Goal: Information Seeking & Learning: Learn about a topic

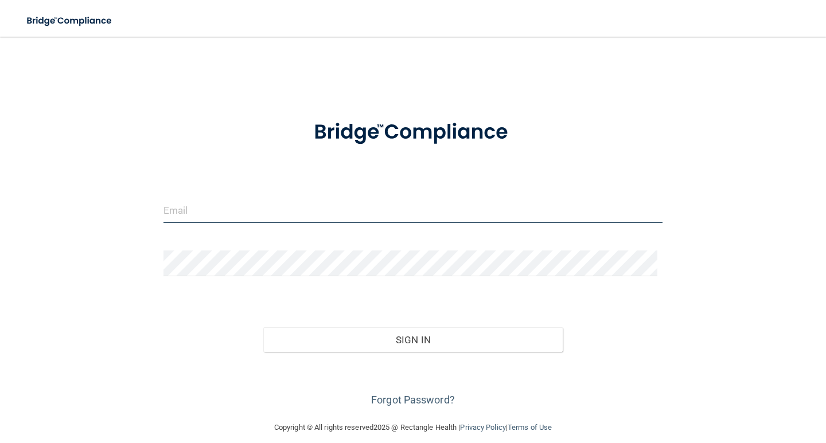
click at [249, 218] on input "email" at bounding box center [412, 210] width 499 height 26
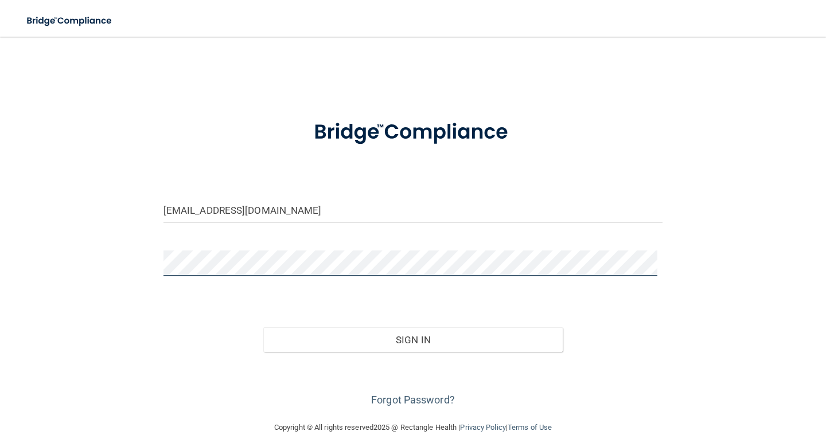
click at [263, 328] on button "Sign In" at bounding box center [412, 340] width 299 height 25
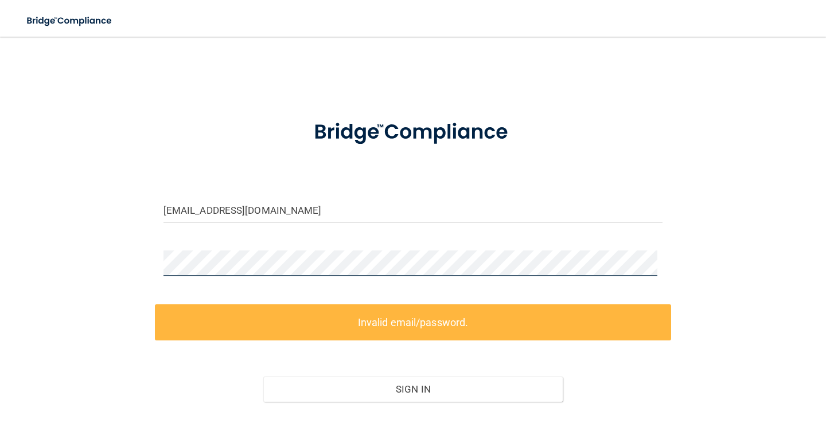
click at [53, 255] on div "[EMAIL_ADDRESS][DOMAIN_NAME] Invalid email/password. You don't have permission …" at bounding box center [413, 253] width 780 height 411
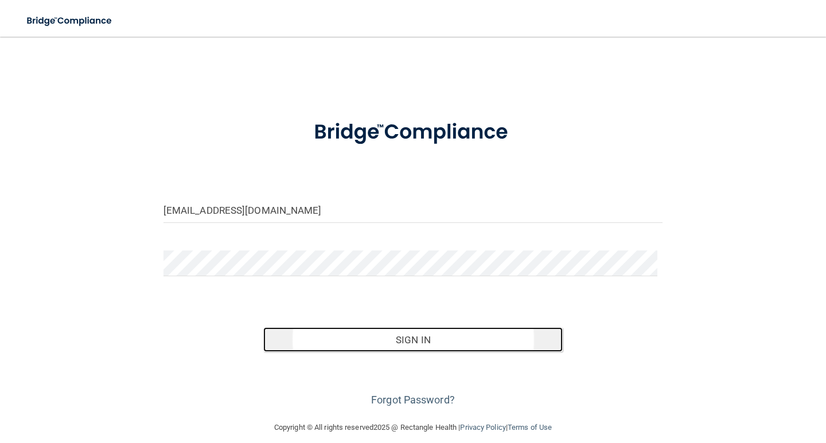
click at [396, 338] on button "Sign In" at bounding box center [412, 340] width 299 height 25
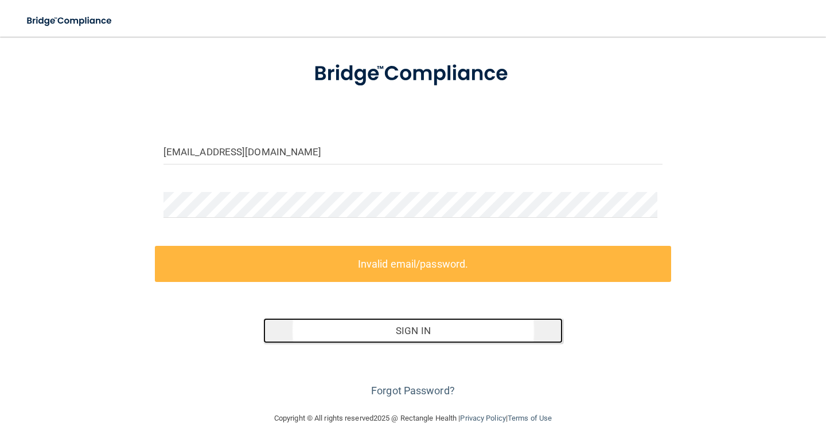
scroll to position [61, 0]
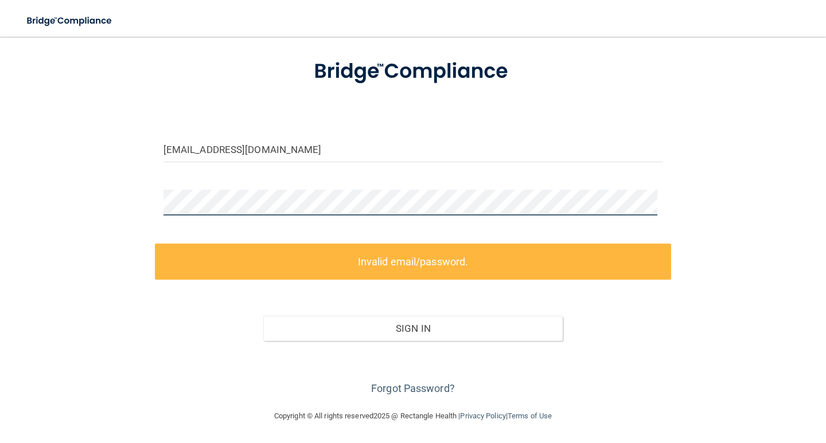
click at [0, 186] on html "Toggle navigation Manage My Enterprise Manage My Location [EMAIL_ADDRESS][DOMAI…" at bounding box center [413, 221] width 826 height 443
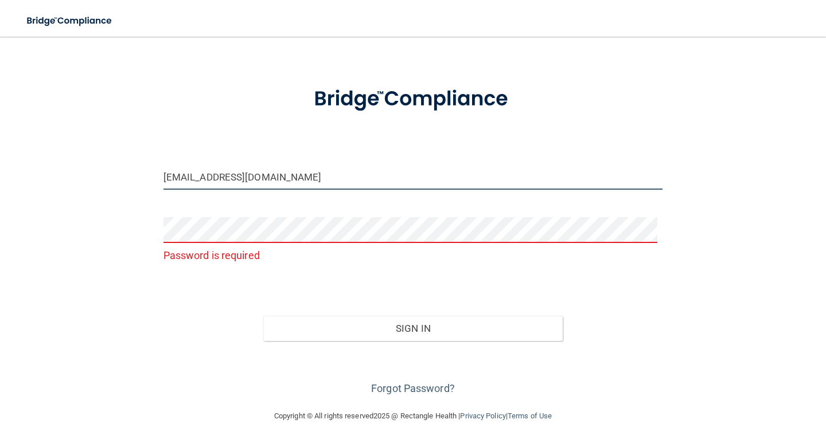
drag, startPoint x: 239, startPoint y: 175, endPoint x: 49, endPoint y: 174, distance: 189.9
click at [49, 174] on div "[EMAIL_ADDRESS][DOMAIN_NAME] Password is required Invalid email/password. You d…" at bounding box center [413, 206] width 780 height 383
type input "[EMAIL_ADDRESS][DOMAIN_NAME]"
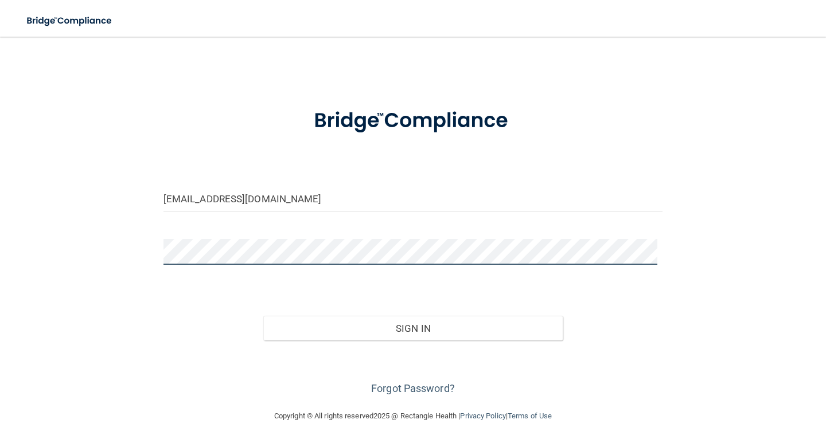
click at [263, 316] on button "Sign In" at bounding box center [412, 328] width 299 height 25
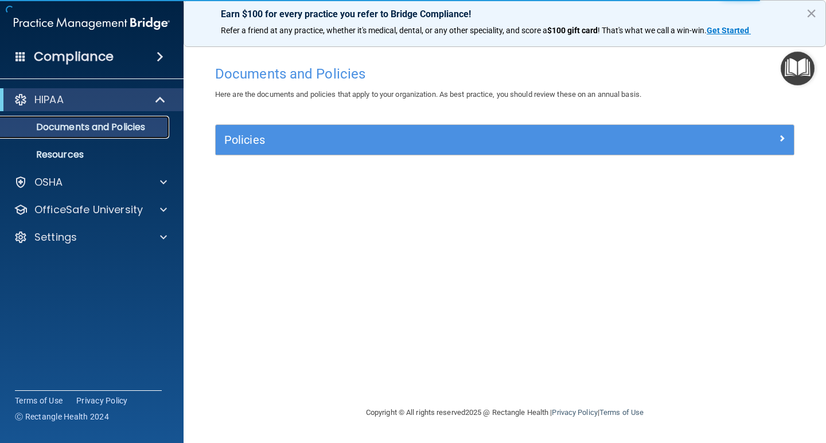
click at [99, 122] on p "Documents and Policies" at bounding box center [85, 127] width 157 height 11
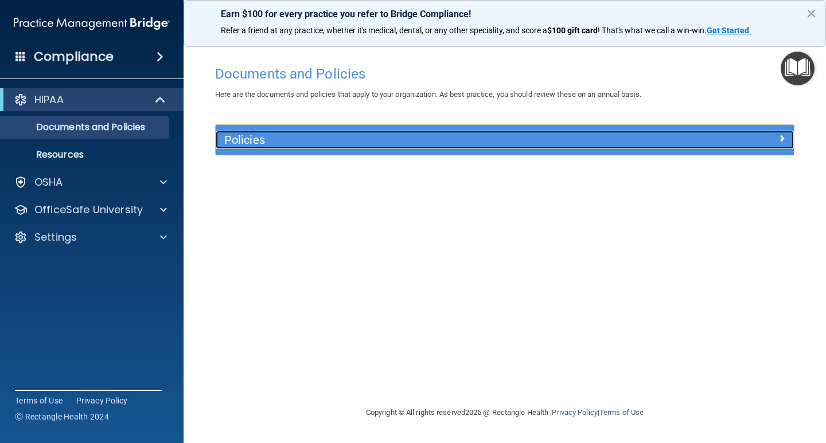
click at [248, 137] on h5 "Policies" at bounding box center [432, 140] width 416 height 13
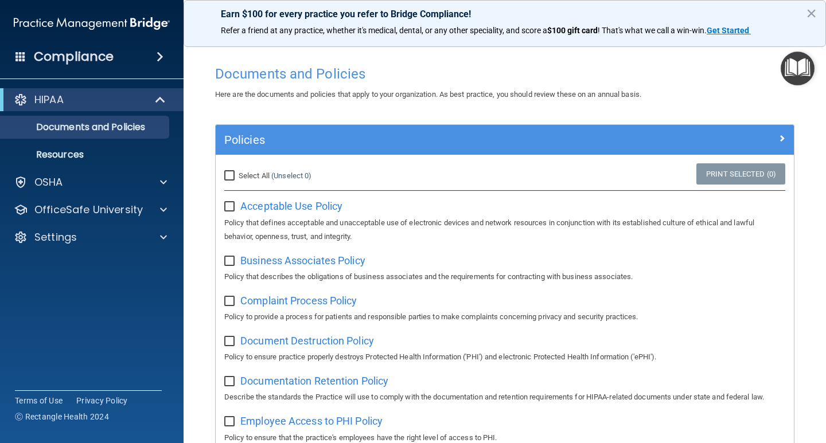
click at [232, 172] on input "Select All (Unselect 0) Unselect All" at bounding box center [230, 176] width 13 height 9
checkbox input "true"
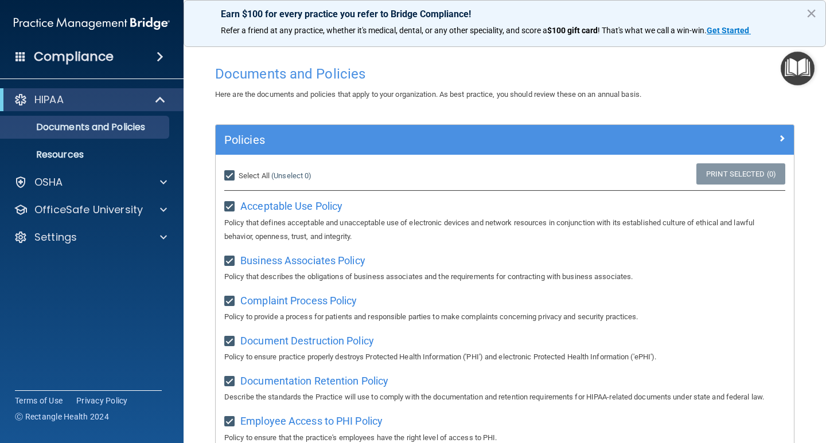
checkbox input "true"
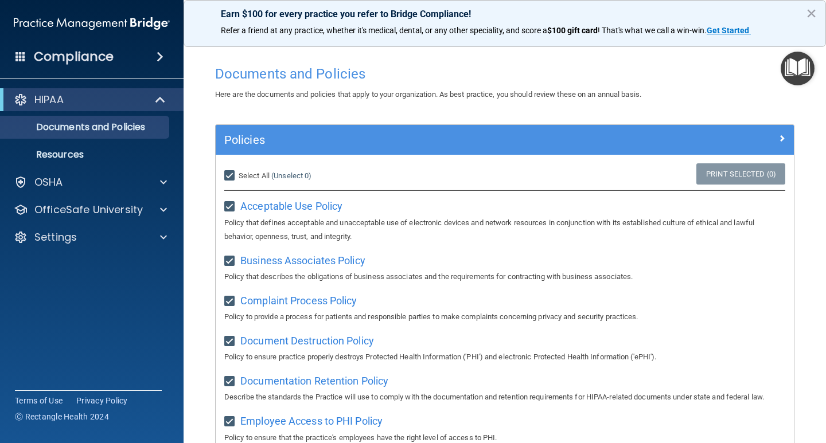
checkbox input "true"
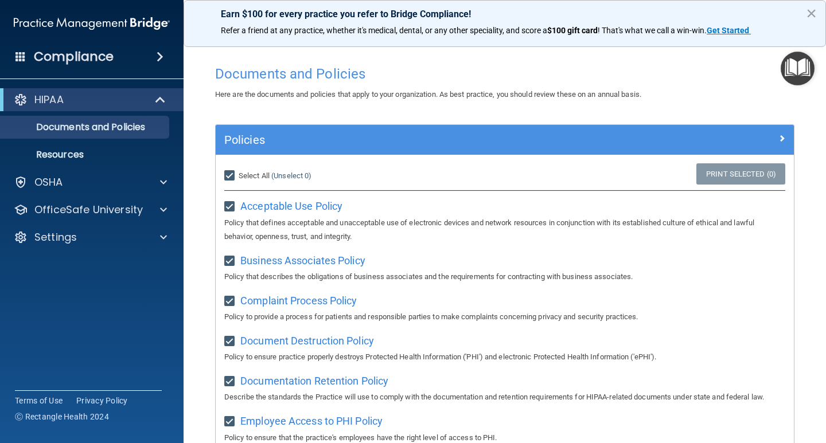
checkbox input "true"
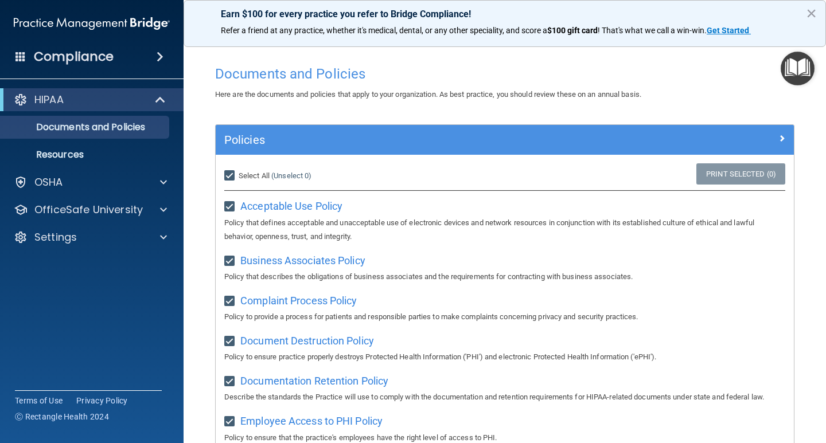
checkbox input "true"
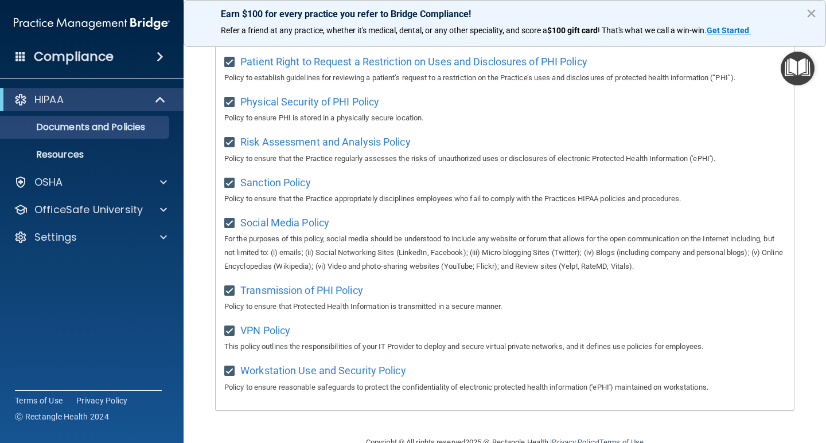
scroll to position [735, 0]
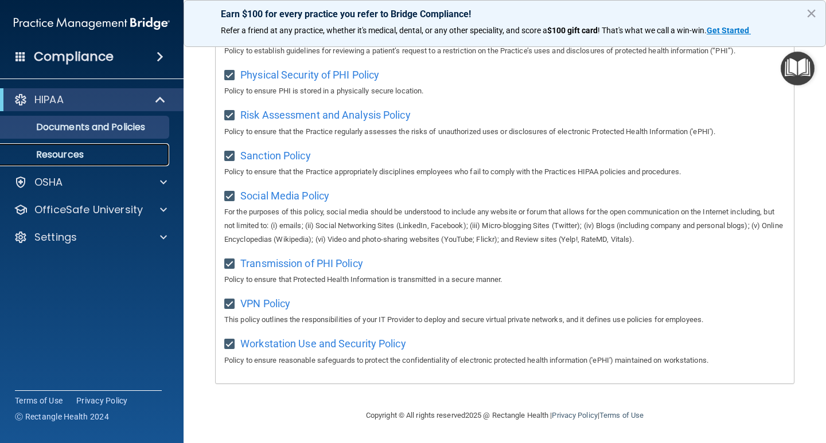
click at [79, 153] on p "Resources" at bounding box center [85, 154] width 157 height 11
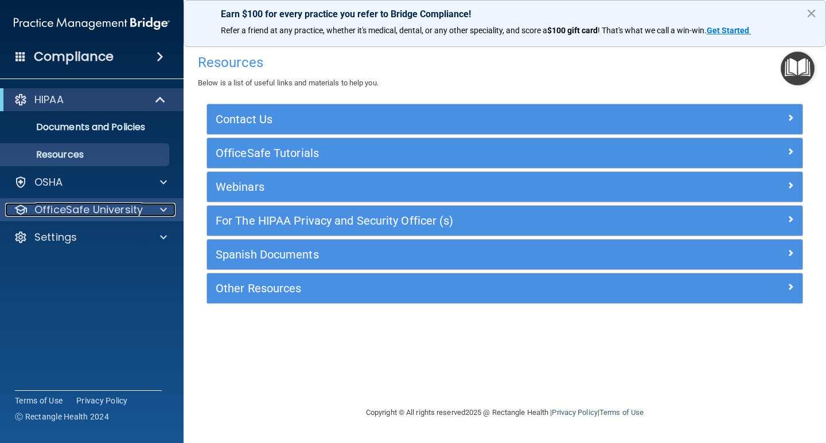
click at [159, 213] on div at bounding box center [161, 210] width 29 height 14
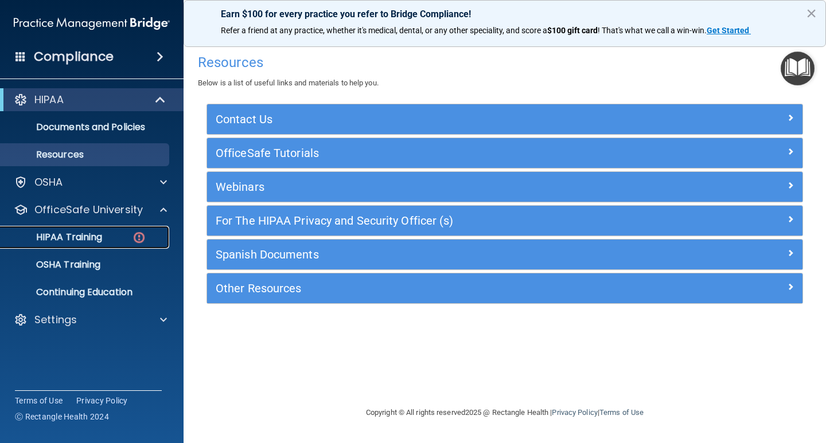
click at [91, 240] on p "HIPAA Training" at bounding box center [54, 237] width 95 height 11
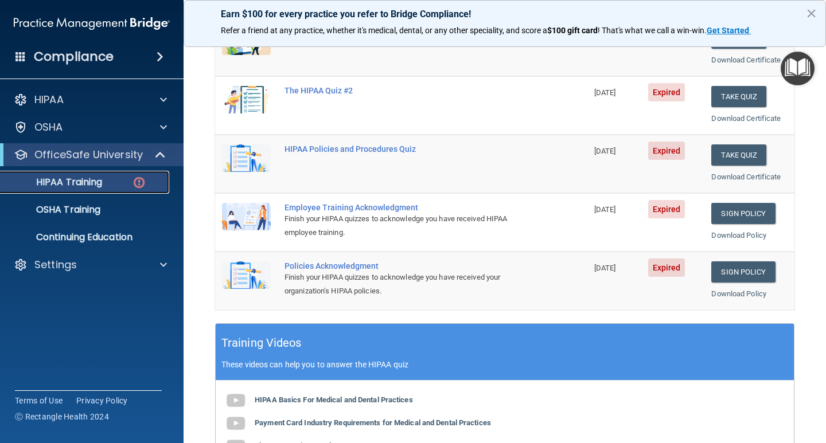
scroll to position [229, 0]
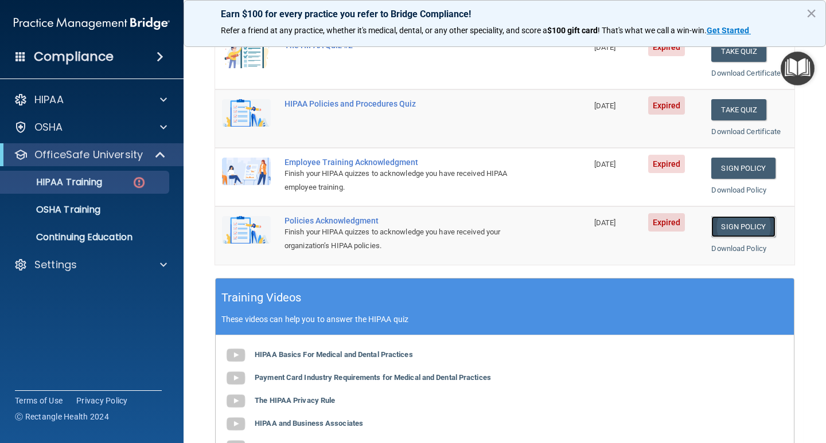
click at [747, 228] on link "Sign Policy" at bounding box center [743, 226] width 64 height 21
click at [739, 167] on link "Sign Policy" at bounding box center [743, 168] width 64 height 21
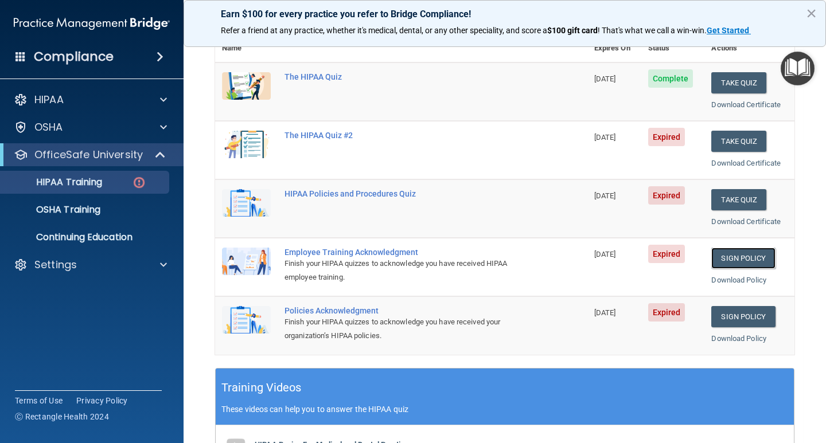
scroll to position [115, 0]
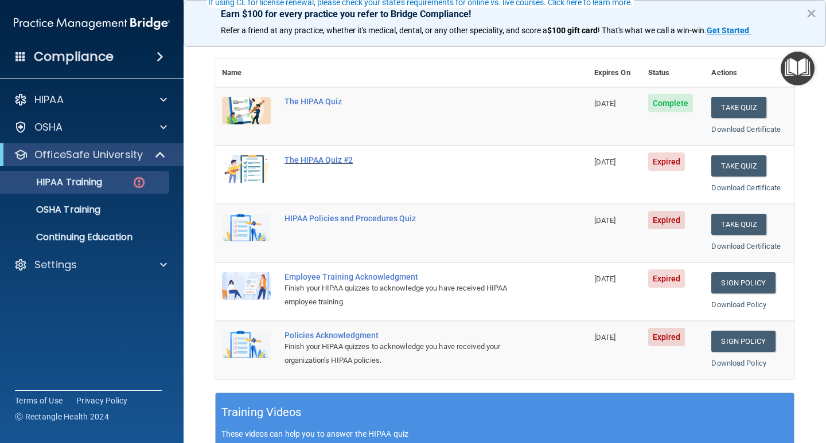
click at [321, 158] on div "The HIPAA Quiz #2" at bounding box center [407, 159] width 245 height 9
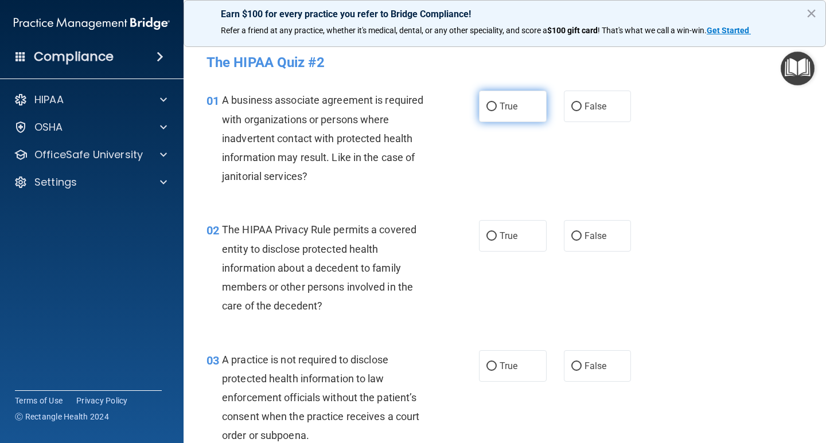
click at [486, 108] on input "True" at bounding box center [491, 107] width 10 height 9
radio input "true"
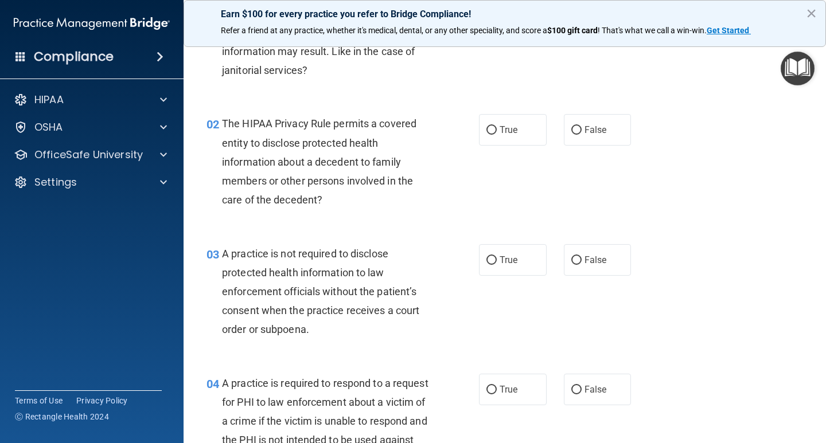
scroll to position [115, 0]
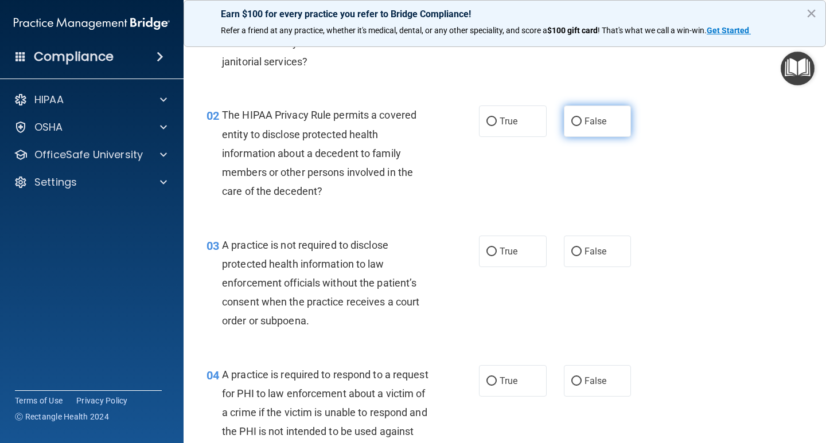
click at [571, 122] on input "False" at bounding box center [576, 122] width 10 height 9
radio input "true"
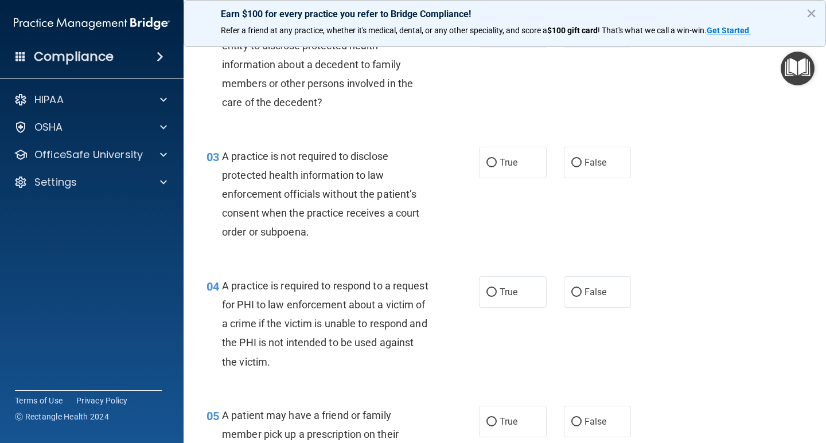
scroll to position [229, 0]
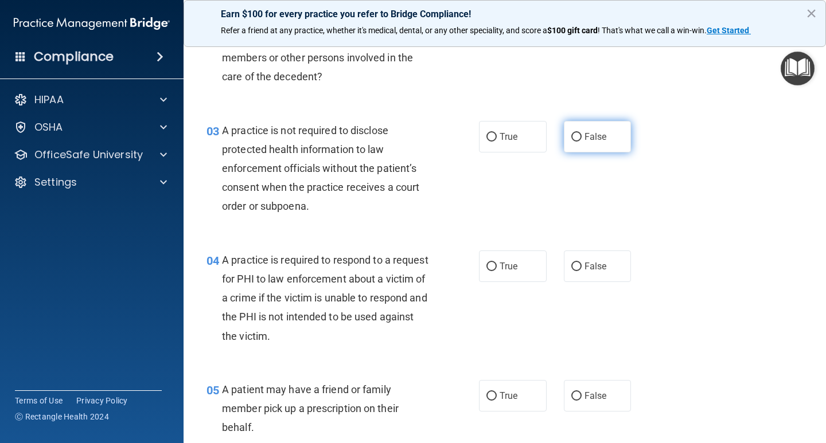
click at [574, 136] on input "False" at bounding box center [576, 137] width 10 height 9
radio input "true"
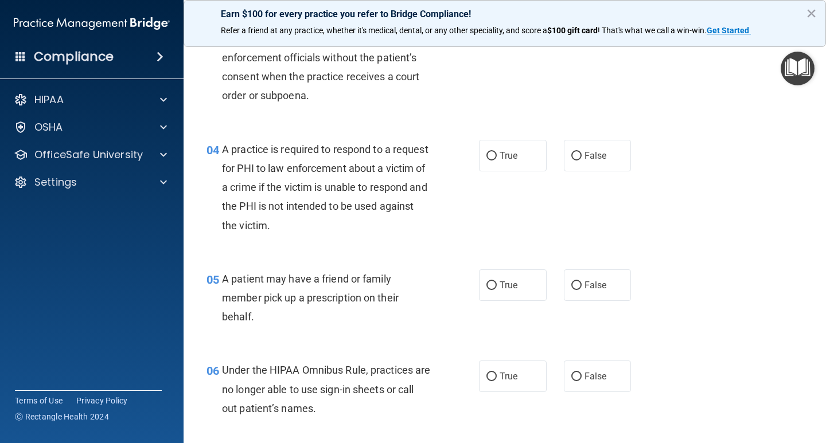
scroll to position [287, 0]
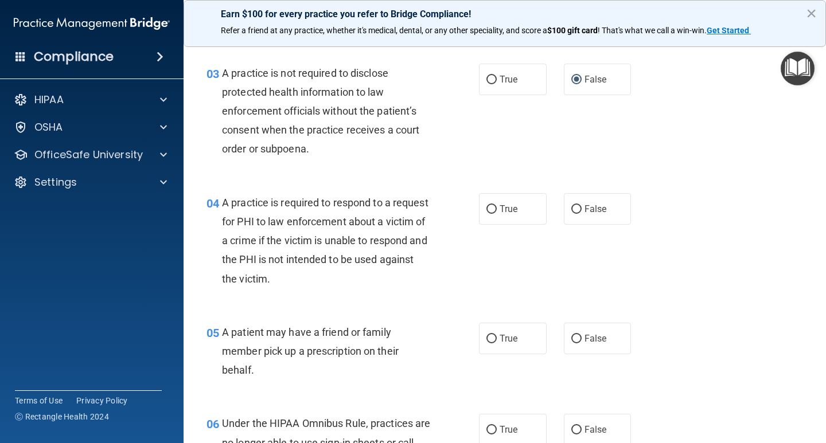
drag, startPoint x: 448, startPoint y: 273, endPoint x: 457, endPoint y: 271, distance: 8.8
click at [456, 272] on div "04 A practice is required to respond to a request for PHI to law enforcement ab…" at bounding box center [342, 243] width 307 height 101
click at [488, 210] on input "True" at bounding box center [491, 209] width 10 height 9
radio input "true"
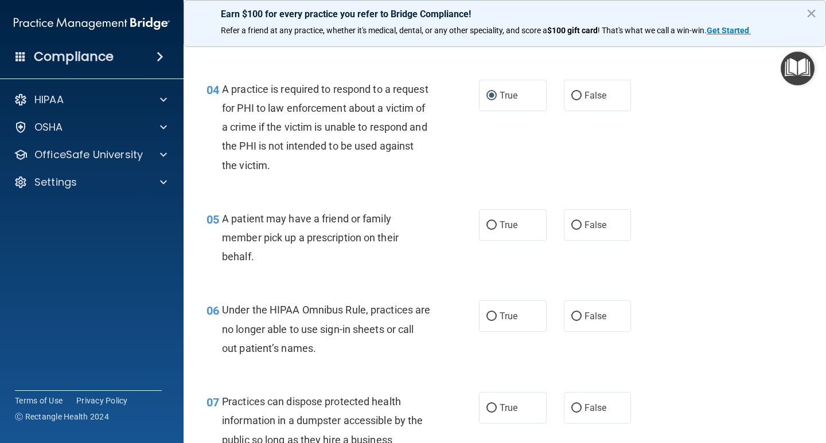
scroll to position [402, 0]
click at [491, 227] on input "True" at bounding box center [491, 224] width 10 height 9
radio input "true"
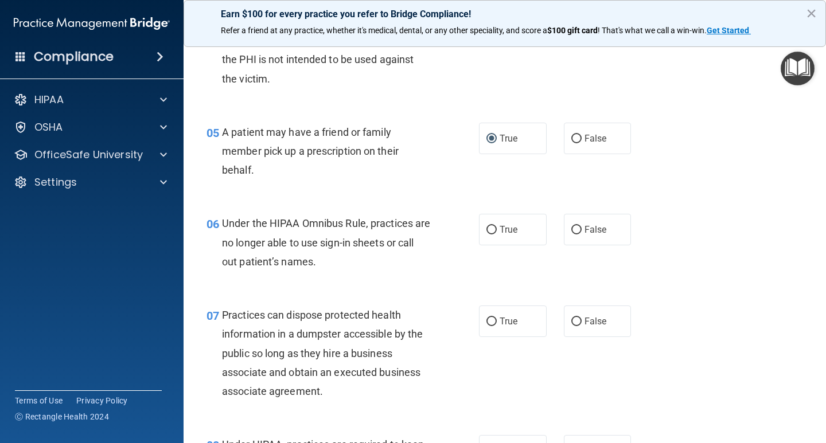
scroll to position [574, 0]
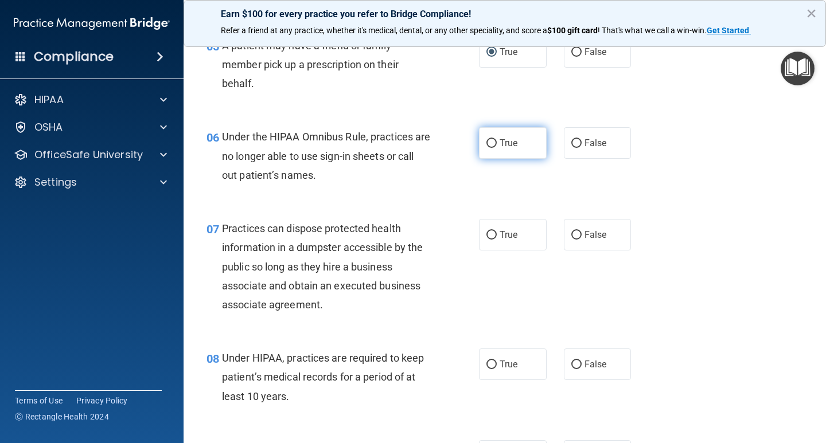
click at [490, 144] on input "True" at bounding box center [491, 143] width 10 height 9
radio input "true"
click at [488, 145] on input "True" at bounding box center [491, 143] width 10 height 9
click at [574, 145] on input "False" at bounding box center [576, 143] width 10 height 9
radio input "true"
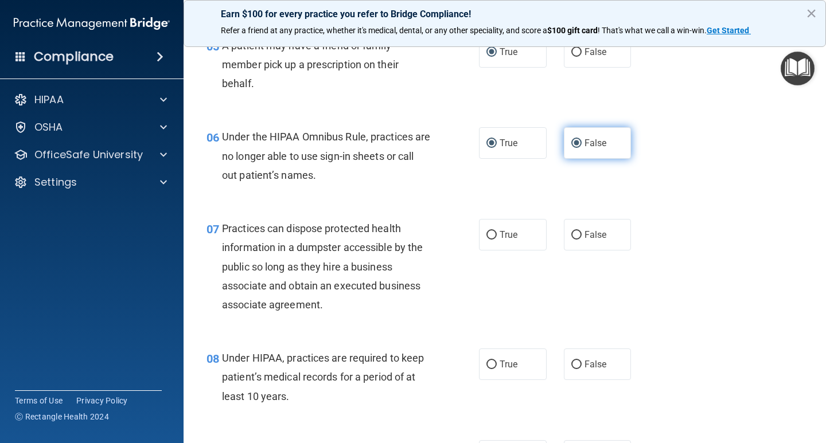
radio input "false"
click at [571, 233] on input "False" at bounding box center [576, 235] width 10 height 9
radio input "true"
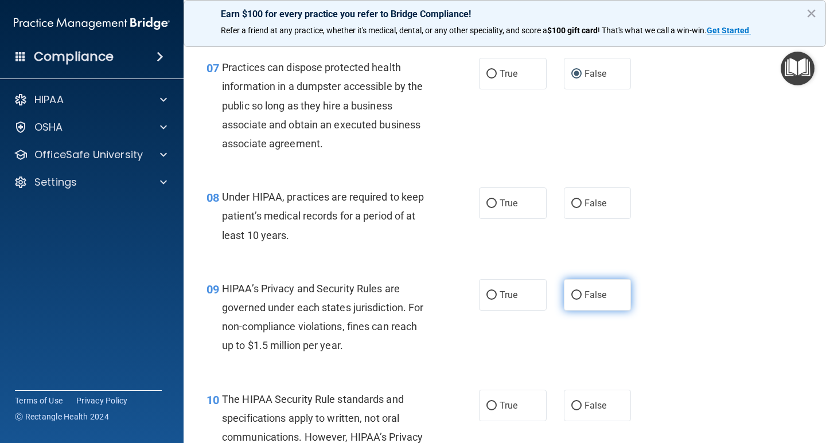
scroll to position [746, 0]
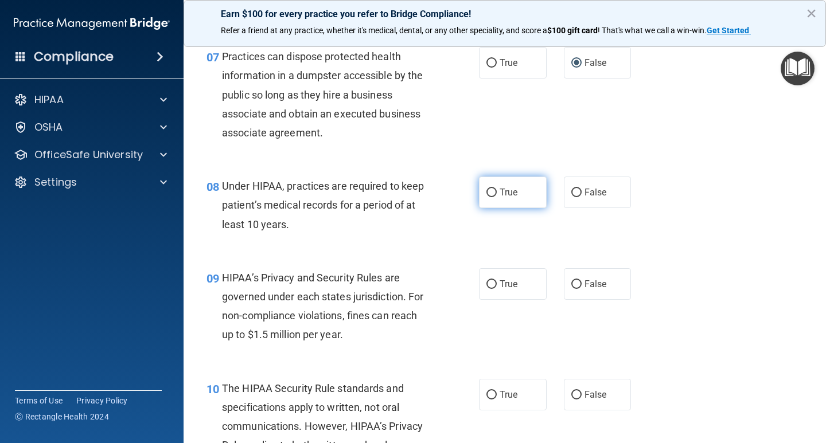
click at [486, 191] on input "True" at bounding box center [491, 193] width 10 height 9
radio input "true"
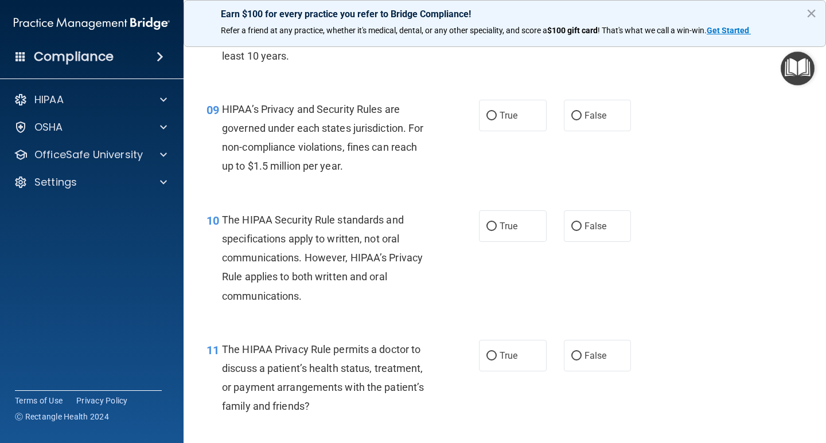
scroll to position [918, 0]
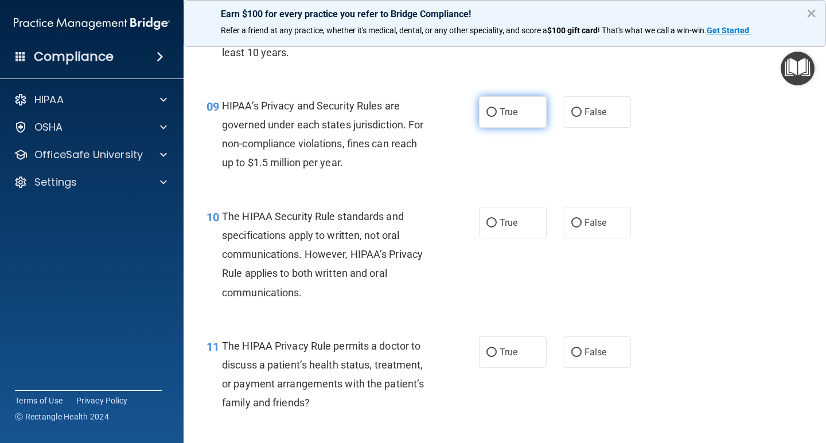
click at [486, 108] on input "True" at bounding box center [491, 112] width 10 height 9
radio input "true"
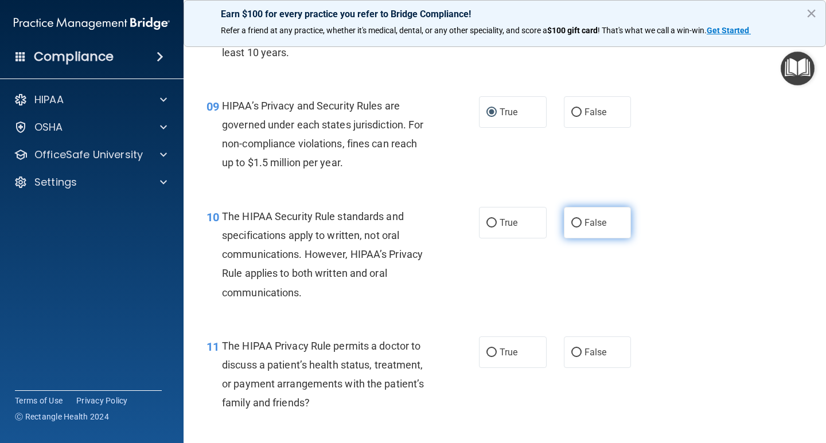
click at [578, 222] on label "False" at bounding box center [598, 223] width 68 height 32
click at [578, 222] on input "False" at bounding box center [576, 223] width 10 height 9
radio input "true"
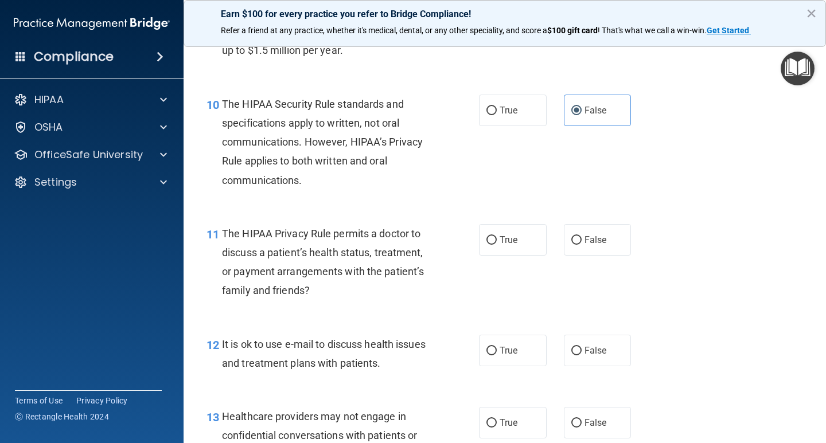
scroll to position [1032, 0]
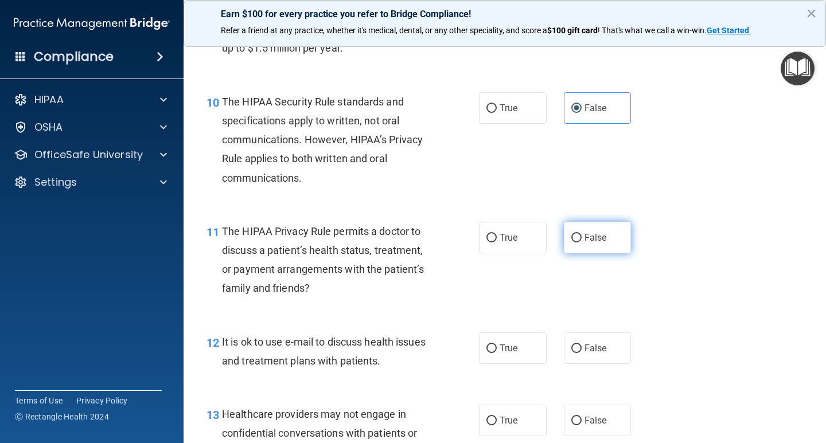
click at [572, 237] on input "False" at bounding box center [576, 238] width 10 height 9
radio input "true"
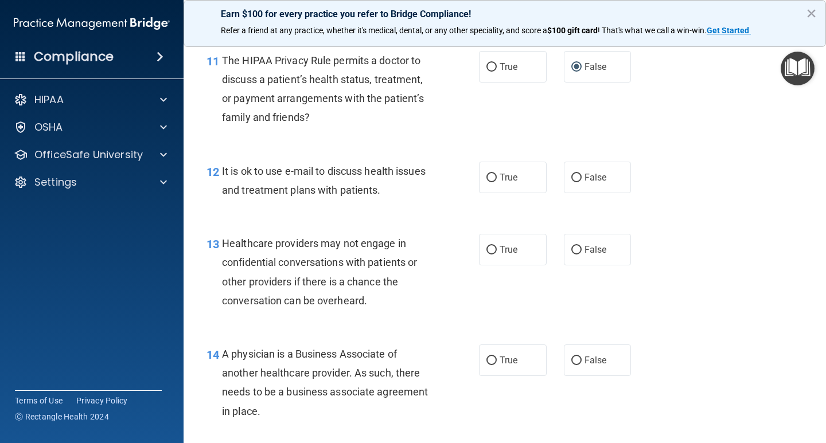
scroll to position [1205, 0]
click at [571, 177] on input "False" at bounding box center [576, 177] width 10 height 9
radio input "true"
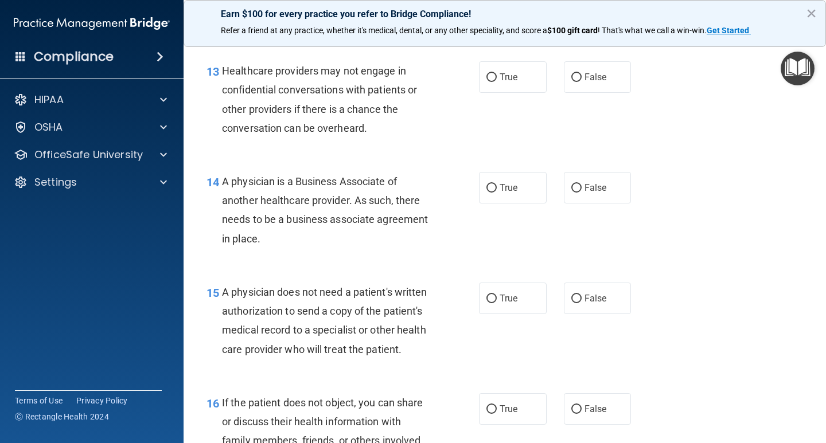
scroll to position [1377, 0]
click at [486, 77] on input "True" at bounding box center [491, 77] width 10 height 9
radio input "true"
click at [571, 189] on input "False" at bounding box center [576, 188] width 10 height 9
radio input "true"
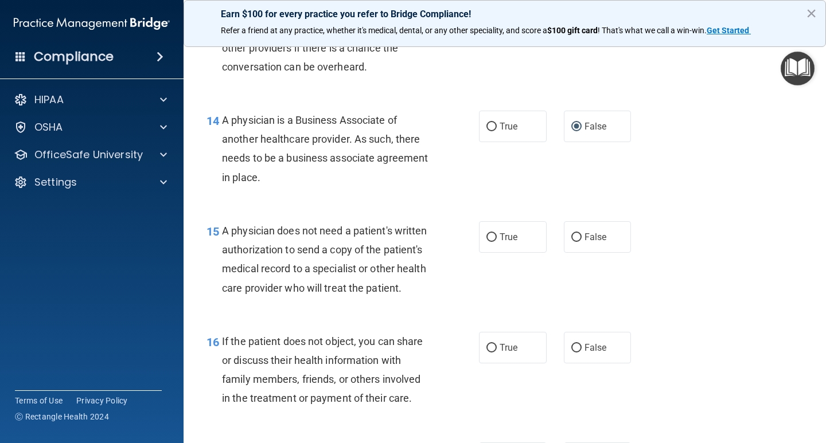
scroll to position [1491, 0]
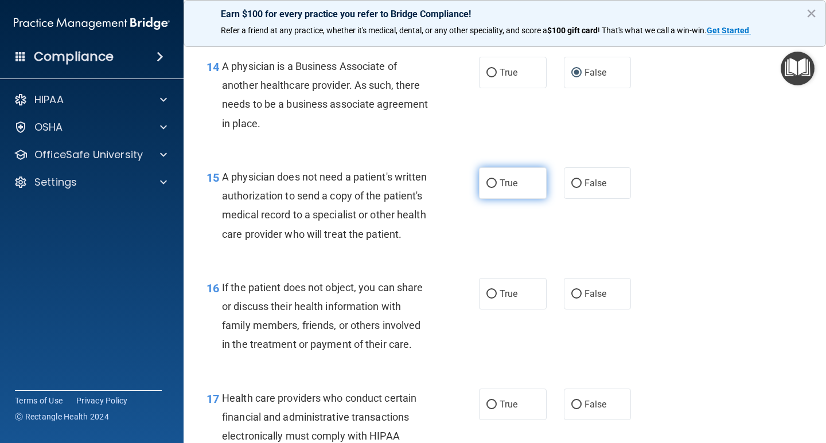
click at [488, 185] on input "True" at bounding box center [491, 184] width 10 height 9
radio input "true"
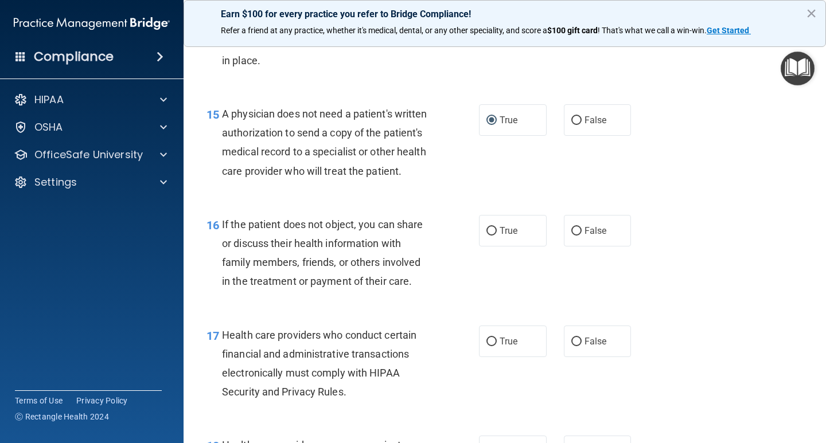
scroll to position [1606, 0]
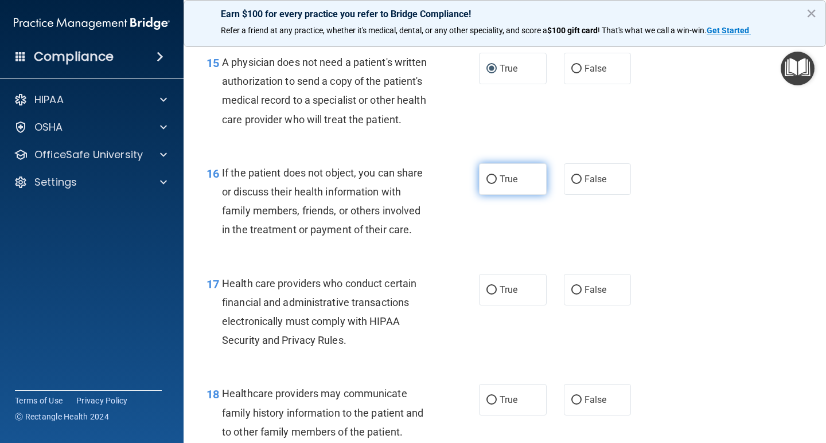
click at [490, 184] on input "True" at bounding box center [491, 180] width 10 height 9
radio input "true"
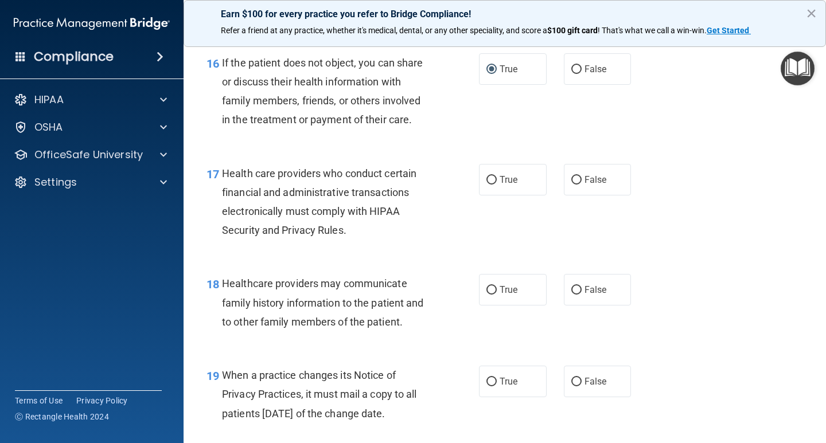
scroll to position [1721, 0]
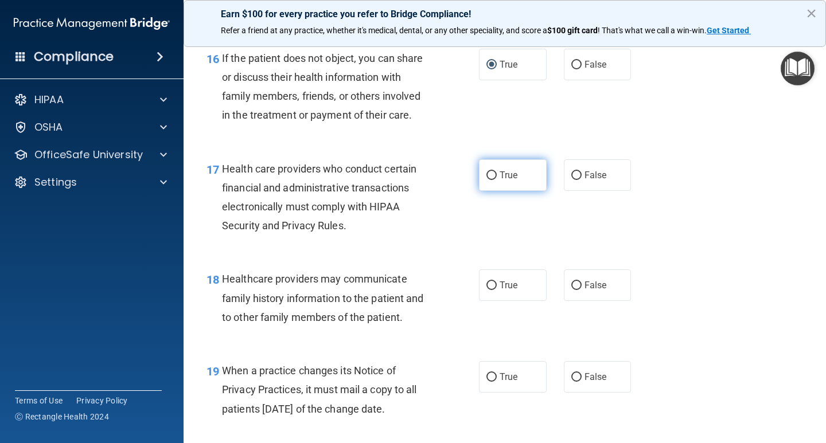
click at [486, 180] on input "True" at bounding box center [491, 176] width 10 height 9
radio input "true"
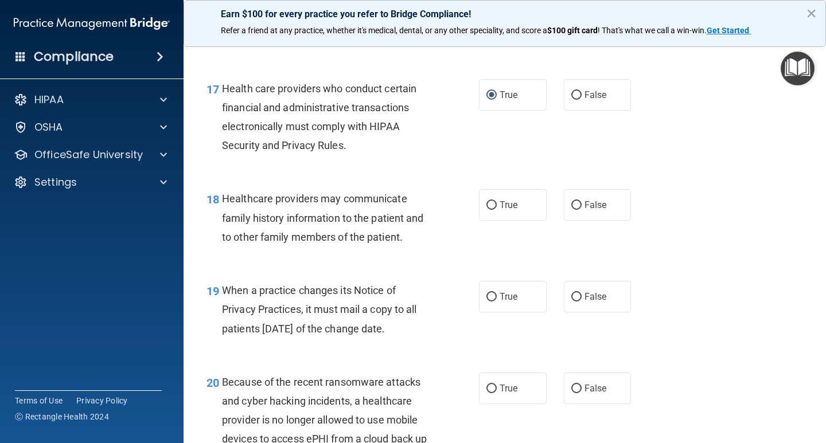
scroll to position [1836, 0]
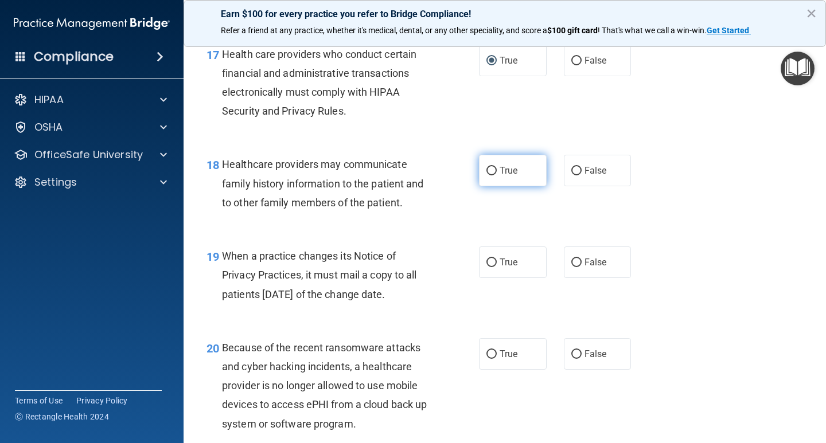
click at [487, 176] on input "True" at bounding box center [491, 171] width 10 height 9
radio input "true"
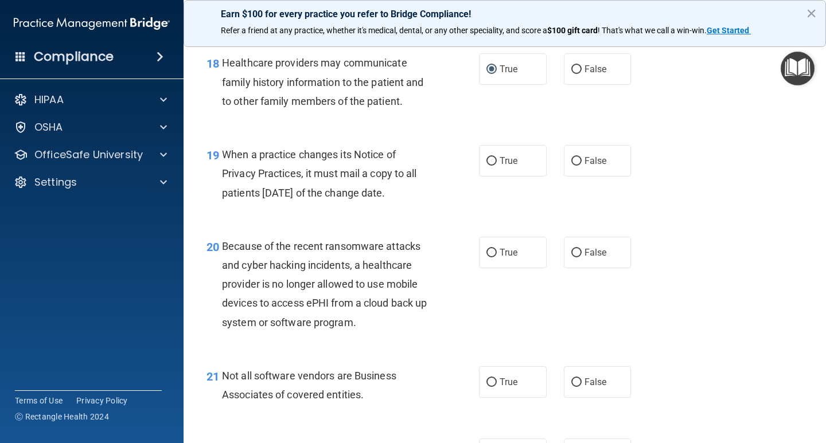
scroll to position [1950, 0]
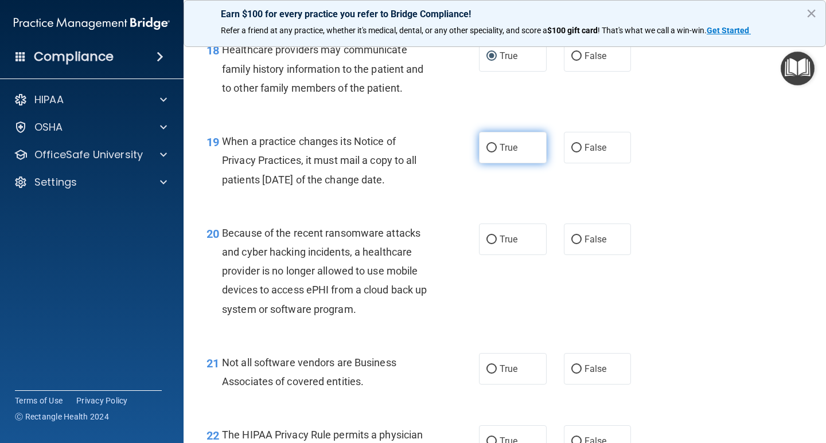
click at [490, 153] on input "True" at bounding box center [491, 148] width 10 height 9
radio input "true"
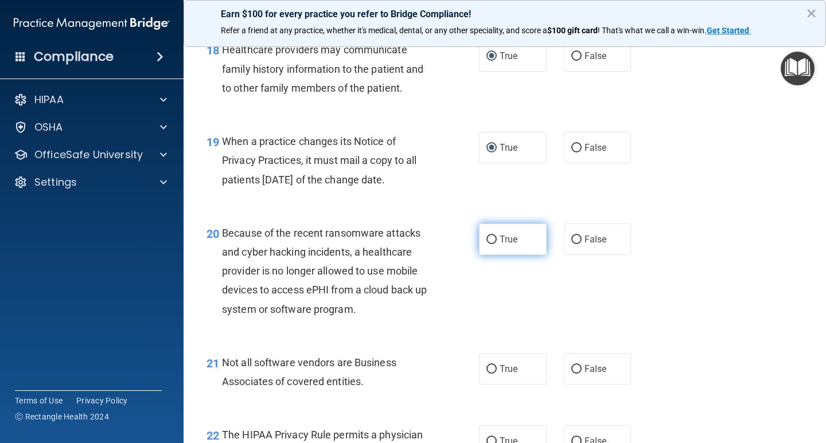
click at [490, 244] on input "True" at bounding box center [491, 240] width 10 height 9
radio input "true"
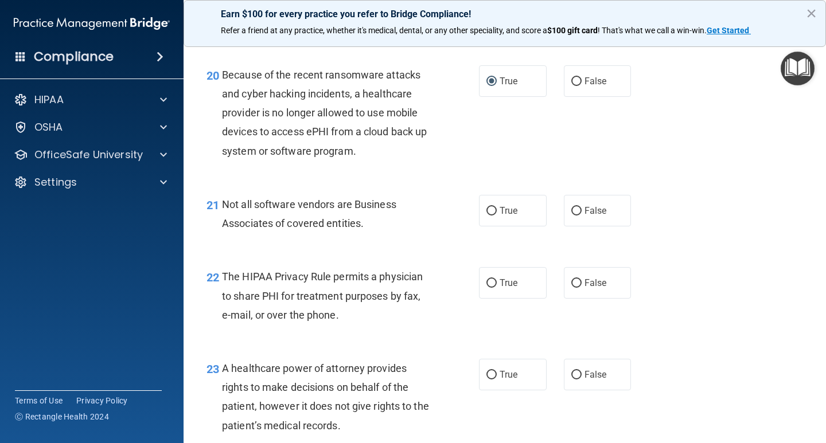
scroll to position [2122, 0]
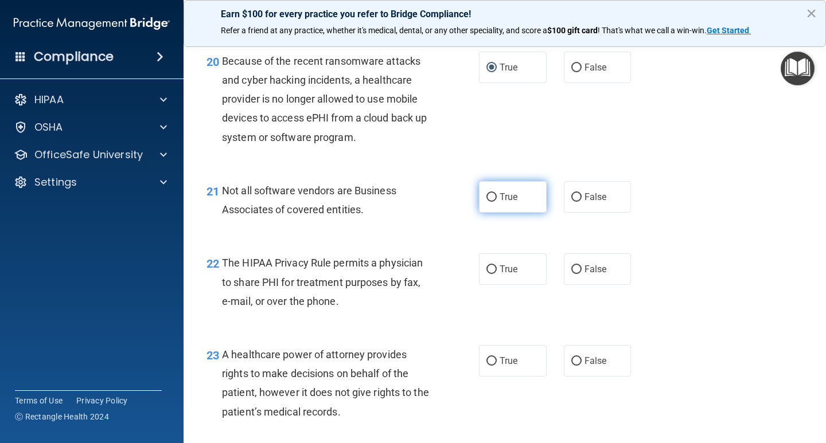
click at [488, 202] on input "True" at bounding box center [491, 197] width 10 height 9
radio input "true"
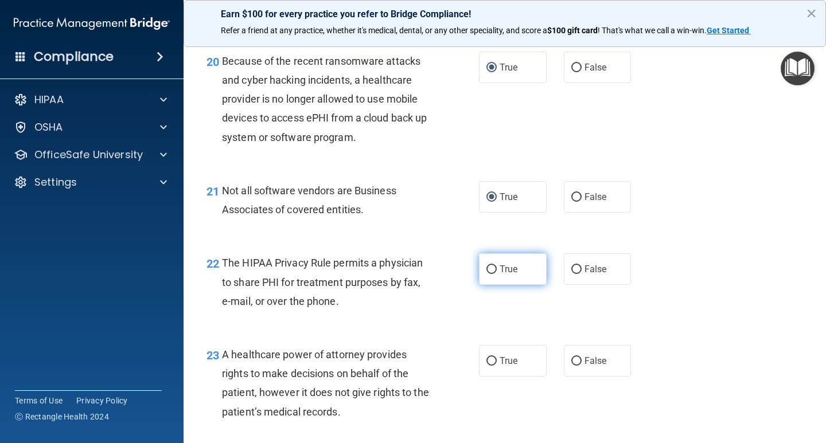
click at [492, 274] on input "True" at bounding box center [491, 270] width 10 height 9
radio input "true"
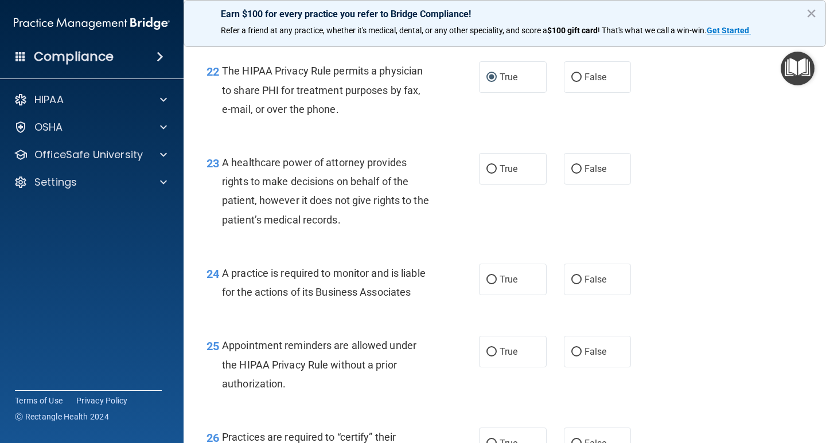
scroll to position [2352, 0]
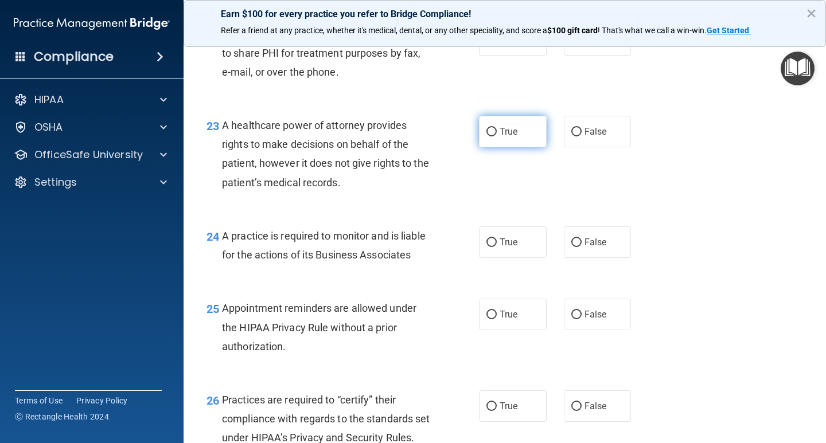
click at [512, 147] on label "True" at bounding box center [513, 132] width 68 height 32
click at [497, 137] on input "True" at bounding box center [491, 132] width 10 height 9
radio input "true"
click at [501, 248] on span "True" at bounding box center [509, 242] width 18 height 11
click at [497, 247] on input "True" at bounding box center [491, 243] width 10 height 9
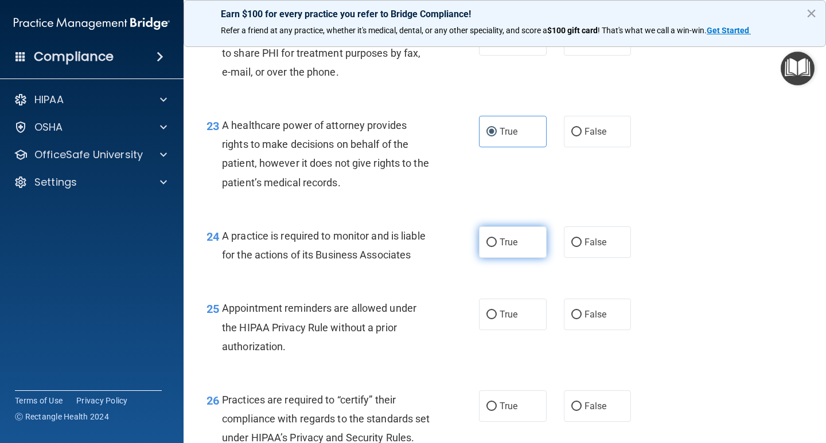
radio input "true"
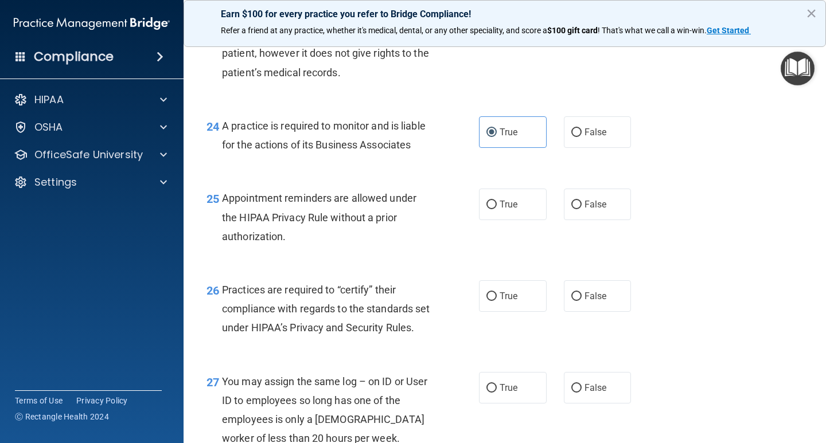
scroll to position [2466, 0]
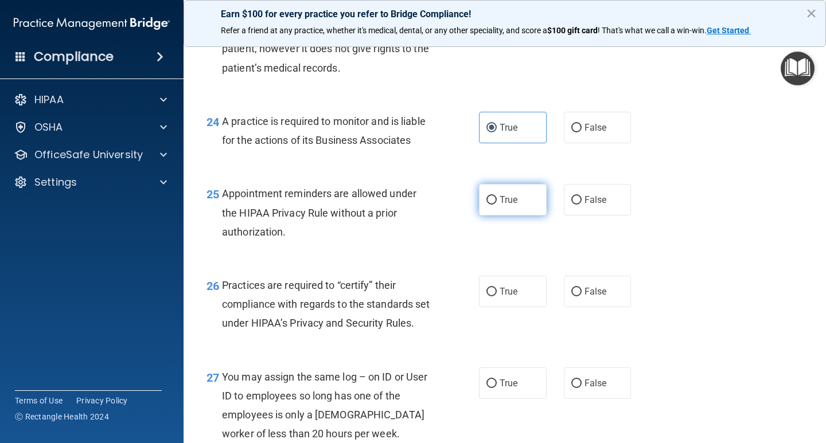
click at [493, 216] on label "True" at bounding box center [513, 200] width 68 height 32
click at [493, 205] on input "True" at bounding box center [491, 200] width 10 height 9
radio input "true"
click at [502, 297] on span "True" at bounding box center [509, 291] width 18 height 11
click at [497, 297] on input "True" at bounding box center [491, 292] width 10 height 9
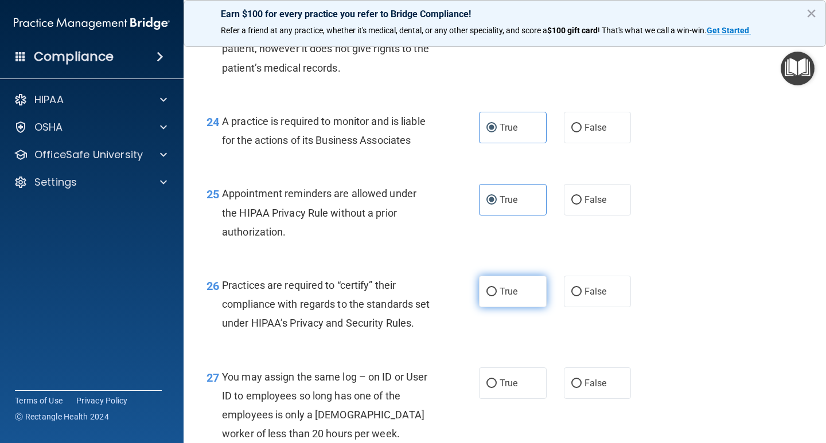
radio input "true"
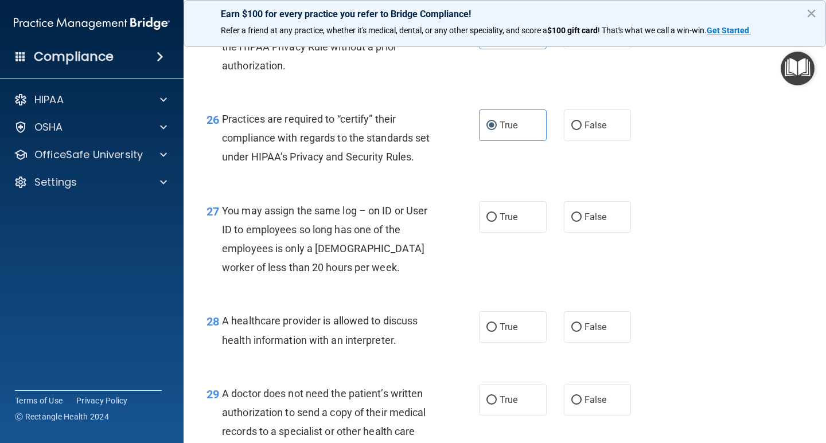
scroll to position [2639, 0]
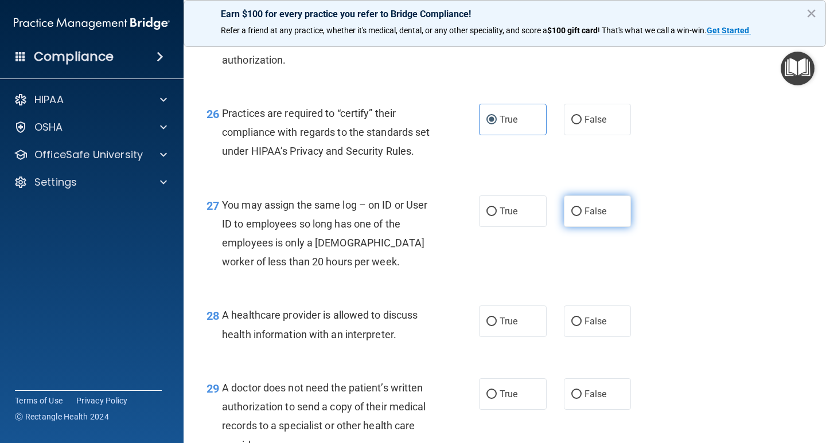
click at [585, 217] on span "False" at bounding box center [595, 211] width 22 height 11
click at [582, 216] on input "False" at bounding box center [576, 212] width 10 height 9
radio input "true"
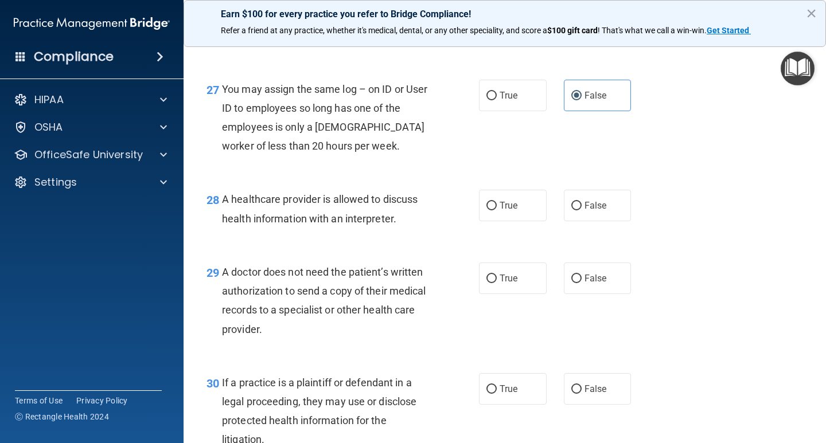
scroll to position [2811, 0]
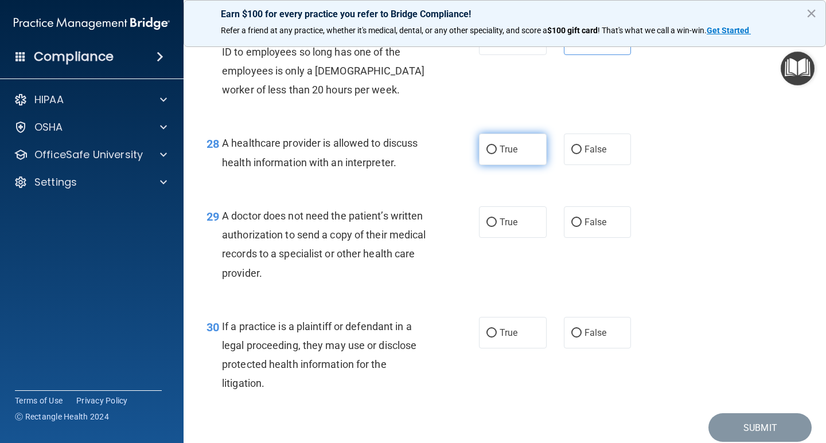
click at [491, 154] on input "True" at bounding box center [491, 150] width 10 height 9
radio input "true"
click at [505, 228] on span "True" at bounding box center [509, 222] width 18 height 11
click at [497, 227] on input "True" at bounding box center [491, 223] width 10 height 9
radio input "true"
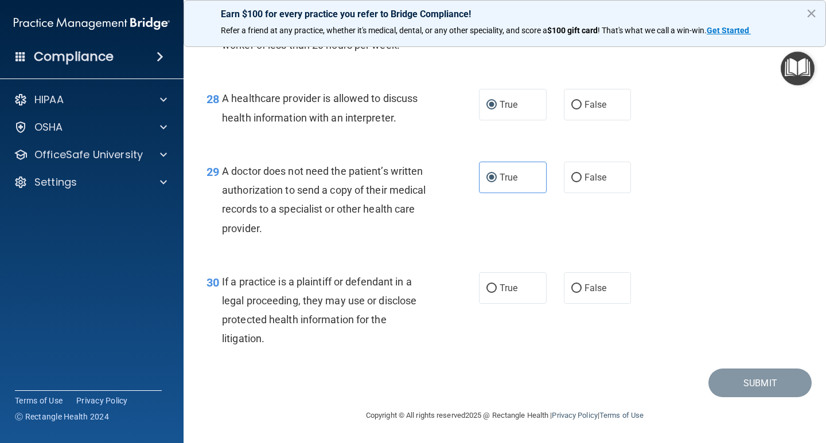
scroll to position [2913, 0]
click at [571, 292] on input "False" at bounding box center [576, 289] width 10 height 9
radio input "true"
click at [774, 376] on button "Submit" at bounding box center [759, 383] width 103 height 29
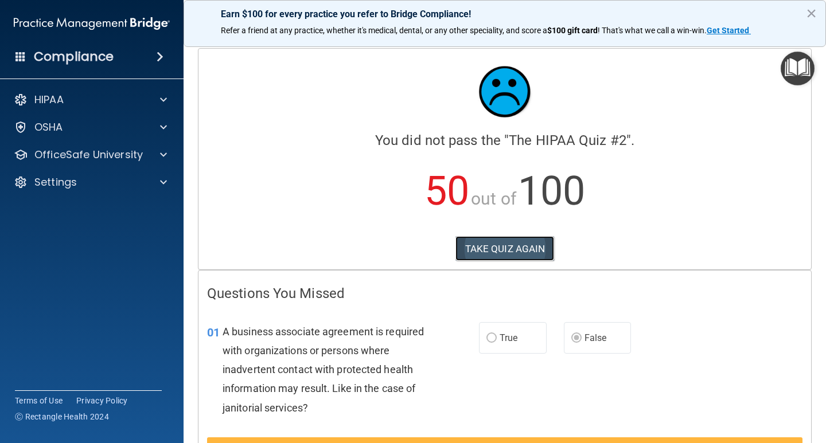
click at [489, 241] on button "TAKE QUIZ AGAIN" at bounding box center [504, 248] width 99 height 25
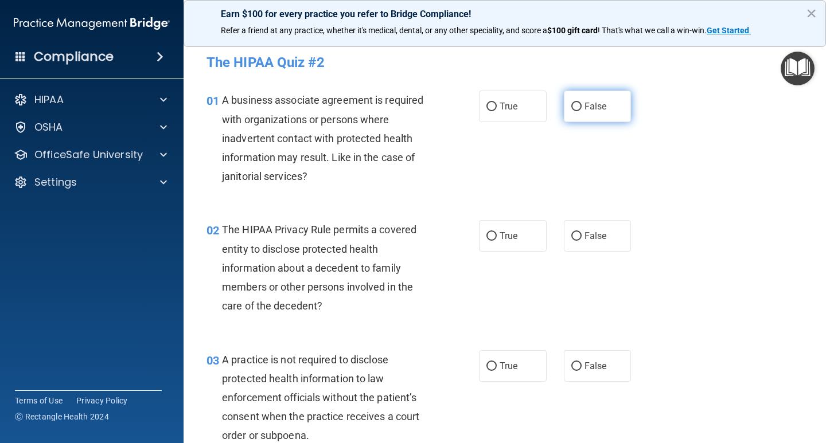
click at [574, 106] on input "False" at bounding box center [576, 107] width 10 height 9
radio input "true"
click at [493, 236] on label "True" at bounding box center [513, 236] width 68 height 32
click at [493, 236] on input "True" at bounding box center [491, 236] width 10 height 9
radio input "true"
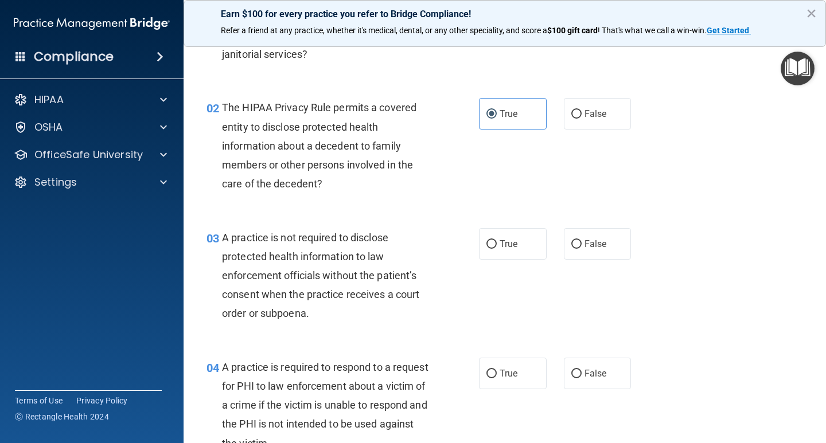
scroll to position [172, 0]
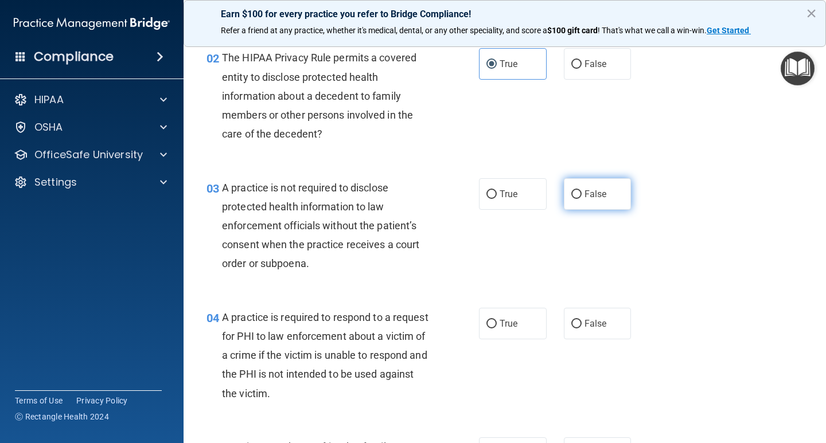
click at [572, 190] on input "False" at bounding box center [576, 194] width 10 height 9
radio input "true"
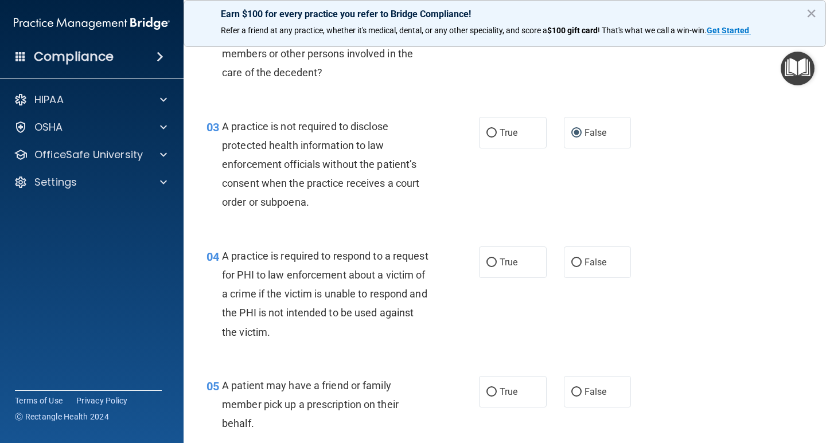
scroll to position [287, 0]
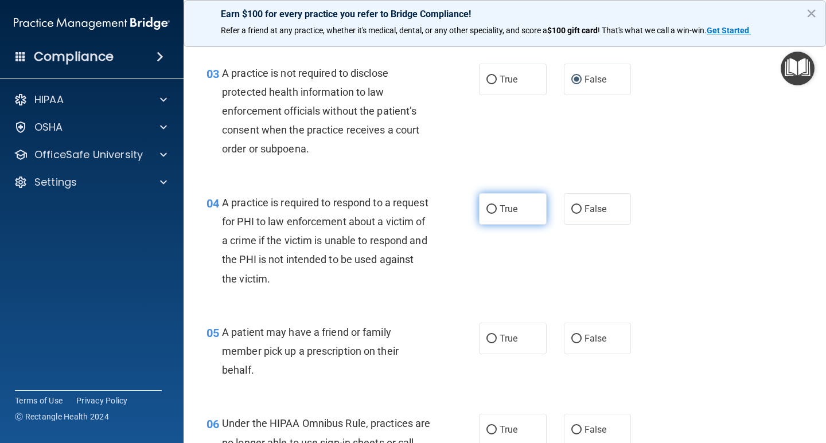
click at [486, 210] on input "True" at bounding box center [491, 209] width 10 height 9
radio input "true"
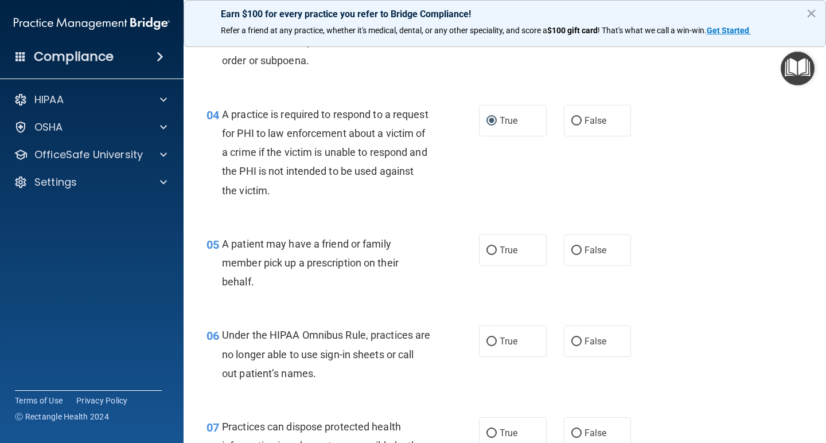
scroll to position [459, 0]
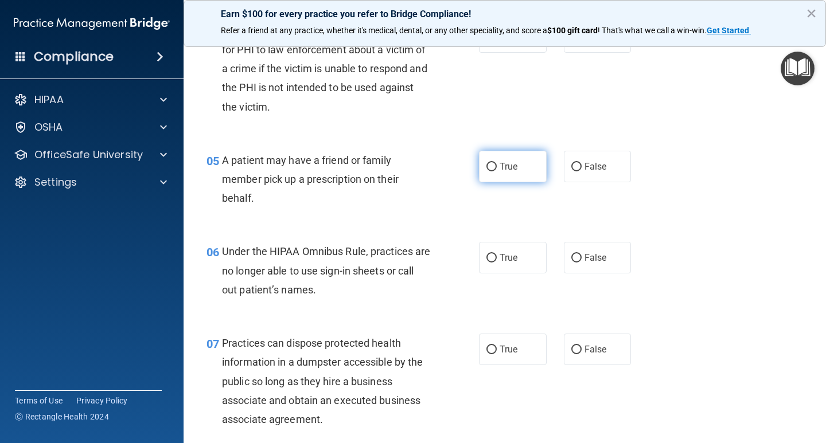
click at [495, 166] on label "True" at bounding box center [513, 167] width 68 height 32
click at [495, 166] on input "True" at bounding box center [491, 167] width 10 height 9
radio input "true"
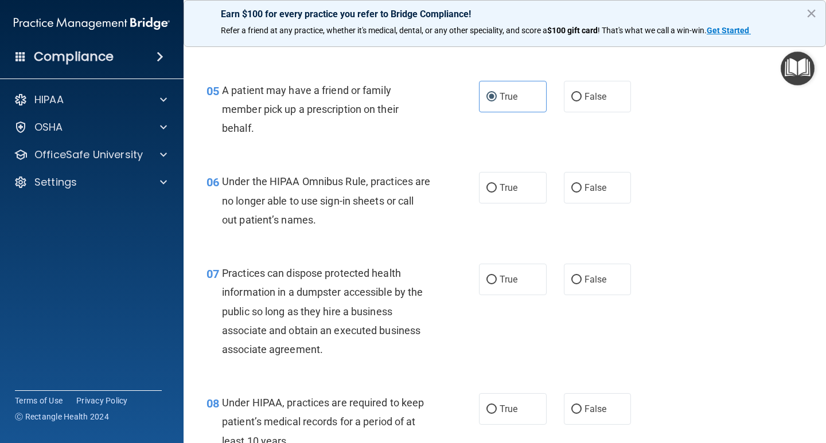
scroll to position [574, 0]
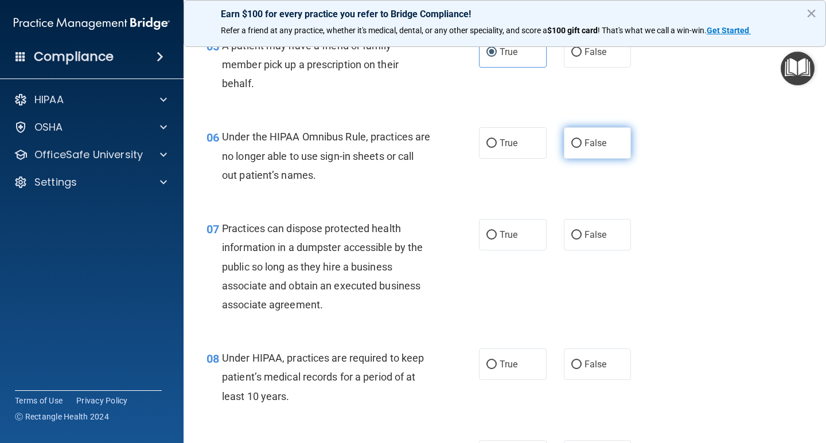
click at [586, 141] on span "False" at bounding box center [595, 143] width 22 height 11
click at [582, 141] on input "False" at bounding box center [576, 143] width 10 height 9
radio input "true"
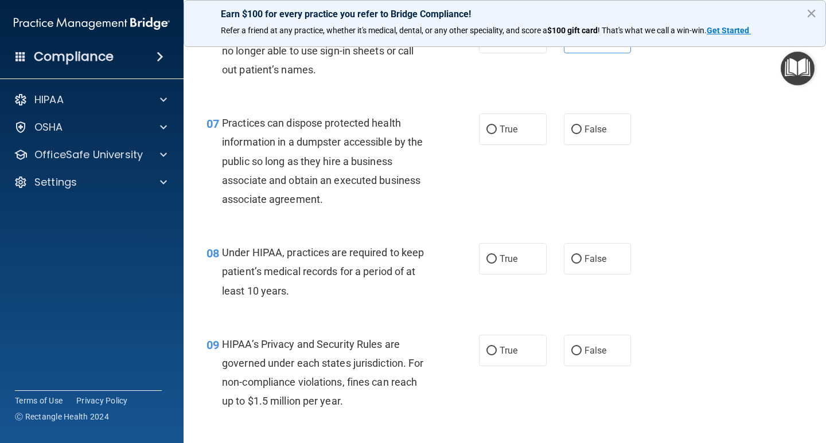
scroll to position [688, 0]
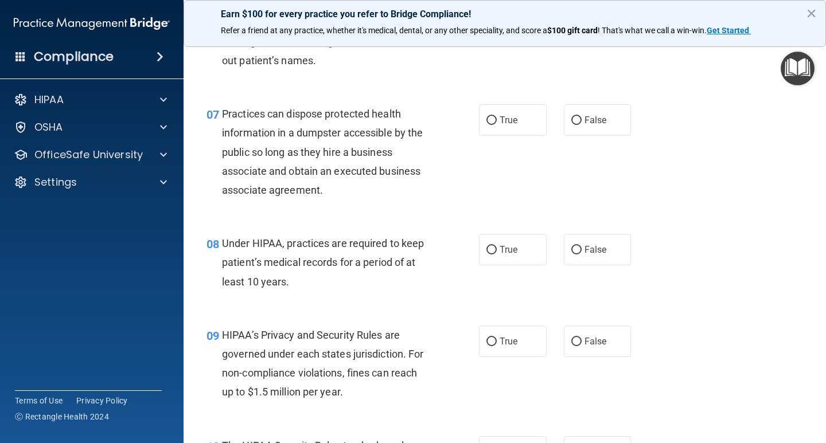
drag, startPoint x: 573, startPoint y: 122, endPoint x: 584, endPoint y: 138, distance: 19.4
click at [573, 123] on input "False" at bounding box center [576, 120] width 10 height 9
radio input "true"
drag, startPoint x: 591, startPoint y: 250, endPoint x: 631, endPoint y: 252, distance: 39.6
click at [593, 250] on span "False" at bounding box center [595, 249] width 22 height 11
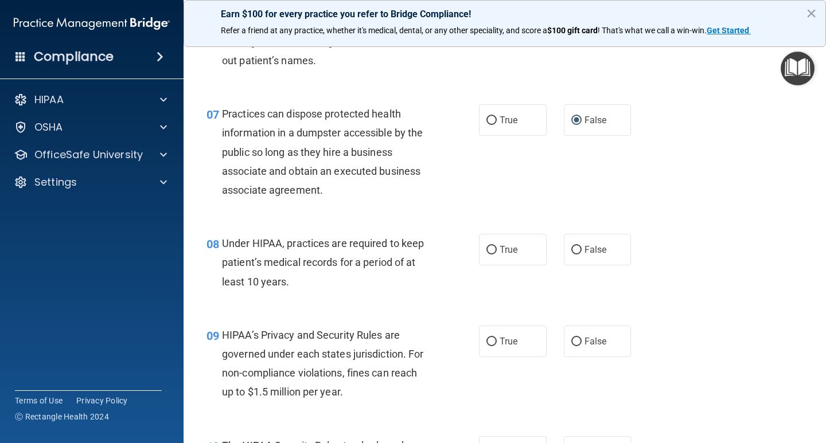
click at [582, 250] on input "False" at bounding box center [576, 250] width 10 height 9
radio input "true"
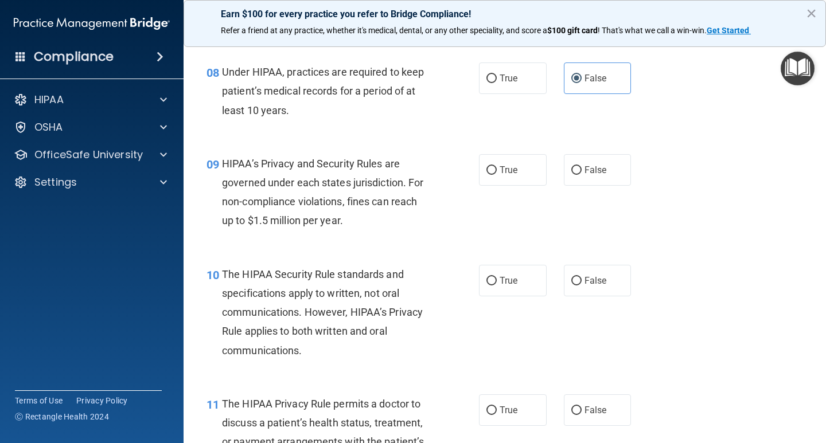
scroll to position [860, 0]
click at [604, 174] on label "False" at bounding box center [598, 170] width 68 height 32
click at [582, 174] on input "False" at bounding box center [576, 170] width 10 height 9
radio input "true"
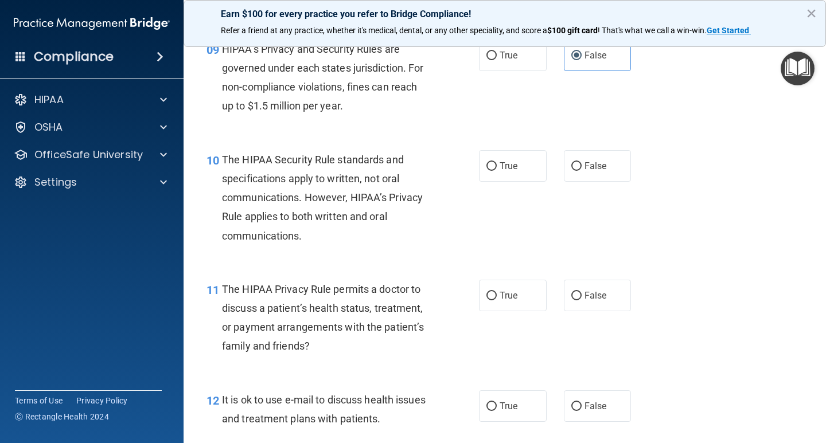
scroll to position [975, 0]
click at [486, 170] on input "True" at bounding box center [491, 166] width 10 height 9
radio input "true"
click at [505, 293] on span "True" at bounding box center [509, 295] width 18 height 11
click at [497, 293] on input "True" at bounding box center [491, 295] width 10 height 9
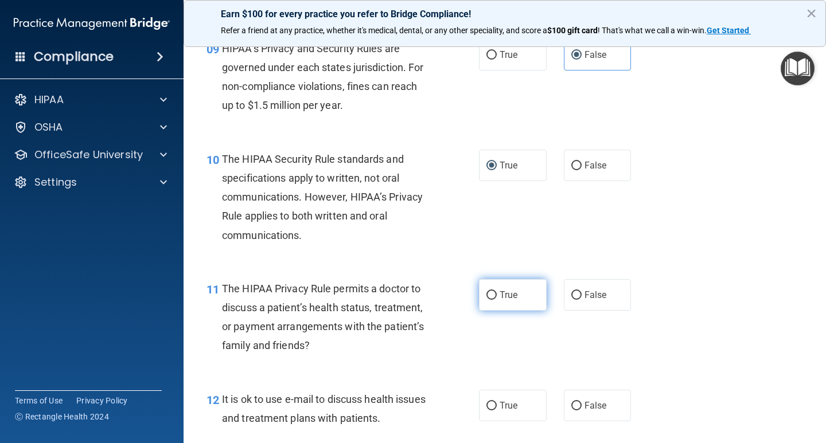
radio input "true"
click at [492, 403] on input "True" at bounding box center [491, 406] width 10 height 9
radio input "true"
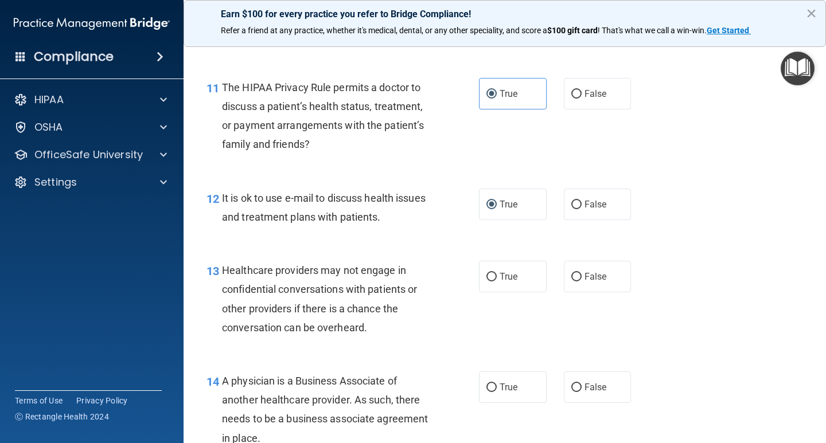
scroll to position [1205, 0]
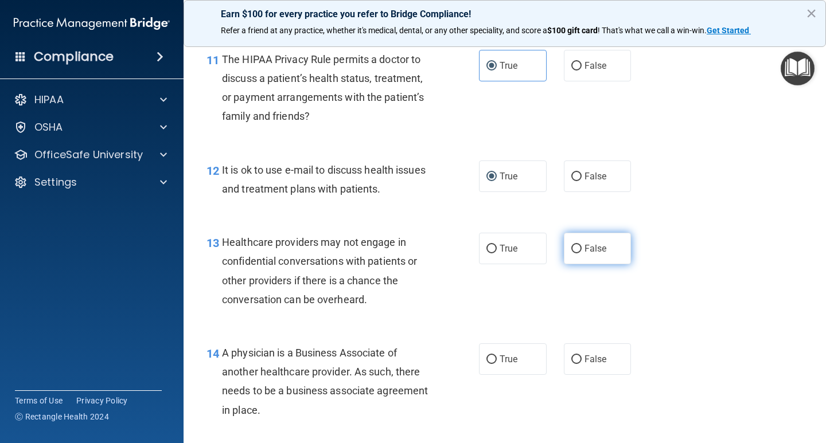
click at [605, 251] on label "False" at bounding box center [598, 249] width 68 height 32
click at [582, 251] on input "False" at bounding box center [576, 249] width 10 height 9
radio input "true"
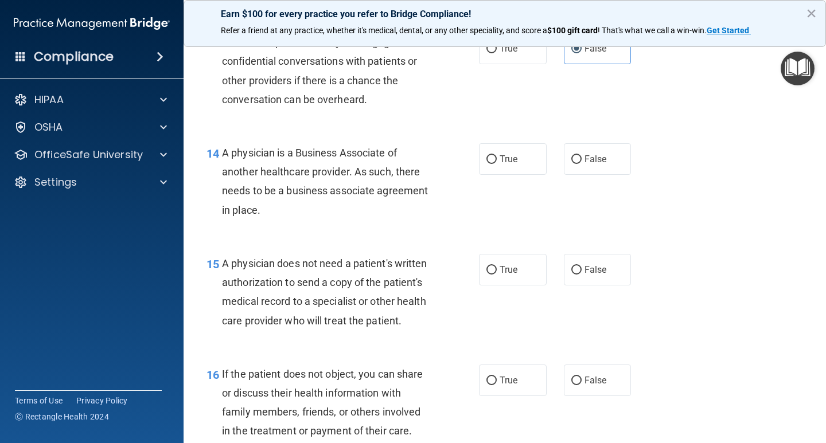
scroll to position [1434, 0]
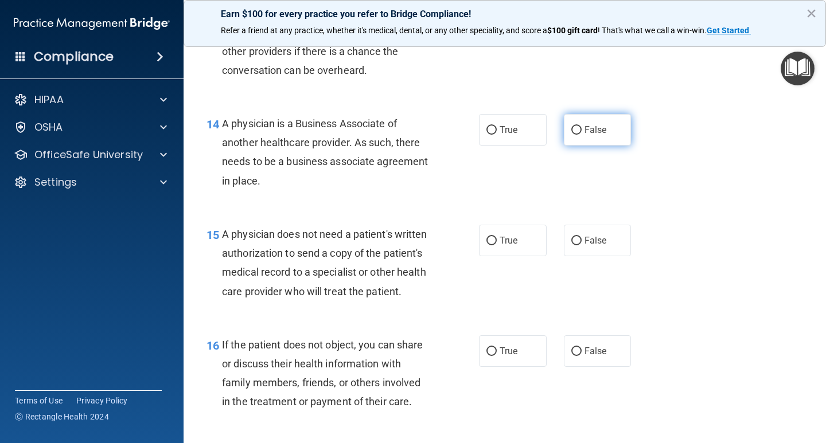
click at [589, 132] on span "False" at bounding box center [595, 129] width 22 height 11
click at [582, 132] on input "False" at bounding box center [576, 130] width 10 height 9
radio input "true"
click at [500, 237] on span "True" at bounding box center [509, 240] width 18 height 11
click at [497, 237] on input "True" at bounding box center [491, 241] width 10 height 9
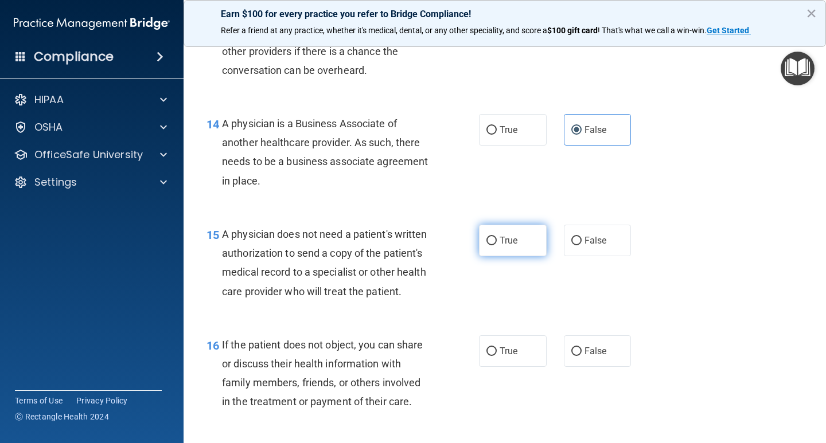
radio input "true"
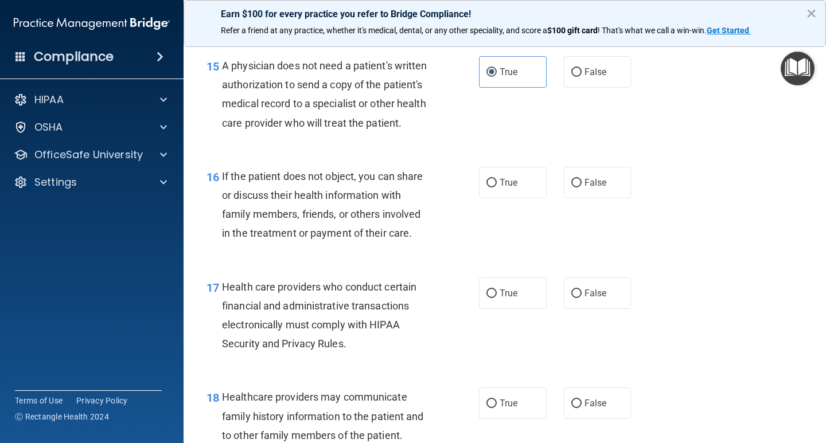
scroll to position [1606, 0]
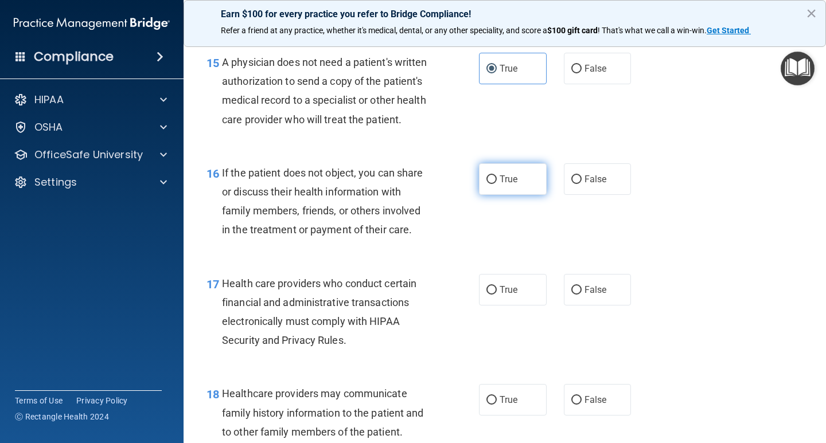
click at [494, 193] on label "True" at bounding box center [513, 179] width 68 height 32
click at [494, 184] on input "True" at bounding box center [491, 180] width 10 height 9
radio input "true"
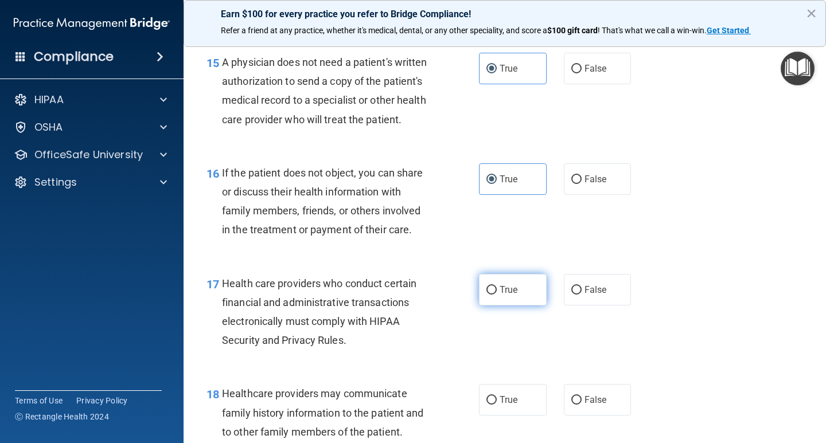
click at [513, 295] on span "True" at bounding box center [509, 290] width 18 height 11
click at [497, 295] on input "True" at bounding box center [491, 290] width 10 height 9
radio input "true"
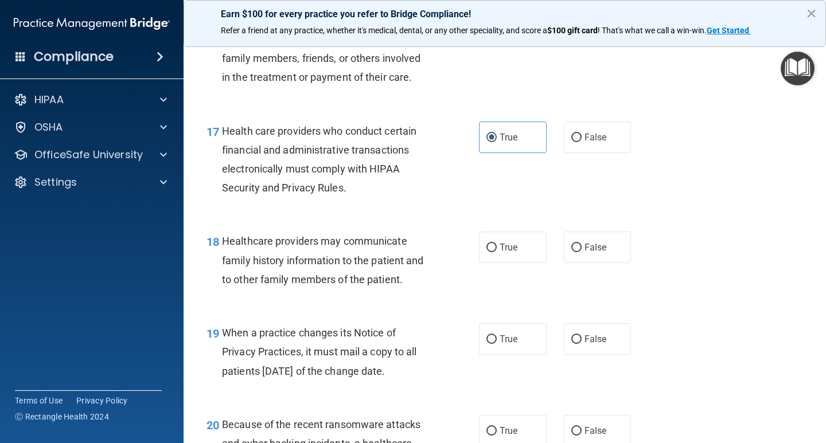
scroll to position [1778, 0]
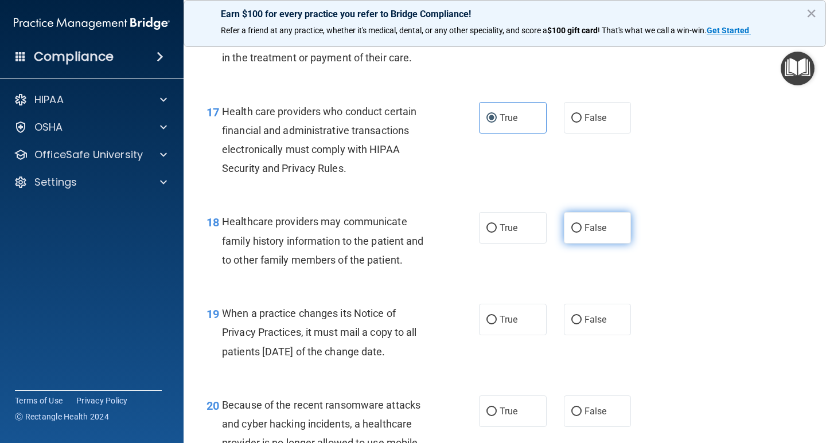
click at [577, 244] on label "False" at bounding box center [598, 228] width 68 height 32
click at [577, 233] on input "False" at bounding box center [576, 228] width 10 height 9
radio input "true"
click at [584, 325] on span "False" at bounding box center [595, 319] width 22 height 11
click at [582, 325] on input "False" at bounding box center [576, 320] width 10 height 9
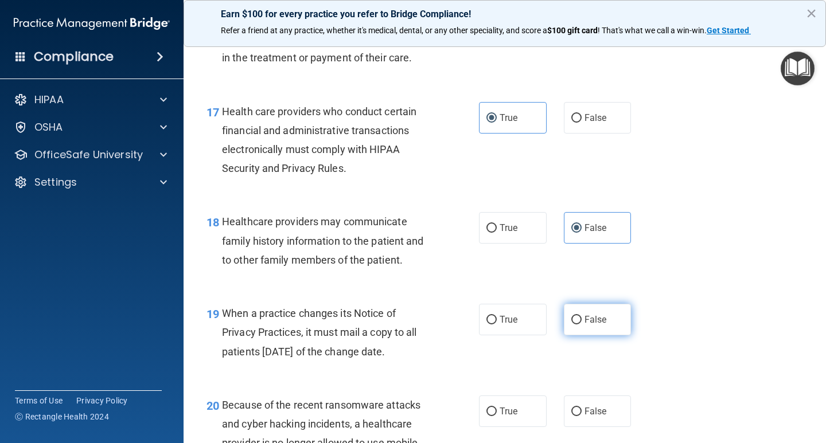
radio input "true"
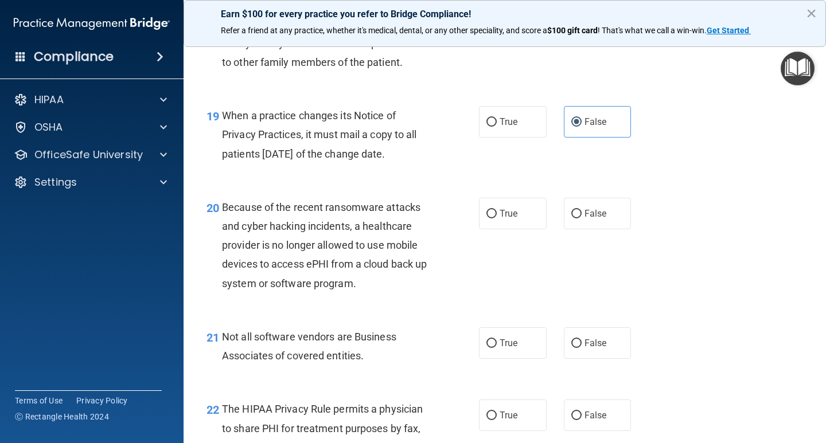
scroll to position [2008, 0]
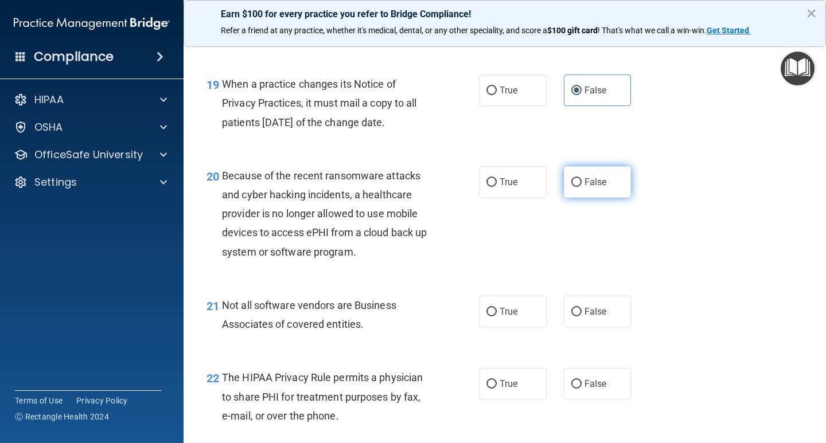
click at [591, 188] on span "False" at bounding box center [595, 182] width 22 height 11
click at [582, 187] on input "False" at bounding box center [576, 182] width 10 height 9
radio input "true"
click at [500, 317] on span "True" at bounding box center [509, 311] width 18 height 11
click at [497, 317] on input "True" at bounding box center [491, 312] width 10 height 9
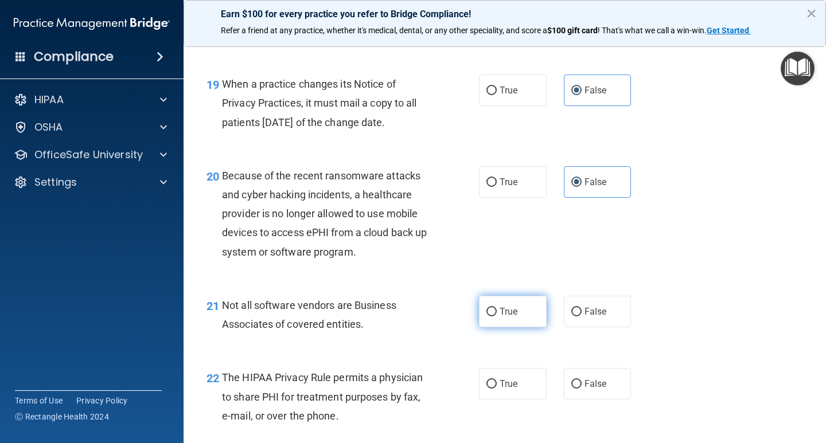
radio input "true"
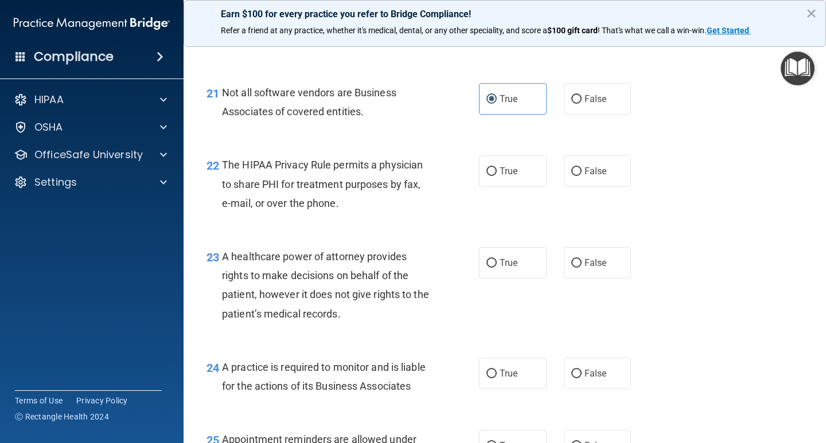
scroll to position [2237, 0]
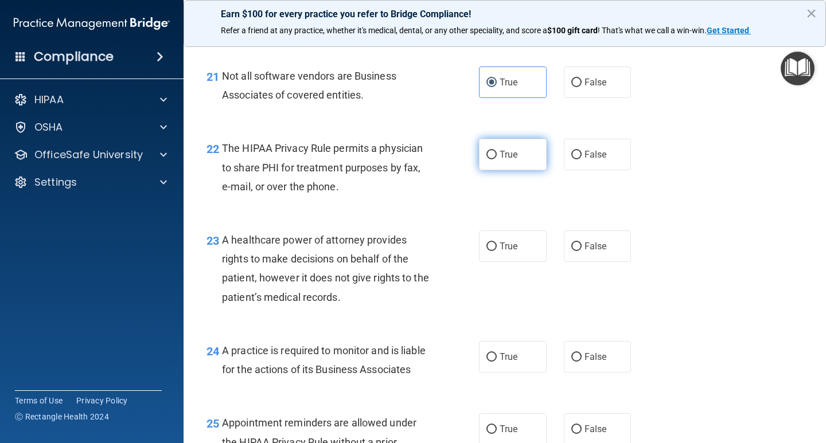
click at [509, 160] on span "True" at bounding box center [509, 154] width 18 height 11
click at [497, 159] on input "True" at bounding box center [491, 155] width 10 height 9
radio input "true"
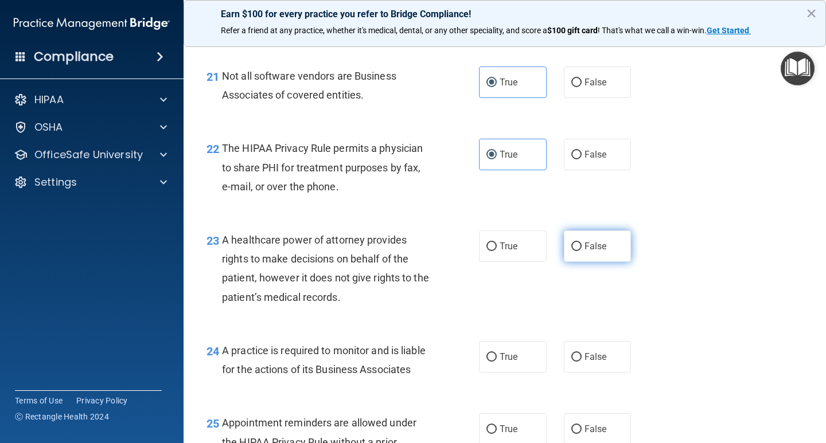
click at [602, 262] on label "False" at bounding box center [598, 247] width 68 height 32
click at [582, 251] on input "False" at bounding box center [576, 247] width 10 height 9
radio input "true"
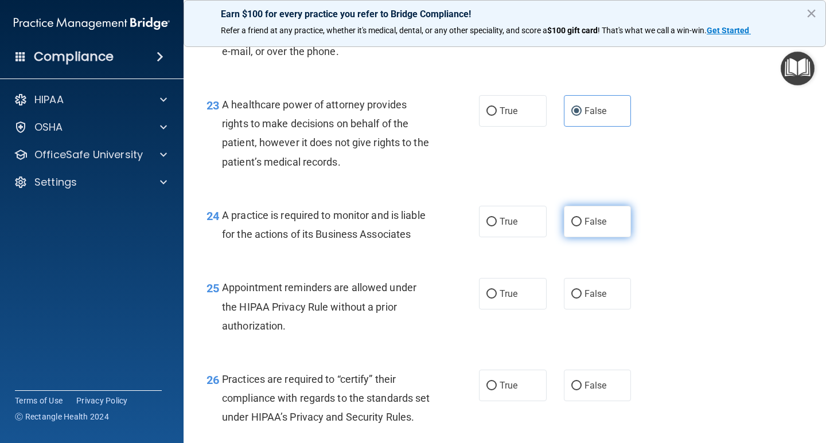
scroll to position [2409, 0]
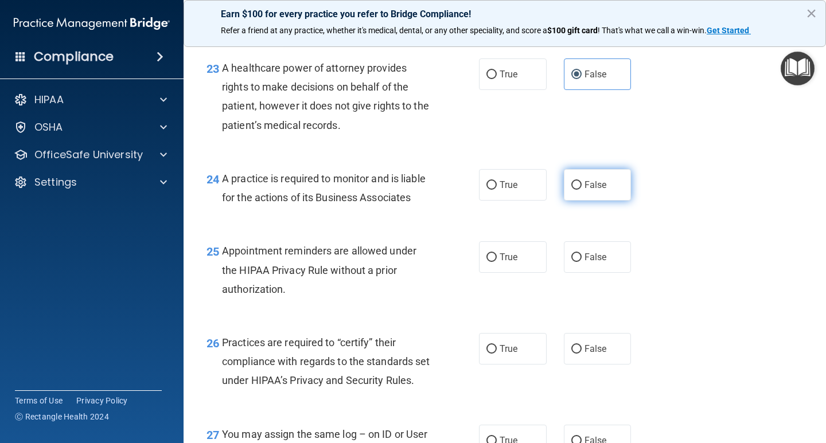
click at [594, 201] on label "False" at bounding box center [598, 185] width 68 height 32
click at [582, 190] on input "False" at bounding box center [576, 185] width 10 height 9
radio input "true"
click at [494, 273] on label "True" at bounding box center [513, 257] width 68 height 32
click at [494, 262] on input "True" at bounding box center [491, 258] width 10 height 9
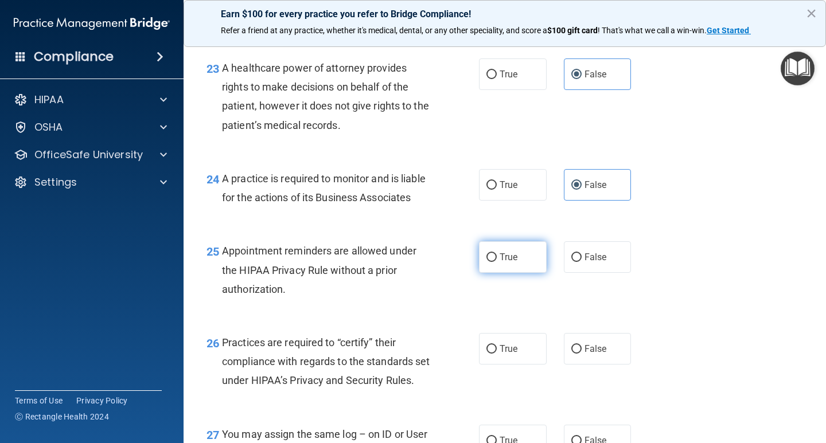
radio input "true"
click at [580, 365] on label "False" at bounding box center [598, 349] width 68 height 32
click at [580, 354] on input "False" at bounding box center [576, 349] width 10 height 9
radio input "true"
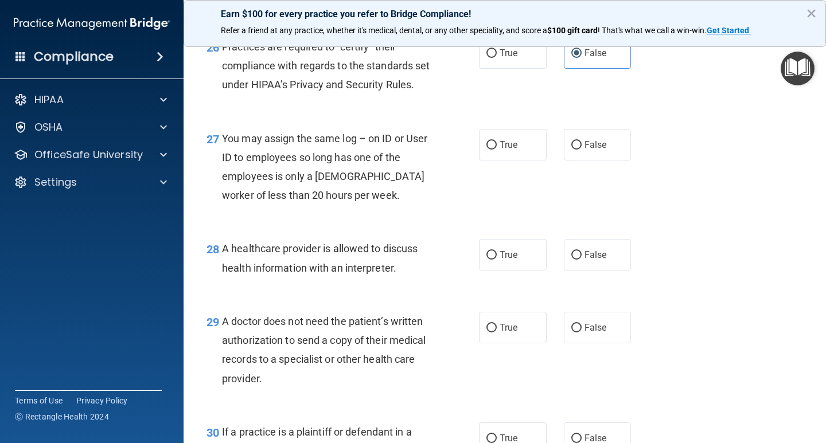
scroll to position [2753, 0]
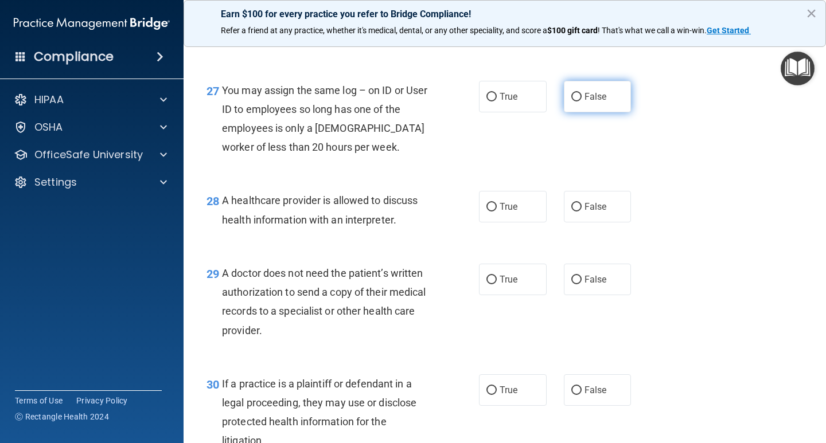
click at [602, 112] on label "False" at bounding box center [598, 97] width 68 height 32
click at [582, 102] on input "False" at bounding box center [576, 97] width 10 height 9
radio input "true"
click at [492, 212] on input "True" at bounding box center [491, 207] width 10 height 9
radio input "true"
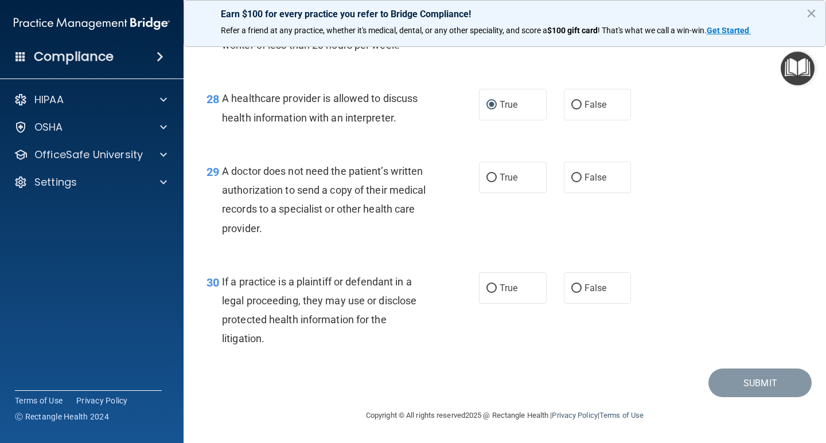
scroll to position [2913, 0]
click at [506, 182] on span "True" at bounding box center [509, 177] width 18 height 11
click at [497, 182] on input "True" at bounding box center [491, 178] width 10 height 9
radio input "true"
click at [506, 293] on span "True" at bounding box center [509, 288] width 18 height 11
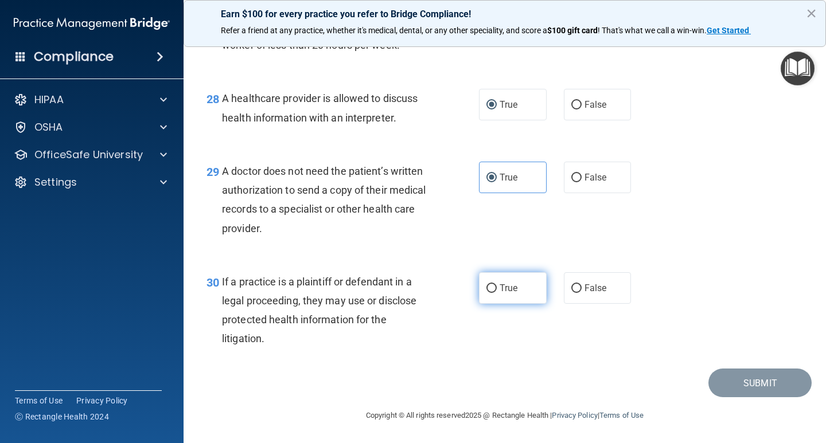
click at [497, 293] on input "True" at bounding box center [491, 289] width 10 height 9
radio input "true"
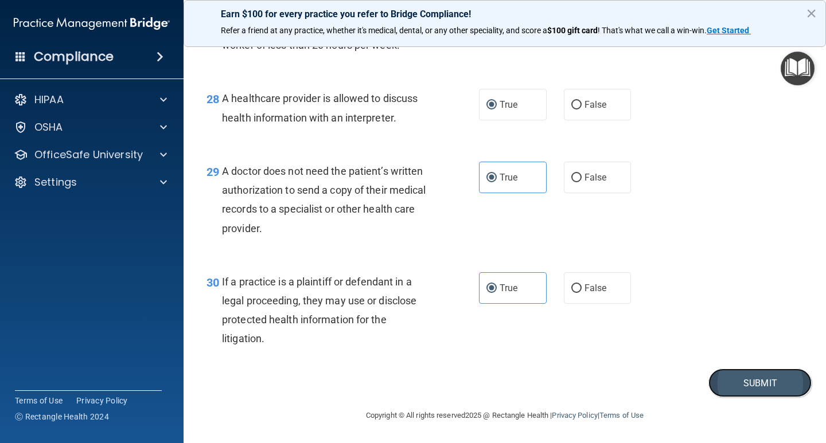
click at [751, 376] on button "Submit" at bounding box center [759, 383] width 103 height 29
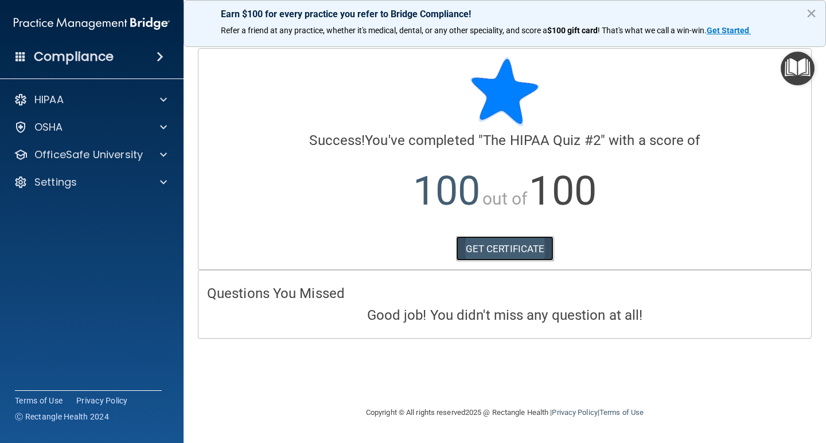
click at [521, 251] on link "GET CERTIFICATE" at bounding box center [505, 248] width 98 height 25
click at [812, 15] on button "×" at bounding box center [811, 13] width 11 height 18
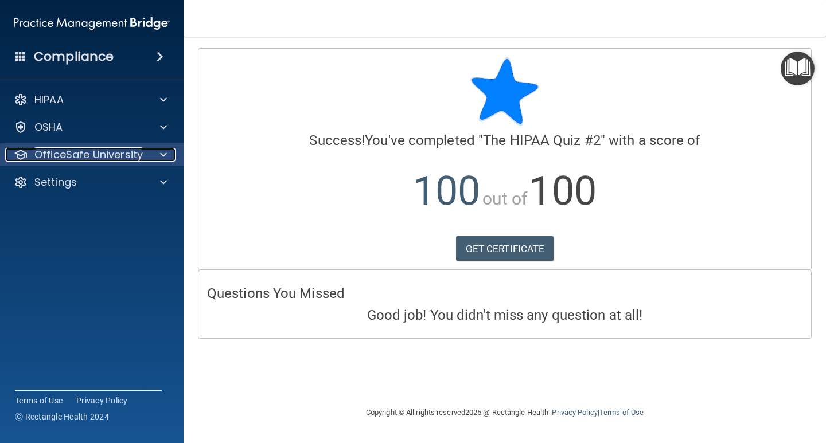
click at [172, 154] on div at bounding box center [161, 155] width 29 height 14
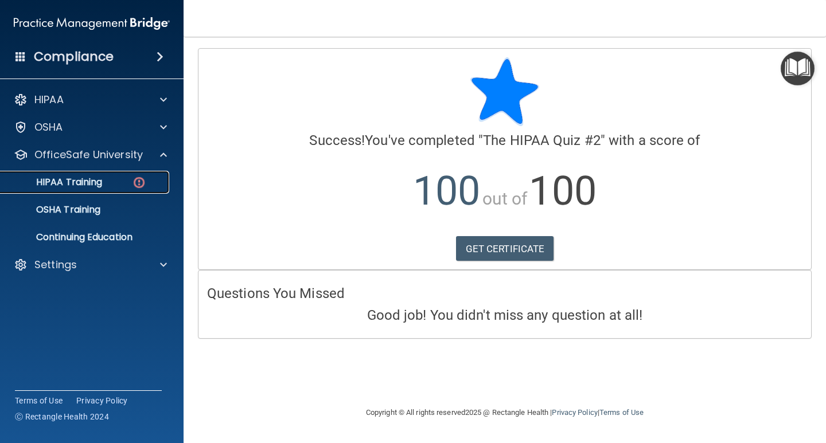
drag, startPoint x: 105, startPoint y: 177, endPoint x: 129, endPoint y: 178, distance: 24.1
click at [105, 177] on div "HIPAA Training" at bounding box center [85, 182] width 157 height 11
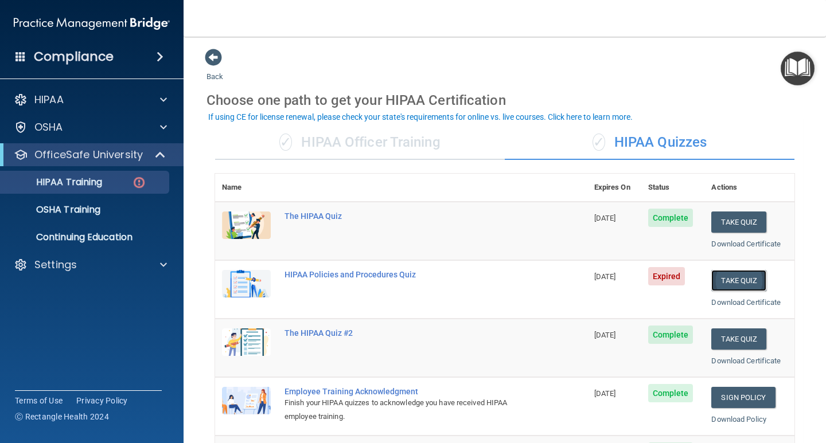
click at [727, 282] on button "Take Quiz" at bounding box center [738, 280] width 55 height 21
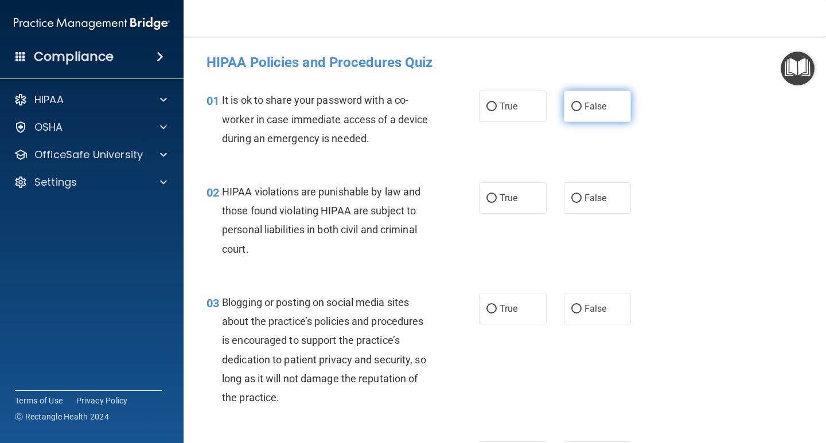
click at [584, 104] on span "False" at bounding box center [595, 106] width 22 height 11
click at [579, 104] on input "False" at bounding box center [576, 107] width 10 height 9
radio input "true"
click at [495, 206] on label "True" at bounding box center [513, 198] width 68 height 32
click at [495, 203] on input "True" at bounding box center [491, 198] width 10 height 9
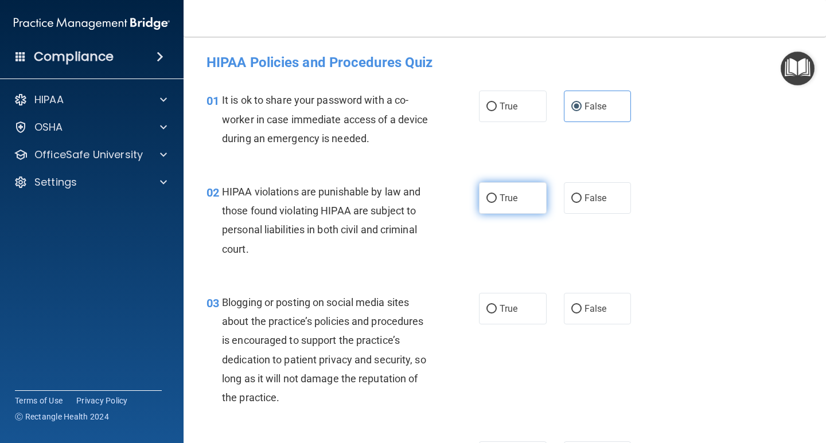
radio input "true"
click at [572, 310] on input "False" at bounding box center [576, 309] width 10 height 9
radio input "true"
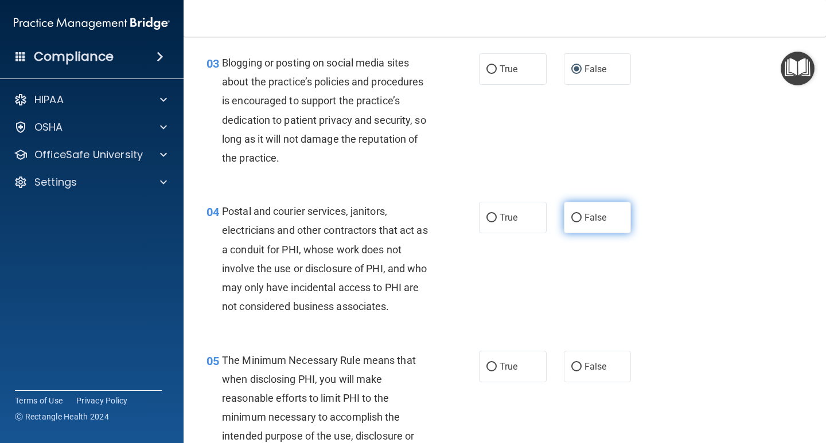
scroll to position [229, 0]
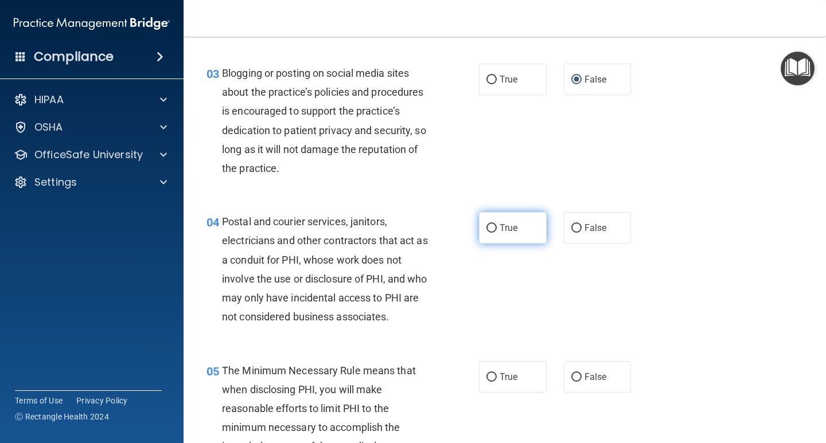
click at [489, 230] on input "True" at bounding box center [491, 228] width 10 height 9
radio input "true"
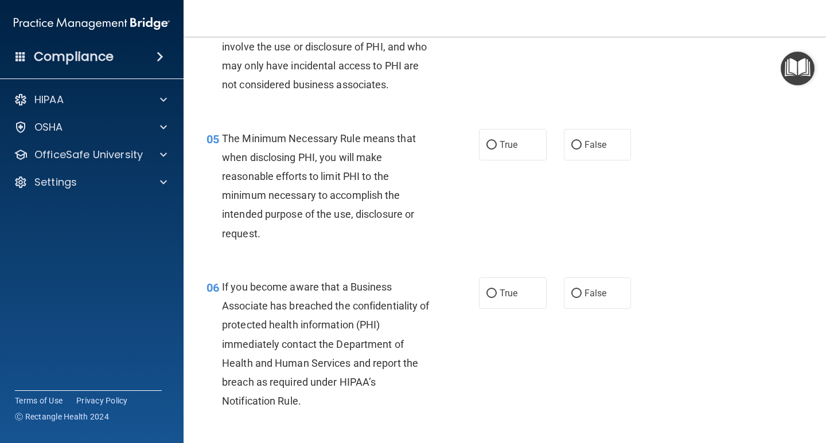
scroll to position [516, 0]
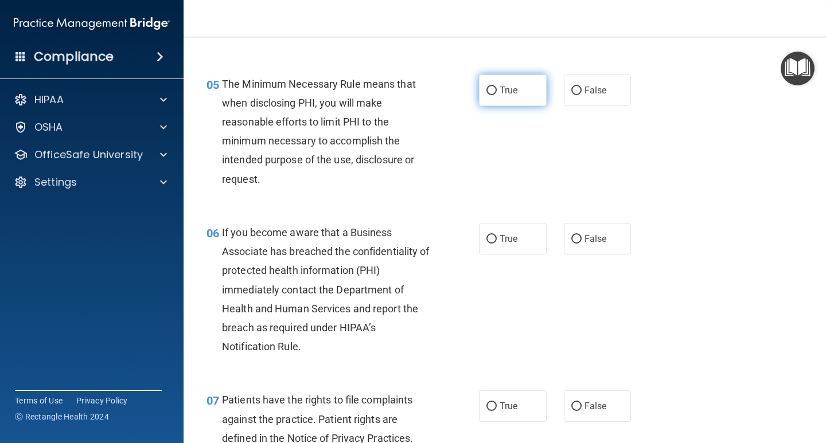
click at [512, 81] on label "True" at bounding box center [513, 91] width 68 height 32
click at [497, 87] on input "True" at bounding box center [491, 91] width 10 height 9
radio input "true"
click at [509, 243] on span "True" at bounding box center [509, 238] width 18 height 11
click at [497, 243] on input "True" at bounding box center [491, 239] width 10 height 9
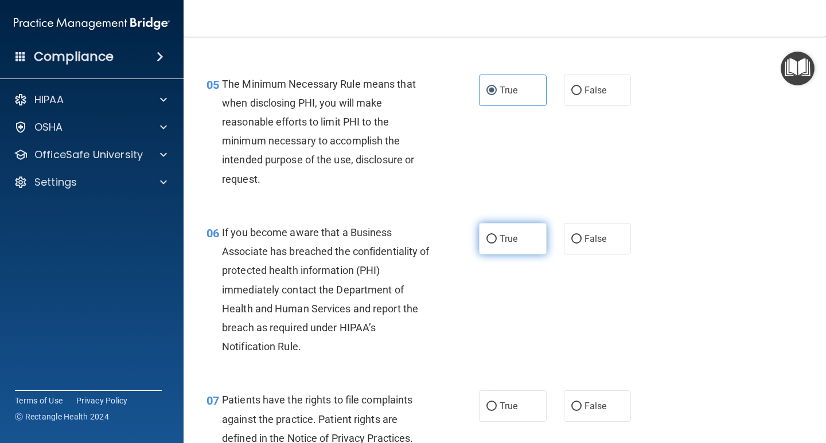
radio input "true"
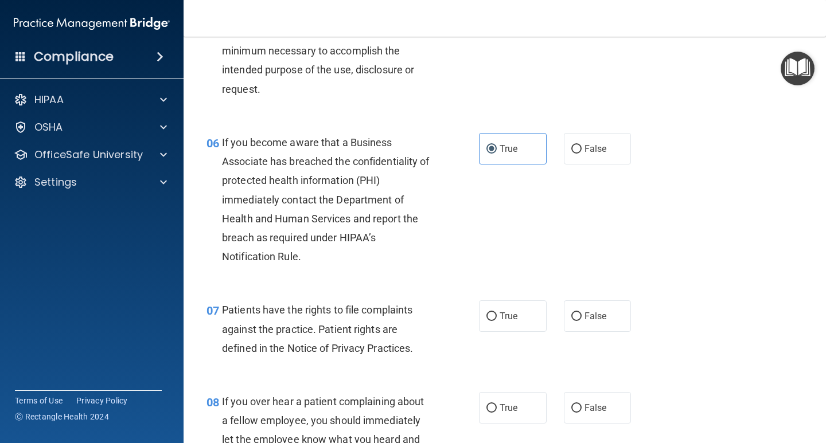
scroll to position [631, 0]
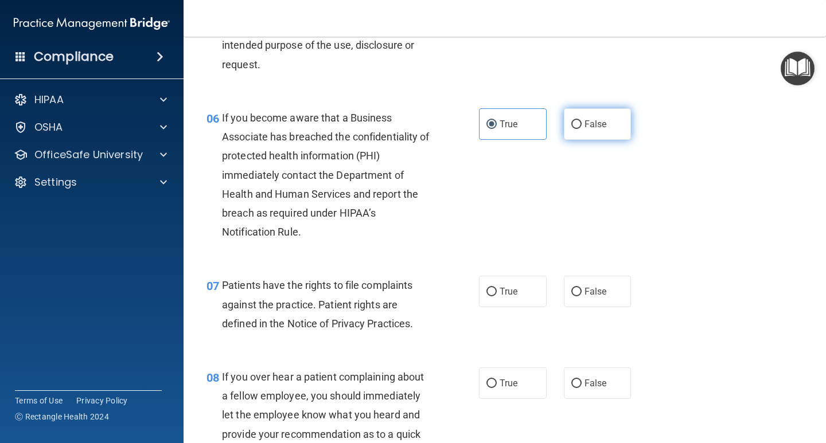
click at [573, 127] on input "False" at bounding box center [576, 124] width 10 height 9
radio input "true"
radio input "false"
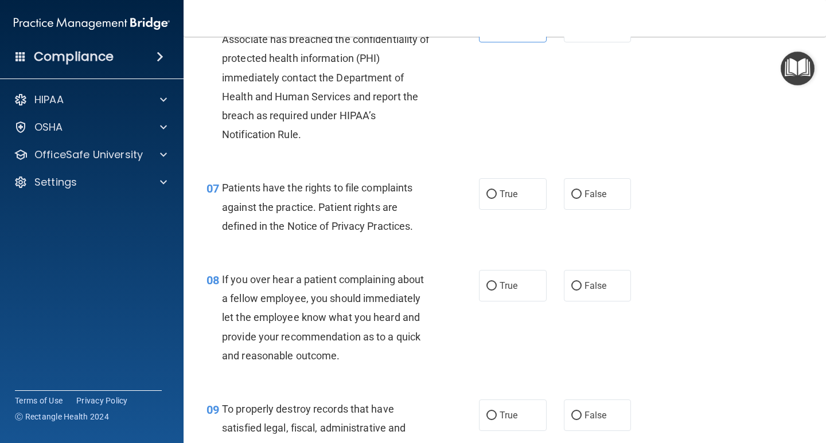
scroll to position [803, 0]
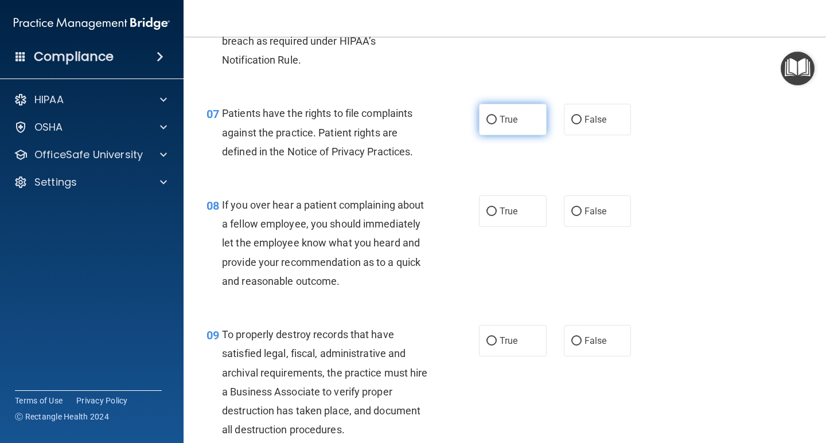
click at [512, 124] on span "True" at bounding box center [509, 119] width 18 height 11
click at [497, 124] on input "True" at bounding box center [491, 120] width 10 height 9
radio input "true"
click at [602, 215] on label "False" at bounding box center [598, 212] width 68 height 32
click at [582, 215] on input "False" at bounding box center [576, 212] width 10 height 9
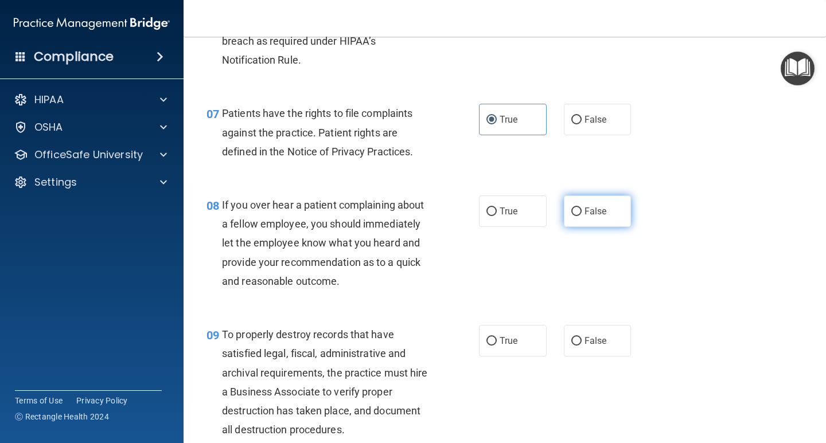
radio input "true"
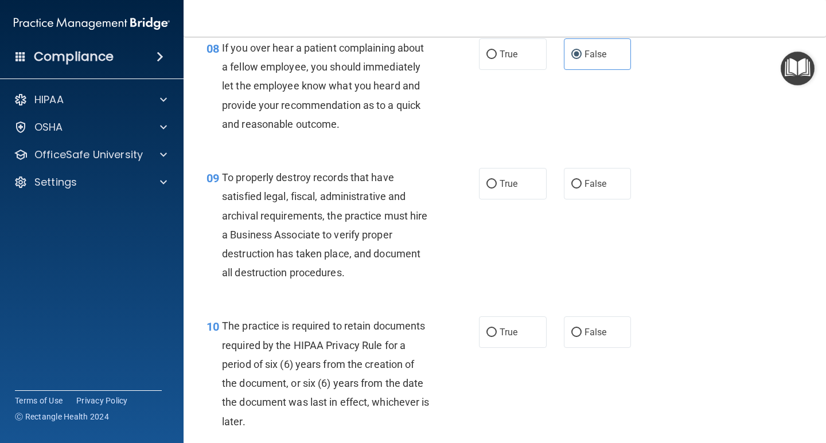
scroll to position [975, 0]
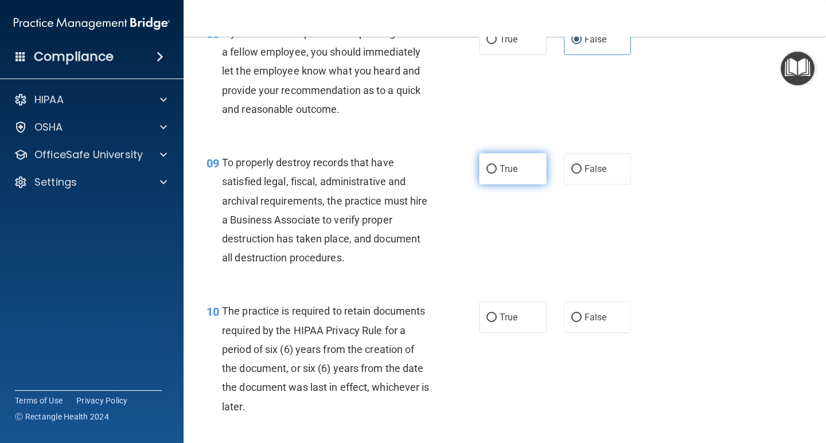
click at [510, 172] on span "True" at bounding box center [509, 168] width 18 height 11
click at [497, 172] on input "True" at bounding box center [491, 169] width 10 height 9
radio input "true"
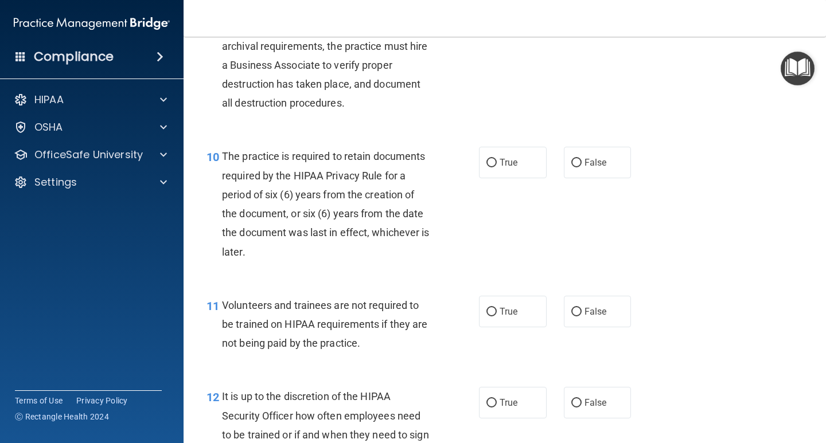
scroll to position [1147, 0]
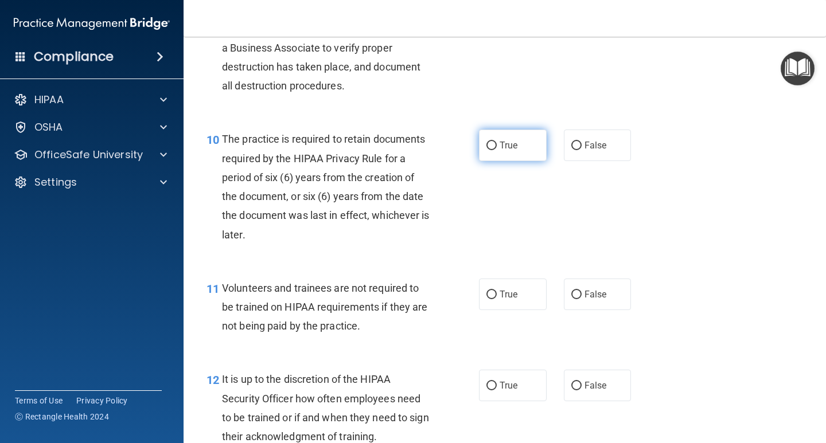
click at [492, 149] on input "True" at bounding box center [491, 146] width 10 height 9
radio input "true"
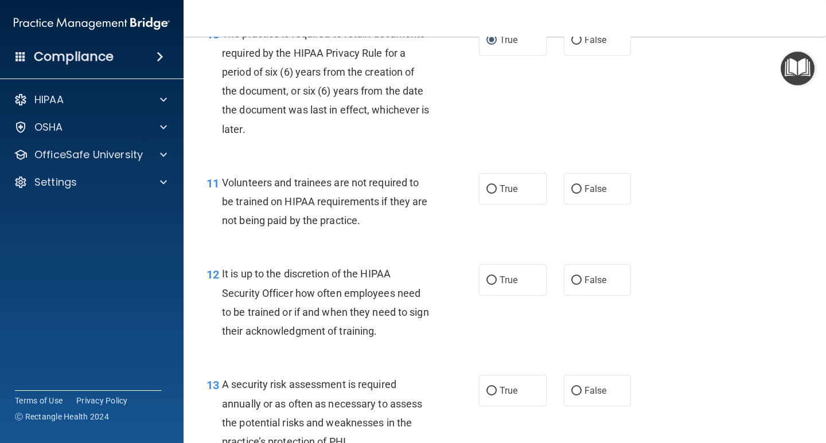
scroll to position [1262, 0]
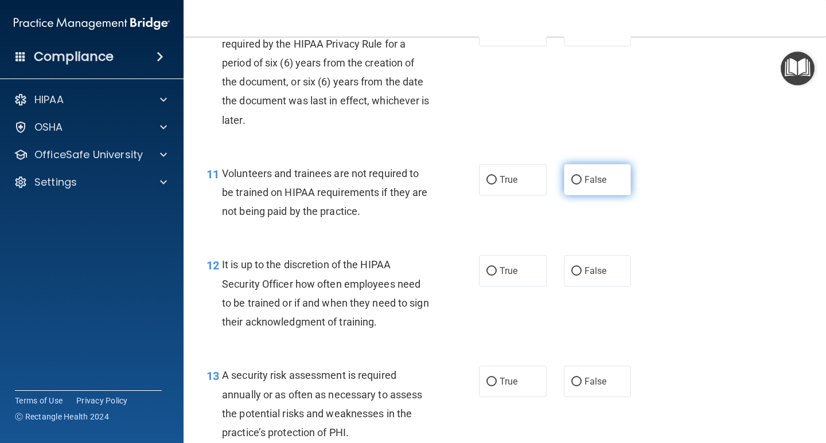
click at [590, 190] on label "False" at bounding box center [598, 180] width 68 height 32
click at [582, 185] on input "False" at bounding box center [576, 180] width 10 height 9
radio input "true"
click at [597, 271] on span "False" at bounding box center [595, 271] width 22 height 11
click at [582, 271] on input "False" at bounding box center [576, 271] width 10 height 9
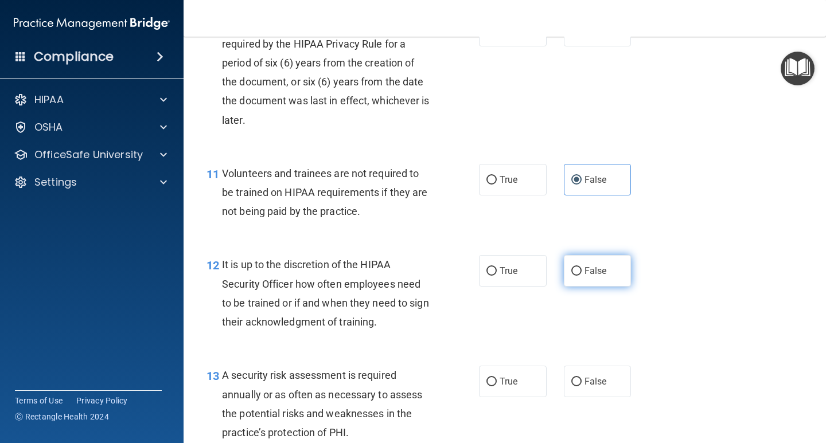
radio input "true"
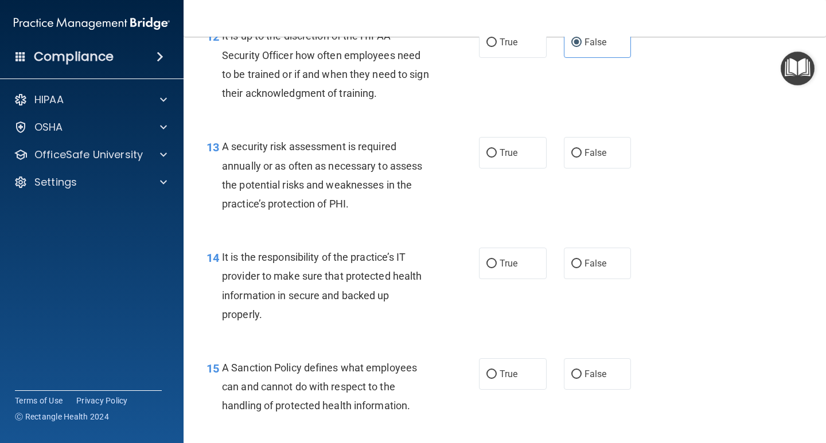
scroll to position [1491, 0]
click at [480, 155] on label "True" at bounding box center [513, 153] width 68 height 32
click at [486, 155] on input "True" at bounding box center [491, 153] width 10 height 9
radio input "true"
click at [595, 263] on span "False" at bounding box center [595, 263] width 22 height 11
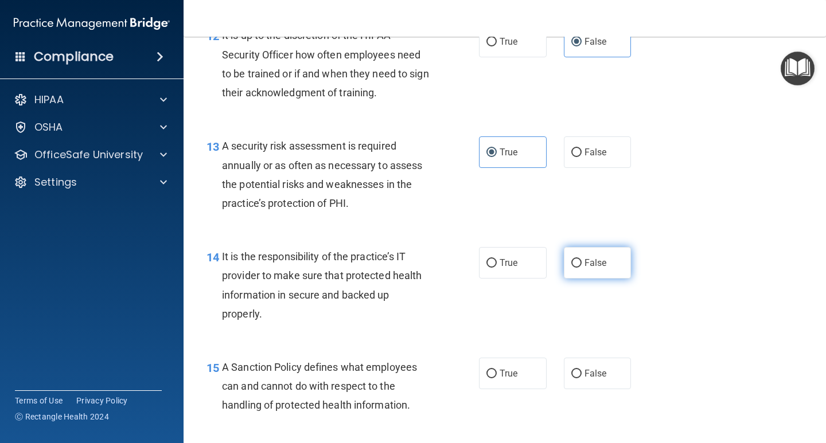
click at [582, 263] on input "False" at bounding box center [576, 263] width 10 height 9
radio input "true"
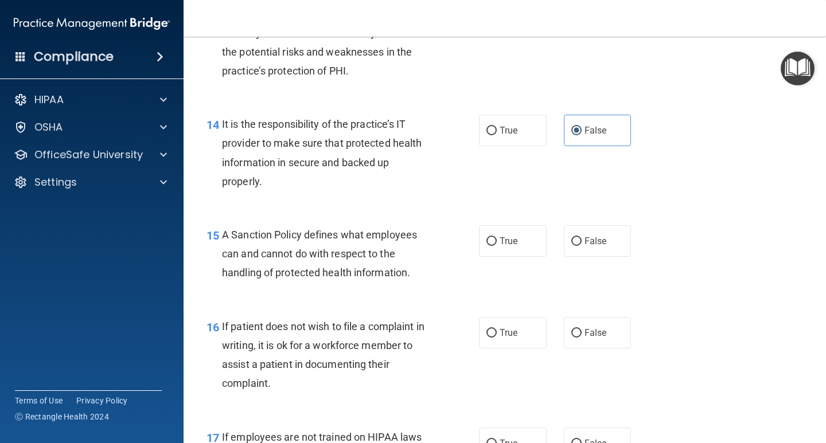
scroll to position [1663, 0]
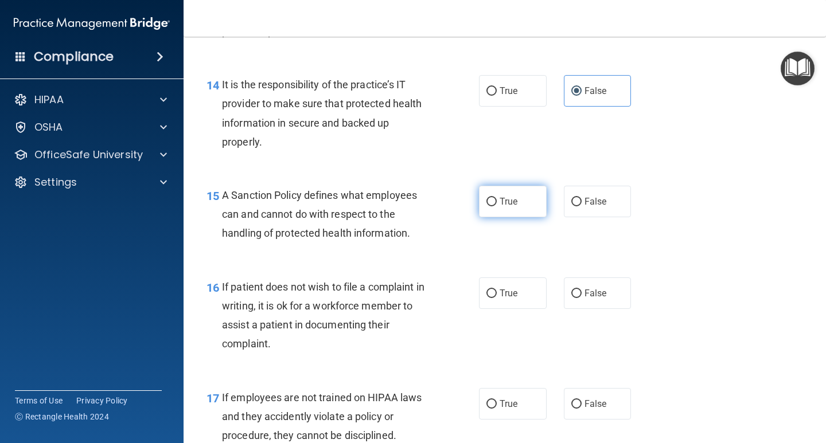
click at [518, 206] on label "True" at bounding box center [513, 202] width 68 height 32
click at [497, 206] on input "True" at bounding box center [491, 202] width 10 height 9
radio input "true"
click at [589, 291] on span "False" at bounding box center [595, 293] width 22 height 11
click at [582, 291] on input "False" at bounding box center [576, 294] width 10 height 9
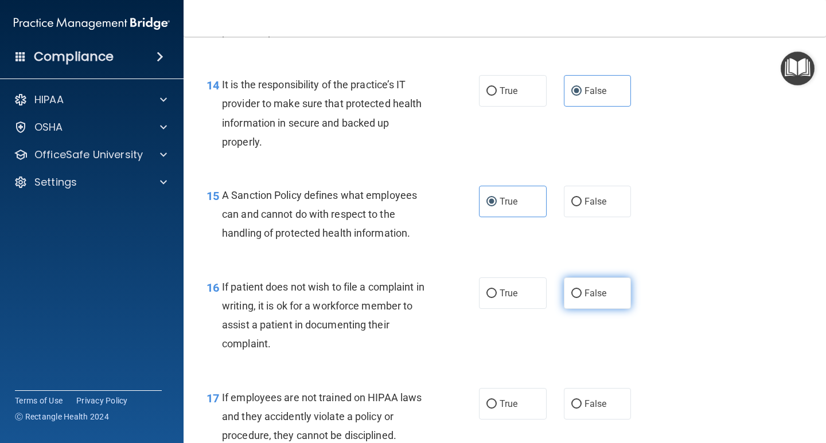
radio input "true"
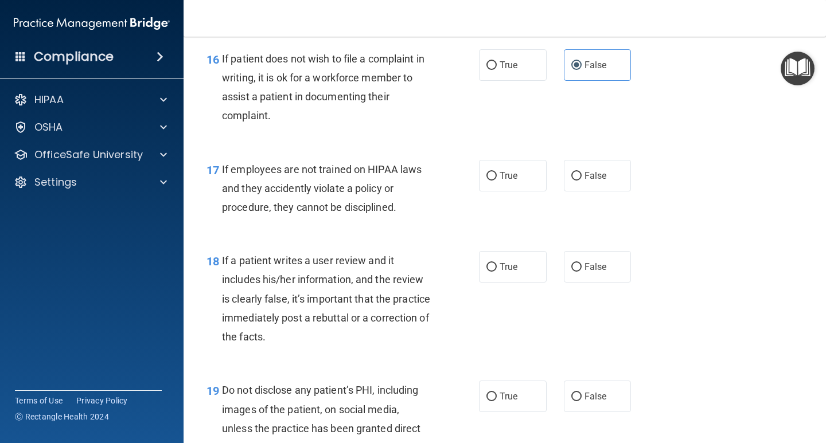
scroll to position [1893, 0]
drag, startPoint x: 590, startPoint y: 174, endPoint x: 632, endPoint y: 215, distance: 58.8
click at [590, 175] on span "False" at bounding box center [595, 174] width 22 height 11
click at [582, 175] on input "False" at bounding box center [576, 175] width 10 height 9
radio input "true"
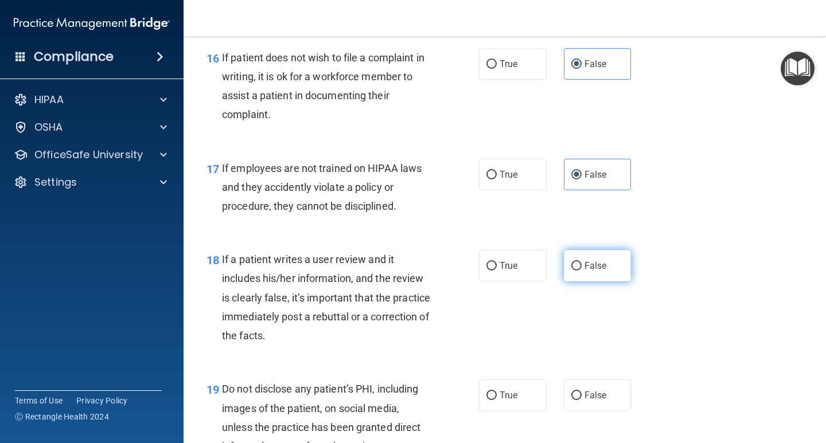
click at [610, 271] on label "False" at bounding box center [598, 266] width 68 height 32
click at [582, 271] on input "False" at bounding box center [576, 266] width 10 height 9
radio input "true"
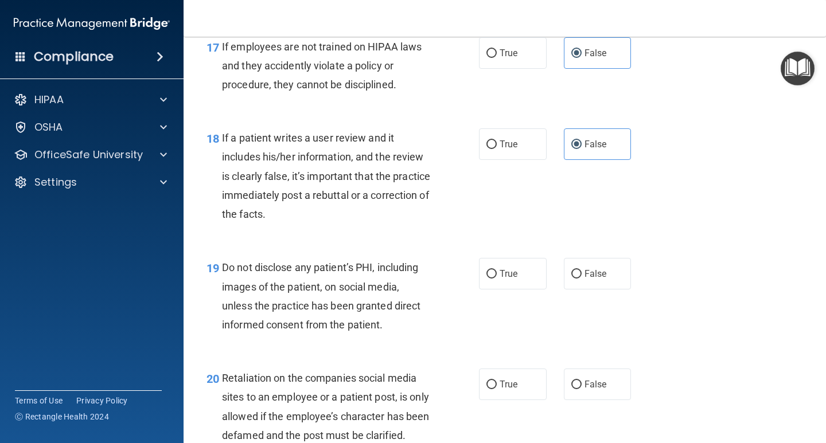
scroll to position [2065, 0]
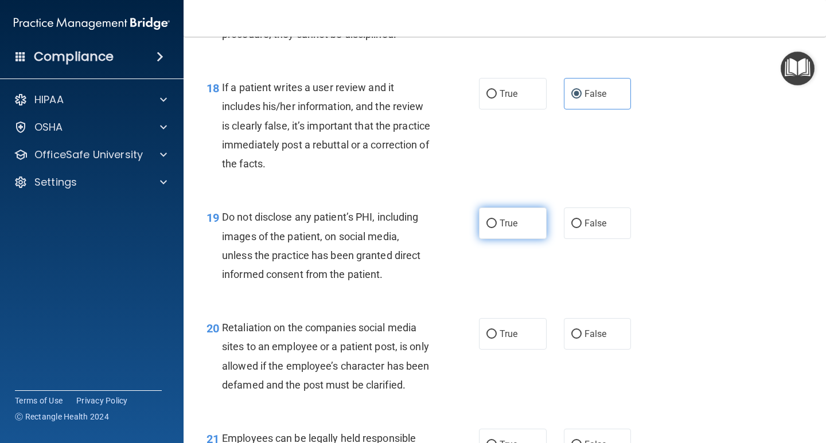
click at [500, 225] on span "True" at bounding box center [509, 223] width 18 height 11
click at [496, 225] on input "True" at bounding box center [491, 224] width 10 height 9
radio input "true"
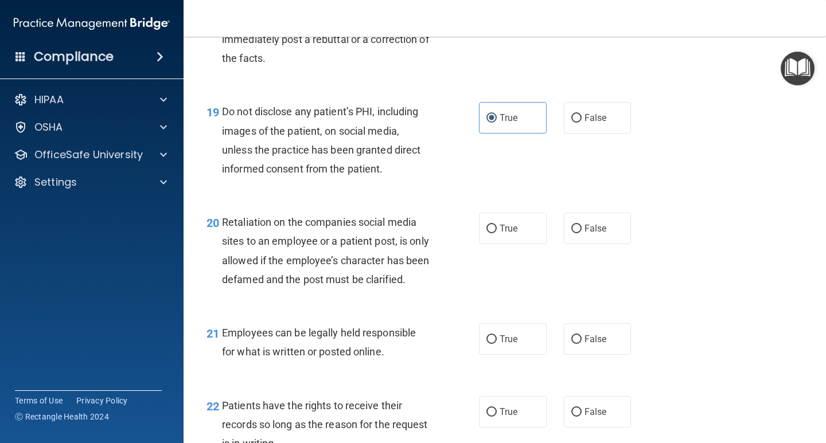
scroll to position [2180, 0]
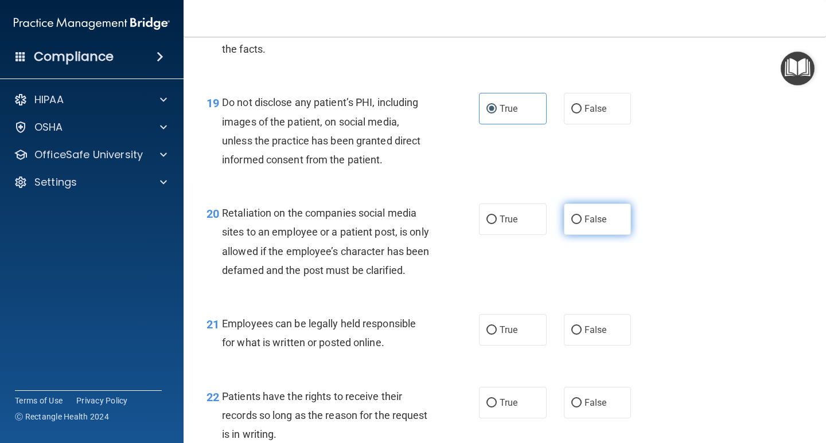
click at [599, 232] on label "False" at bounding box center [598, 220] width 68 height 32
click at [582, 224] on input "False" at bounding box center [576, 220] width 10 height 9
radio input "true"
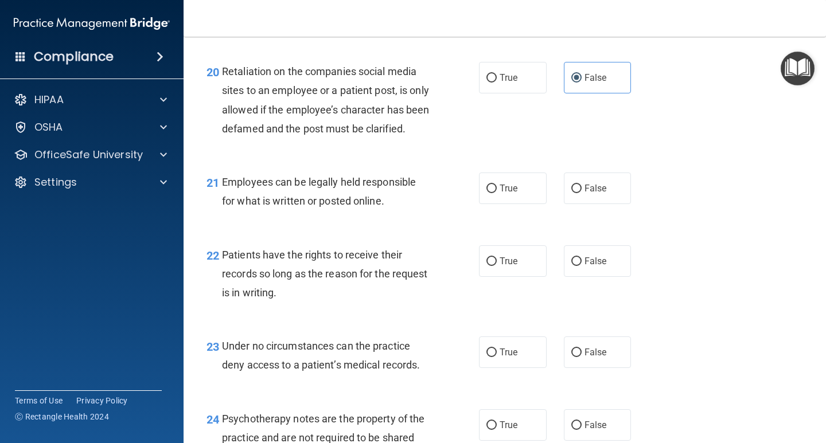
scroll to position [2352, 0]
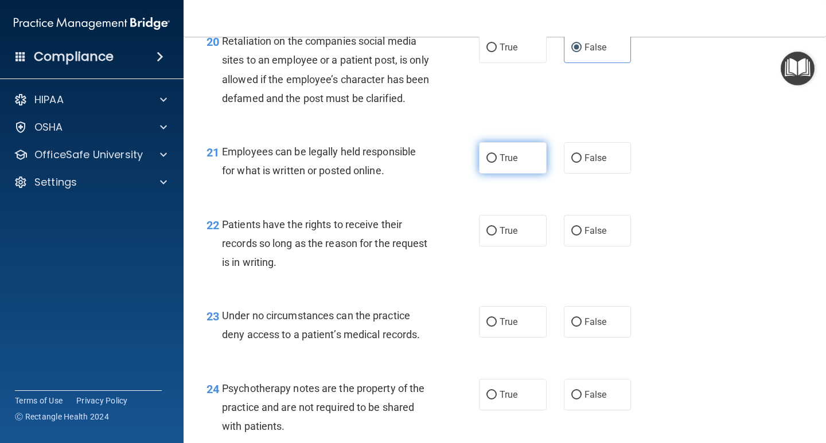
click at [490, 174] on label "True" at bounding box center [513, 158] width 68 height 32
click at [490, 163] on input "True" at bounding box center [491, 158] width 10 height 9
radio input "true"
click at [591, 236] on span "False" at bounding box center [595, 230] width 22 height 11
click at [582, 236] on input "False" at bounding box center [576, 231] width 10 height 9
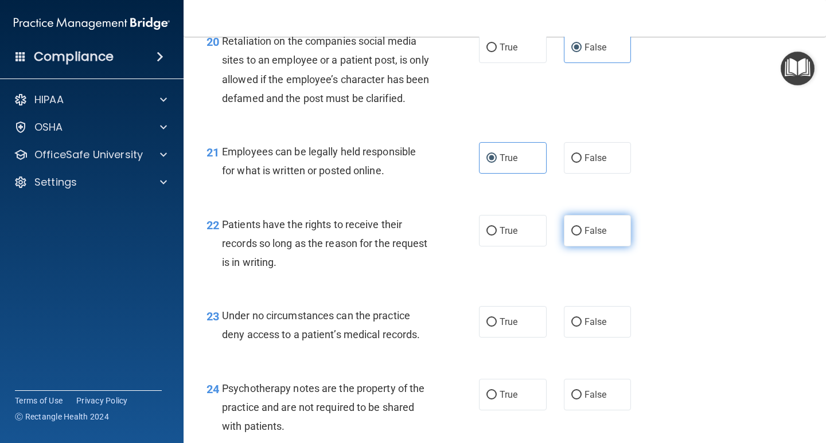
radio input "true"
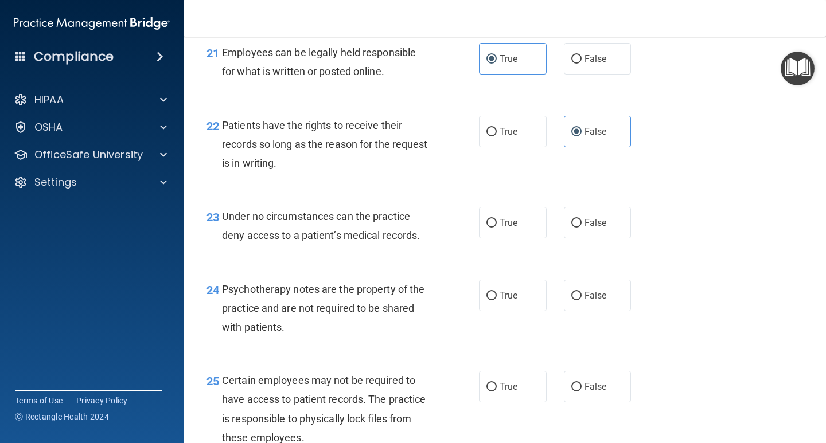
scroll to position [2466, 0]
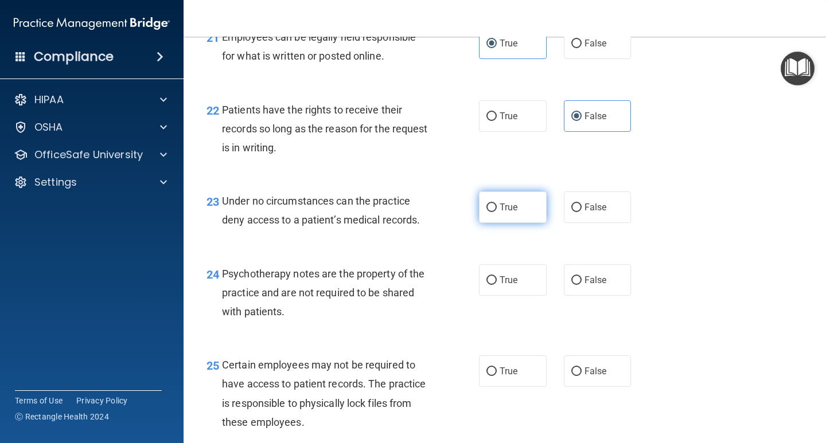
click at [487, 223] on label "True" at bounding box center [513, 208] width 68 height 32
click at [487, 212] on input "True" at bounding box center [491, 208] width 10 height 9
radio input "true"
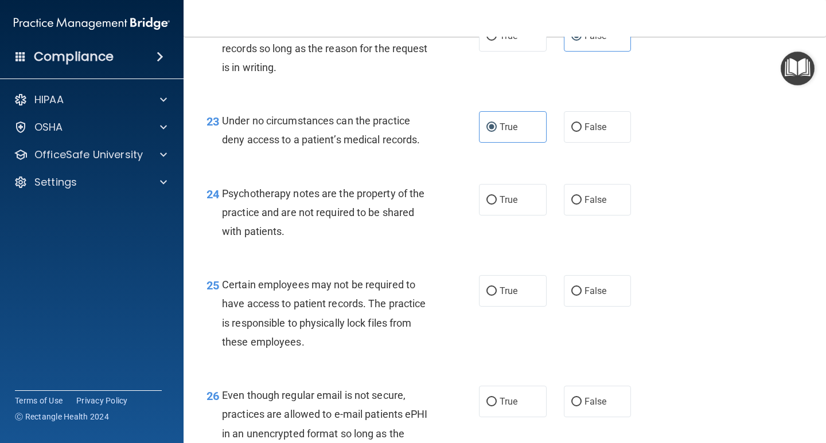
scroll to position [2581, 0]
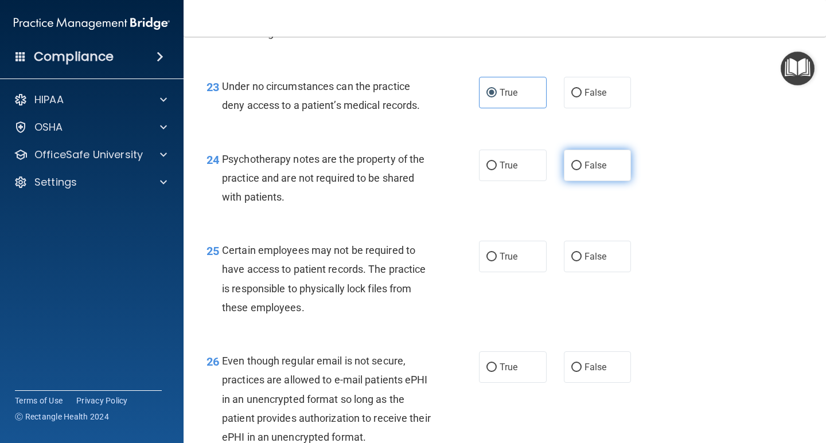
click at [590, 181] on label "False" at bounding box center [598, 166] width 68 height 32
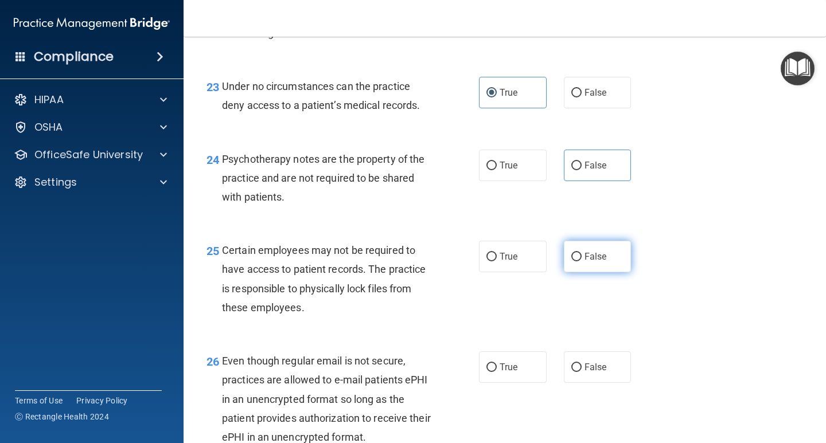
click at [584, 262] on span "False" at bounding box center [595, 256] width 22 height 11
click at [581, 262] on input "False" at bounding box center [576, 257] width 10 height 9
radio input "true"
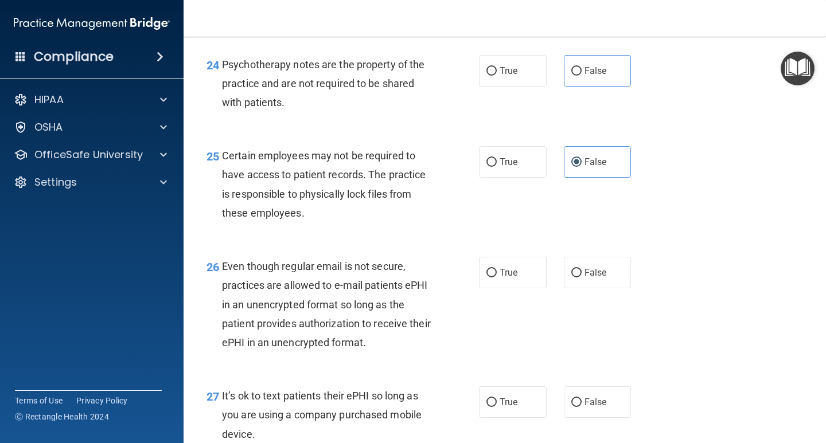
scroll to position [2696, 0]
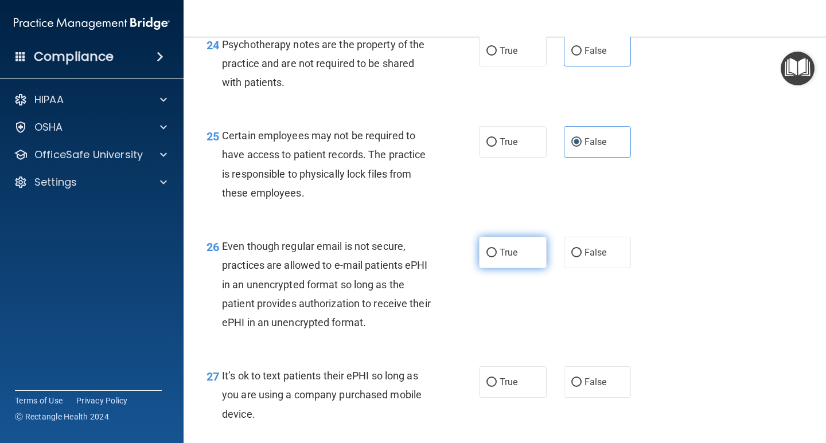
click at [494, 268] on label "True" at bounding box center [513, 253] width 68 height 32
click at [494, 258] on input "True" at bounding box center [491, 253] width 10 height 9
radio input "true"
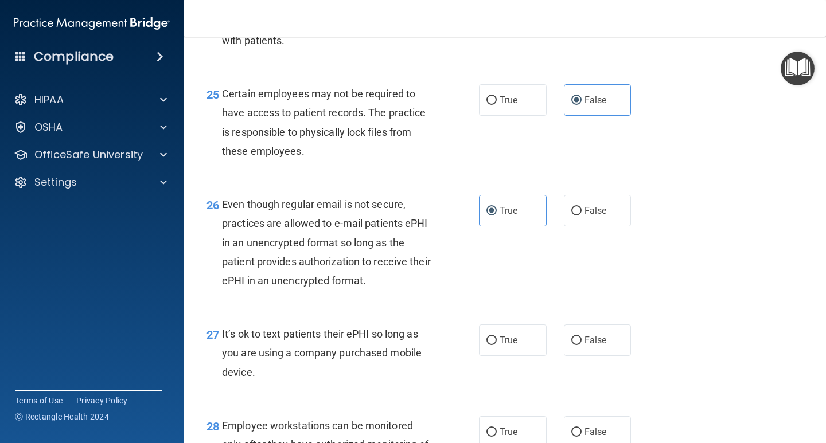
scroll to position [2868, 0]
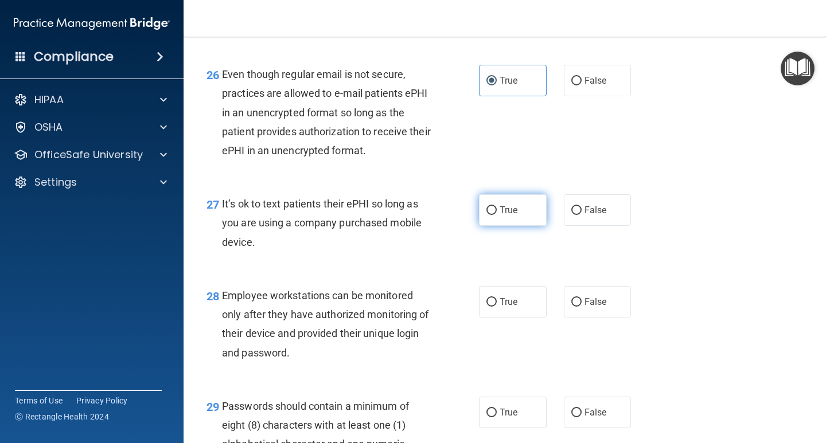
click at [525, 223] on label "True" at bounding box center [513, 210] width 68 height 32
click at [497, 215] on input "True" at bounding box center [491, 210] width 10 height 9
radio input "true"
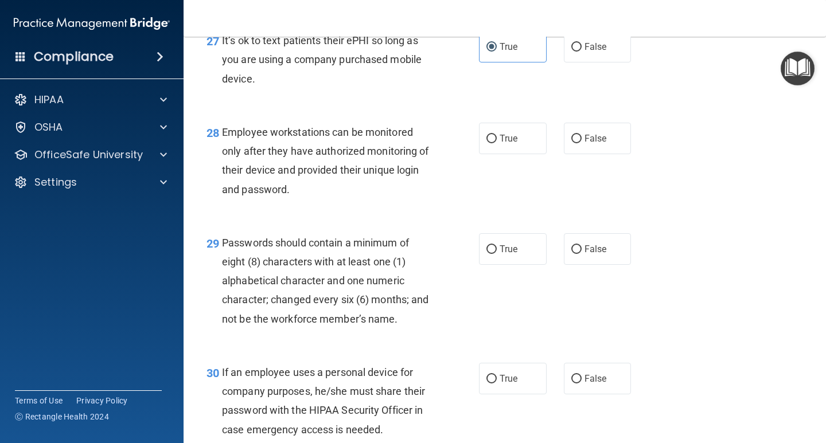
scroll to position [3040, 0]
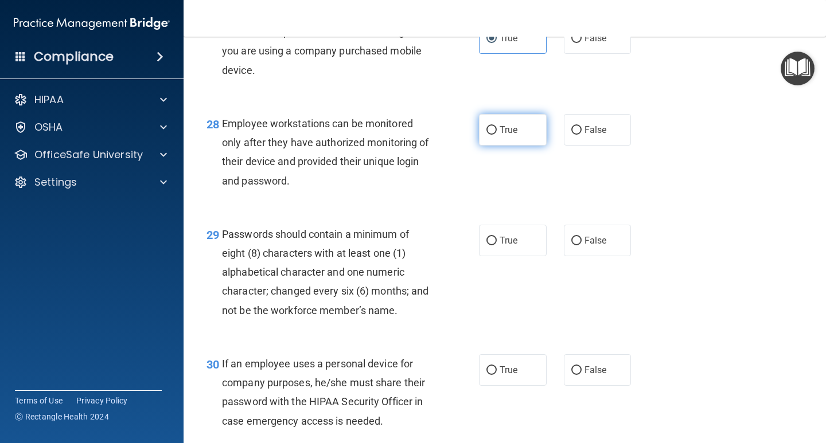
click at [500, 146] on label "True" at bounding box center [513, 130] width 68 height 32
click at [497, 135] on input "True" at bounding box center [491, 130] width 10 height 9
radio input "true"
click at [502, 256] on label "True" at bounding box center [513, 241] width 68 height 32
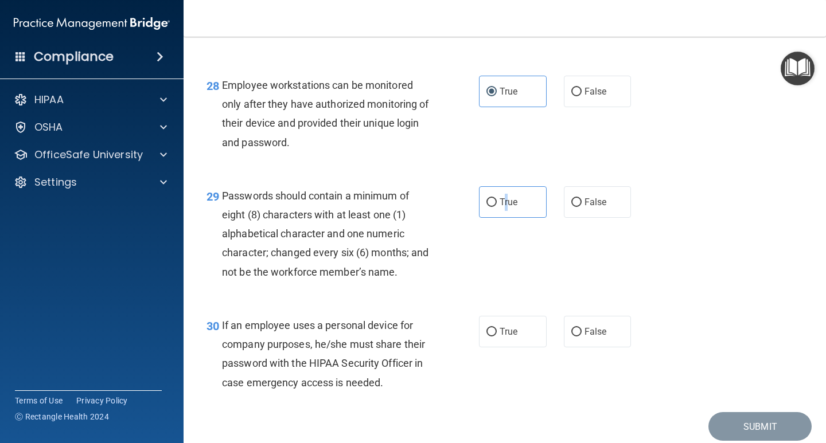
scroll to position [3141, 0]
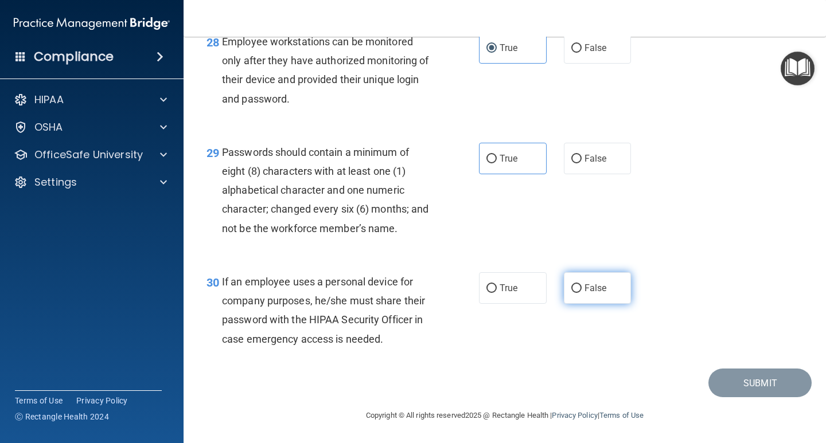
click at [584, 293] on span "False" at bounding box center [595, 288] width 22 height 11
click at [582, 293] on input "False" at bounding box center [576, 289] width 10 height 9
radio input "true"
drag, startPoint x: 489, startPoint y: 161, endPoint x: 493, endPoint y: 169, distance: 8.7
click at [489, 163] on label "True" at bounding box center [513, 159] width 68 height 32
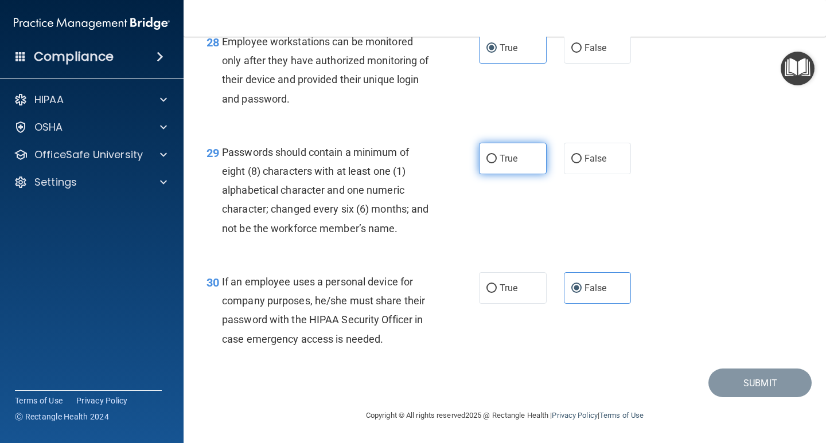
click at [489, 163] on input "True" at bounding box center [491, 159] width 10 height 9
radio input "true"
click at [734, 224] on div "29 Passwords should contain a minimum of eight (8) characters with at least one…" at bounding box center [505, 193] width 614 height 130
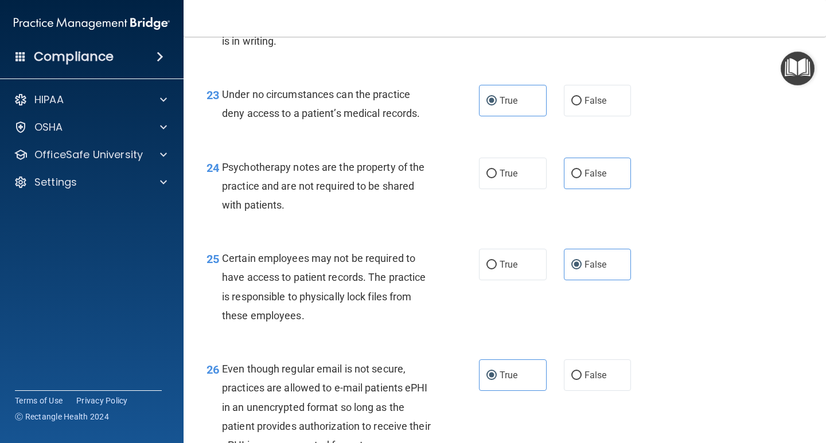
scroll to position [2510, 0]
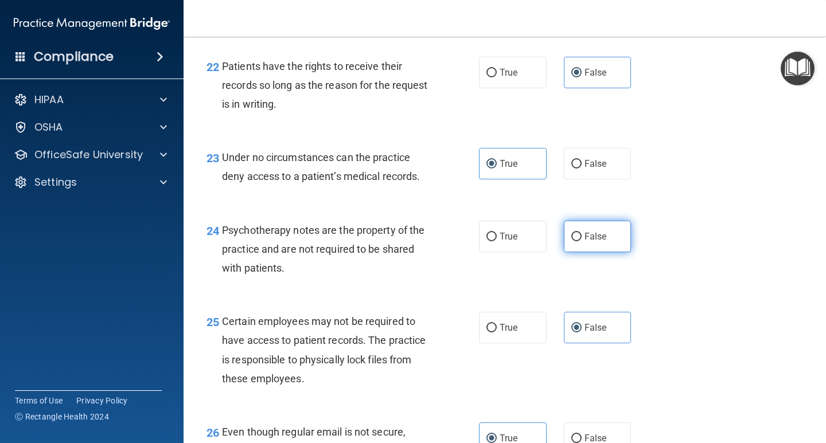
click at [564, 252] on label "False" at bounding box center [598, 237] width 68 height 32
click at [571, 241] on input "False" at bounding box center [576, 237] width 10 height 9
radio input "true"
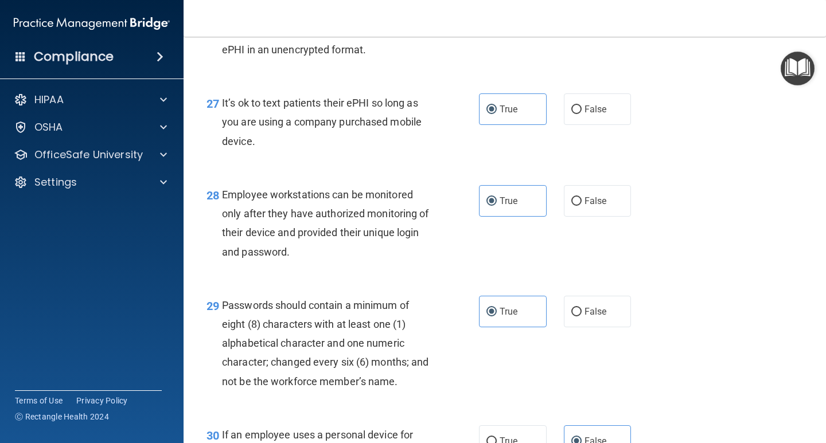
scroll to position [3141, 0]
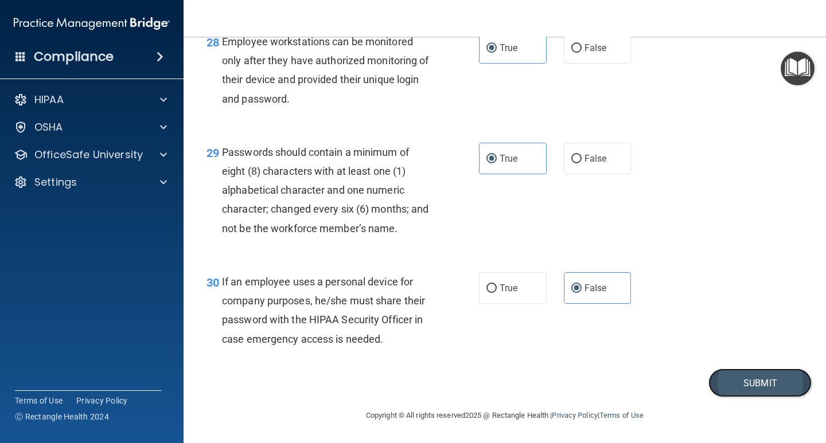
click at [755, 386] on button "Submit" at bounding box center [759, 383] width 103 height 29
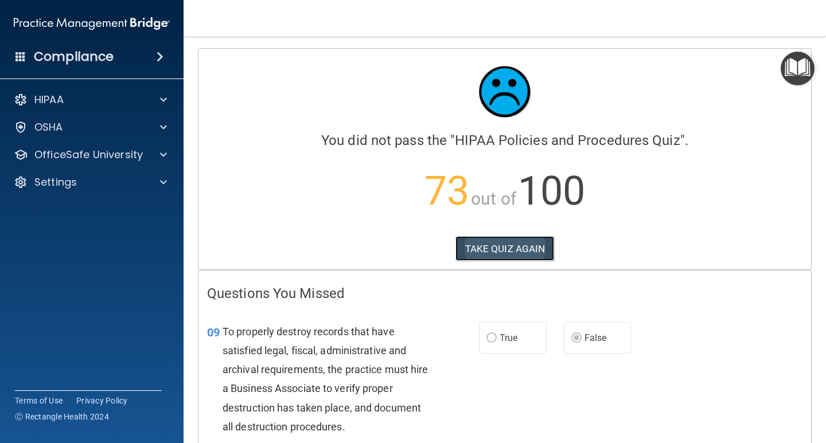
click at [507, 238] on button "TAKE QUIZ AGAIN" at bounding box center [504, 248] width 99 height 25
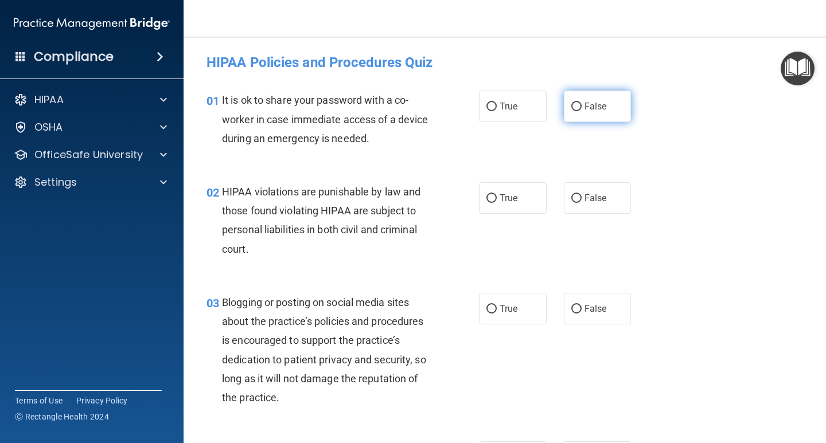
click at [576, 107] on label "False" at bounding box center [598, 107] width 68 height 32
click at [576, 107] on input "False" at bounding box center [576, 107] width 10 height 9
radio input "true"
click at [500, 196] on span "True" at bounding box center [509, 198] width 18 height 11
click at [497, 196] on input "True" at bounding box center [491, 198] width 10 height 9
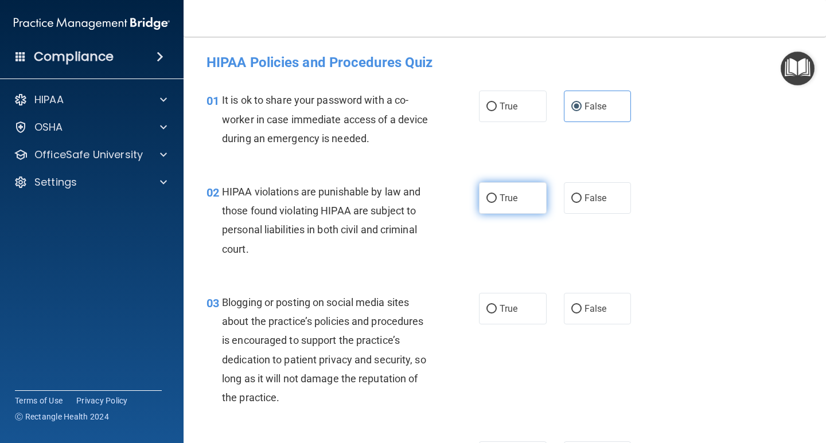
radio input "true"
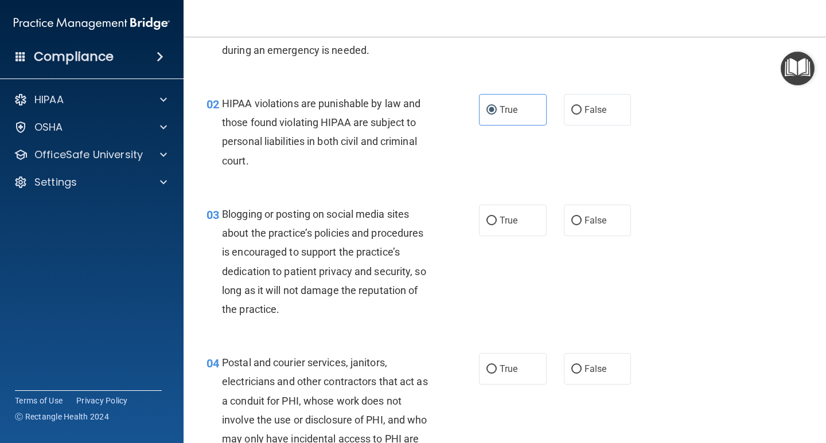
scroll to position [172, 0]
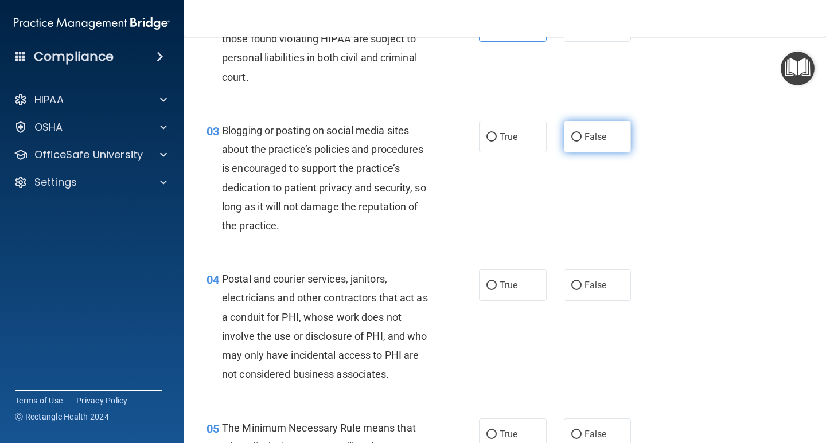
click at [600, 142] on label "False" at bounding box center [598, 137] width 68 height 32
click at [582, 142] on input "False" at bounding box center [576, 137] width 10 height 9
radio input "true"
click at [491, 284] on input "True" at bounding box center [491, 286] width 10 height 9
radio input "true"
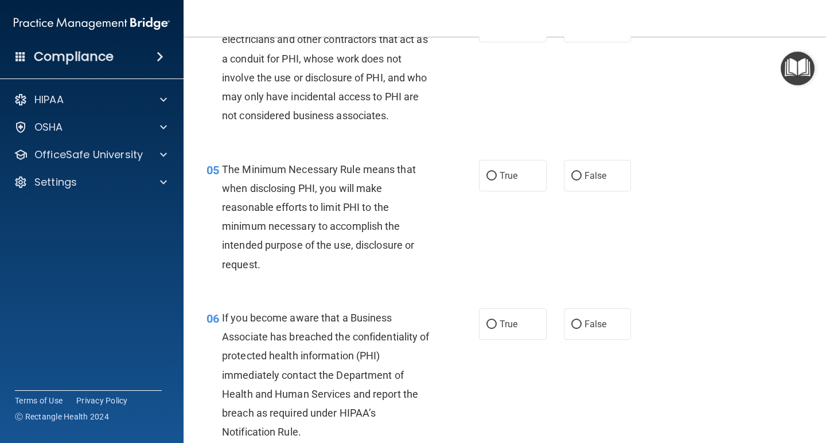
scroll to position [459, 0]
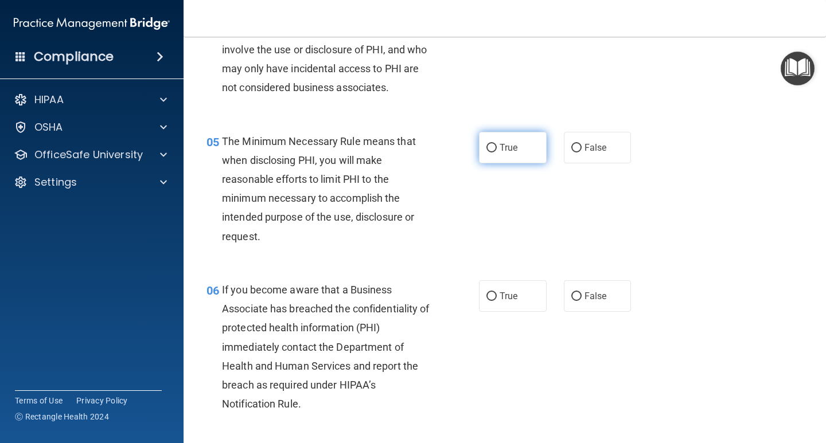
click at [492, 150] on input "True" at bounding box center [491, 148] width 10 height 9
radio input "true"
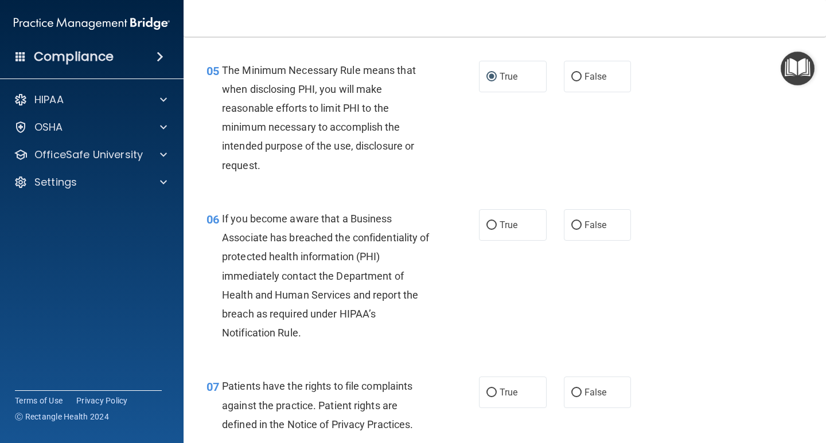
scroll to position [631, 0]
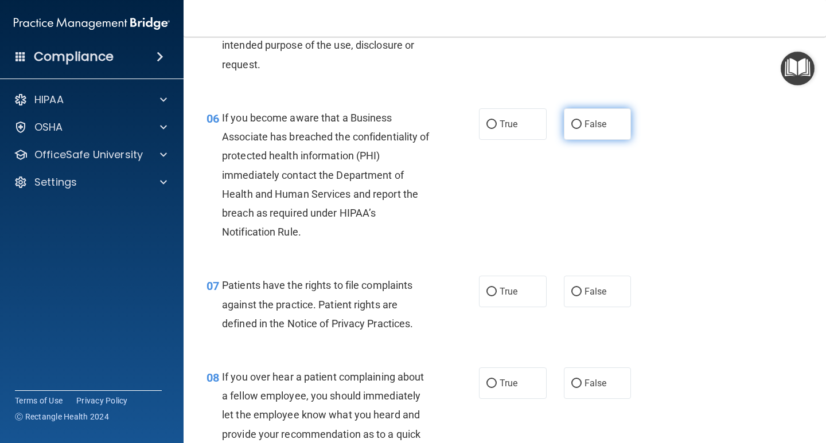
click at [587, 128] on span "False" at bounding box center [595, 124] width 22 height 11
click at [582, 128] on input "False" at bounding box center [576, 124] width 10 height 9
radio input "true"
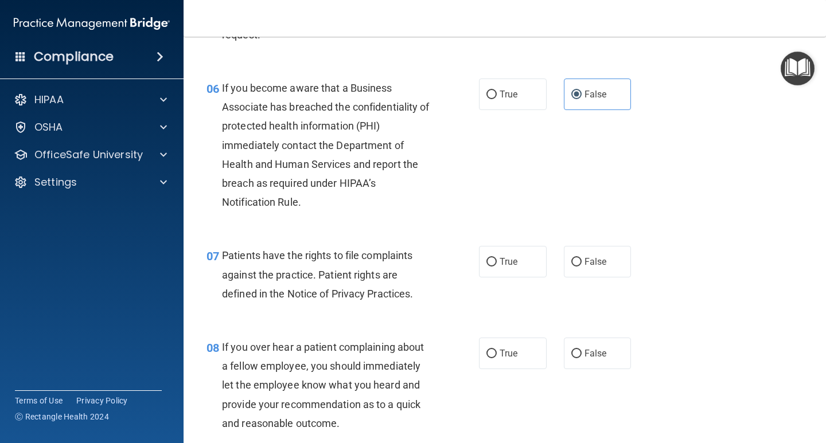
scroll to position [746, 0]
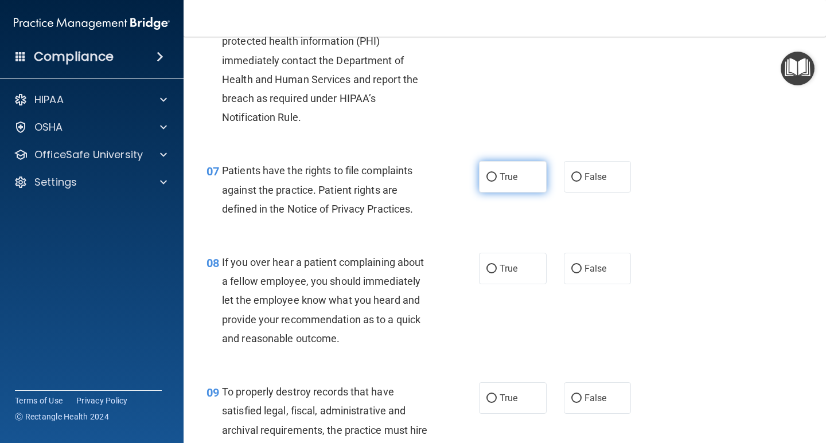
click at [500, 179] on span "True" at bounding box center [509, 177] width 18 height 11
click at [496, 179] on input "True" at bounding box center [491, 177] width 10 height 9
radio input "true"
click at [586, 267] on span "False" at bounding box center [595, 268] width 22 height 11
click at [582, 267] on input "False" at bounding box center [576, 269] width 10 height 9
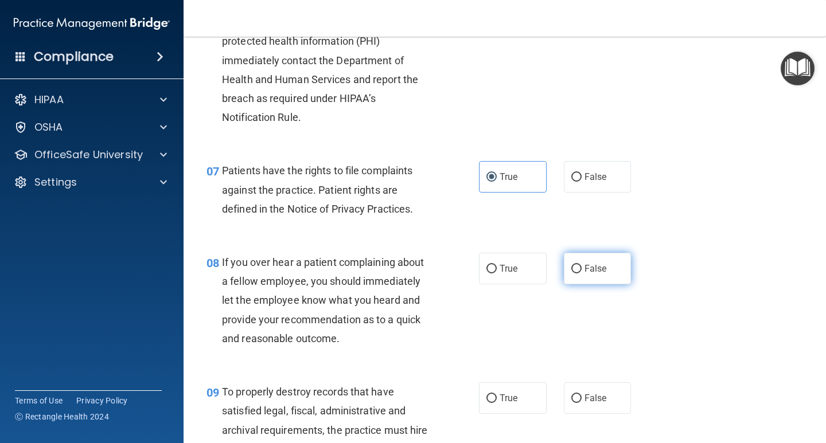
radio input "true"
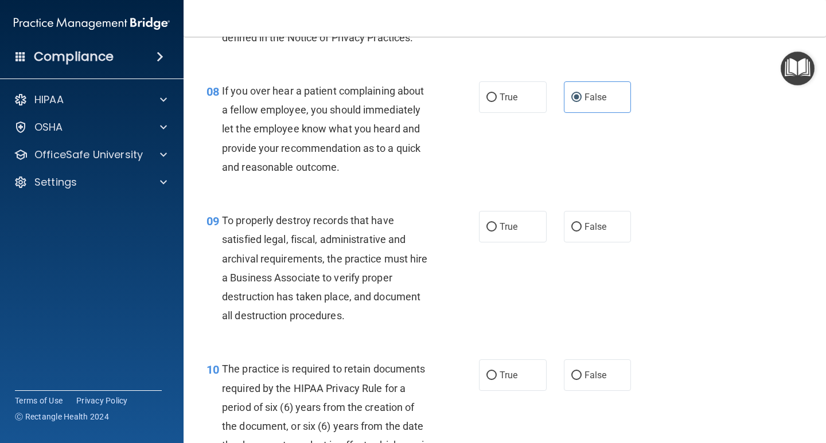
scroll to position [918, 0]
click at [587, 231] on span "False" at bounding box center [595, 226] width 22 height 11
click at [582, 231] on input "False" at bounding box center [576, 227] width 10 height 9
radio input "true"
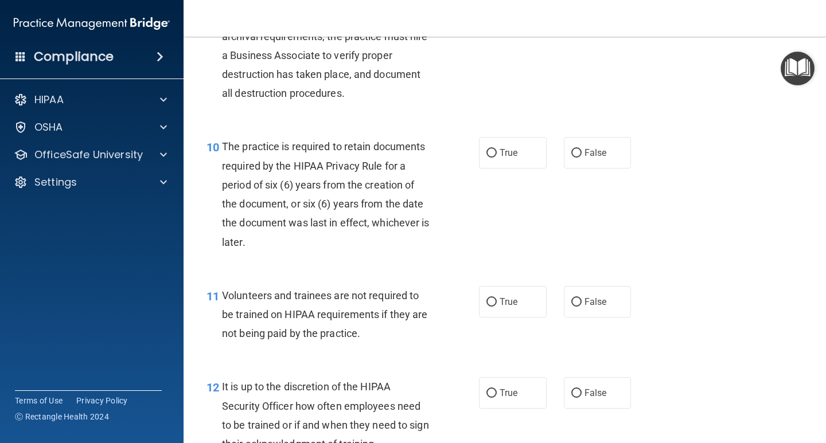
scroll to position [1147, 0]
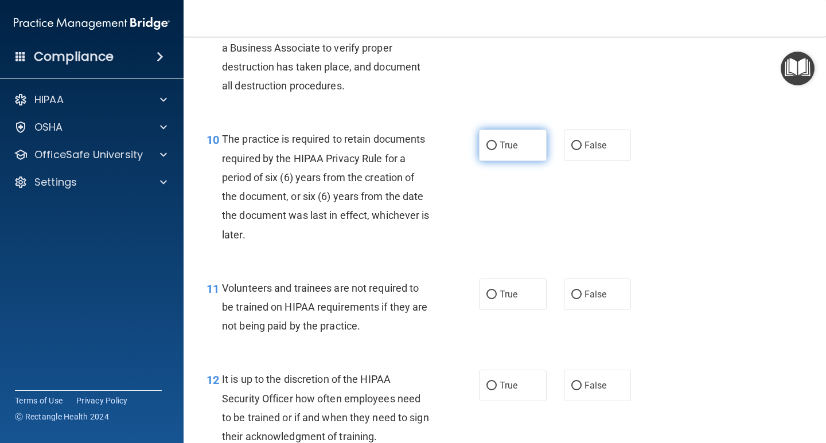
click at [487, 149] on input "True" at bounding box center [491, 146] width 10 height 9
radio input "true"
click at [587, 294] on span "False" at bounding box center [595, 294] width 22 height 11
click at [582, 294] on input "False" at bounding box center [576, 295] width 10 height 9
radio input "true"
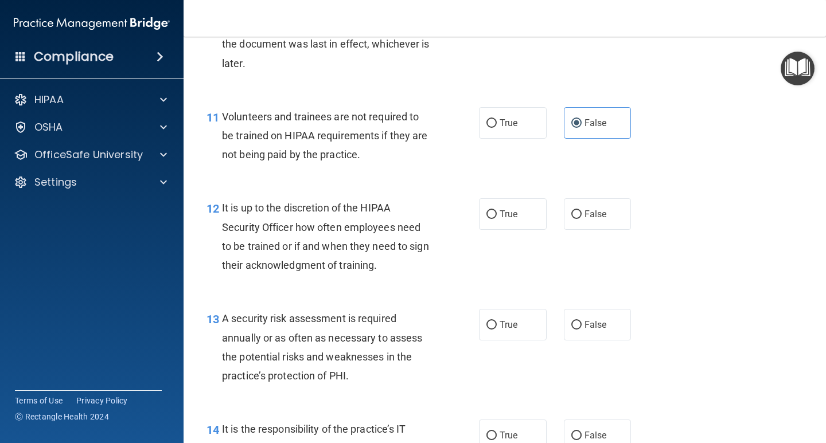
scroll to position [1319, 0]
click at [571, 216] on input "False" at bounding box center [576, 214] width 10 height 9
radio input "true"
drag, startPoint x: 511, startPoint y: 319, endPoint x: 524, endPoint y: 318, distance: 13.2
click at [512, 319] on span "True" at bounding box center [509, 324] width 18 height 11
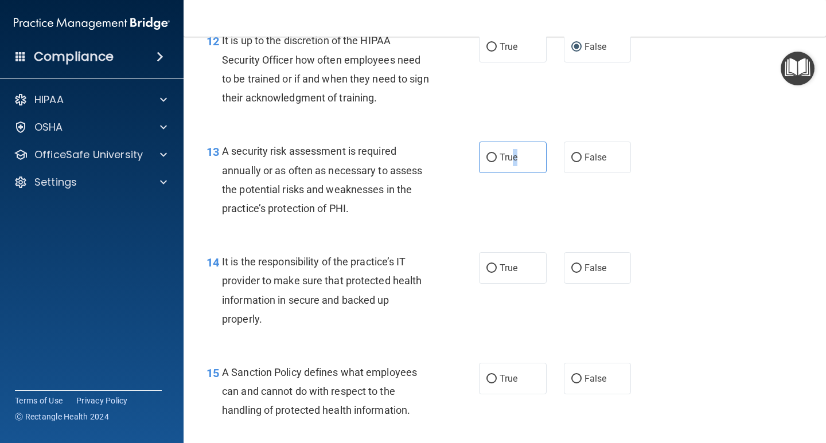
scroll to position [1491, 0]
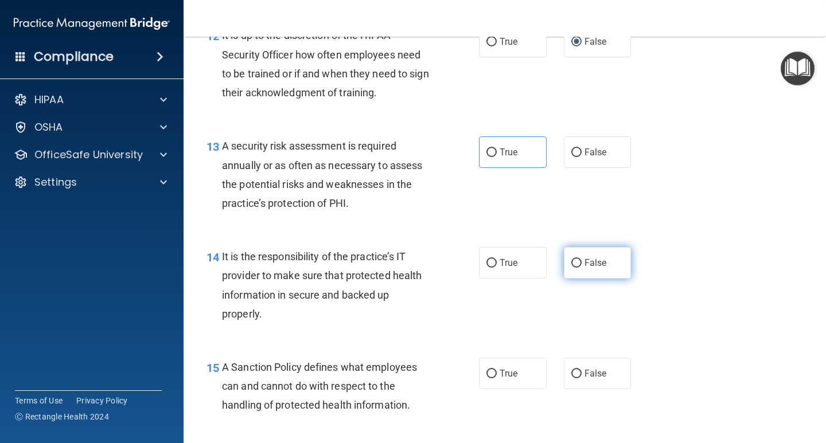
click at [584, 266] on span "False" at bounding box center [595, 263] width 22 height 11
click at [582, 266] on input "False" at bounding box center [576, 263] width 10 height 9
radio input "true"
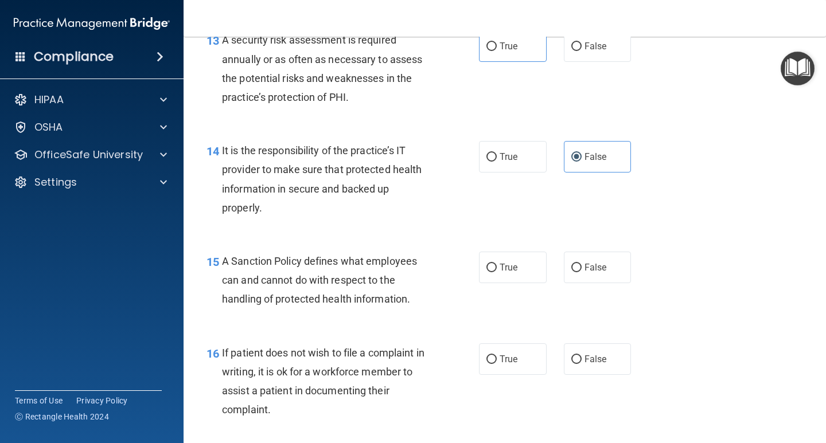
scroll to position [1663, 0]
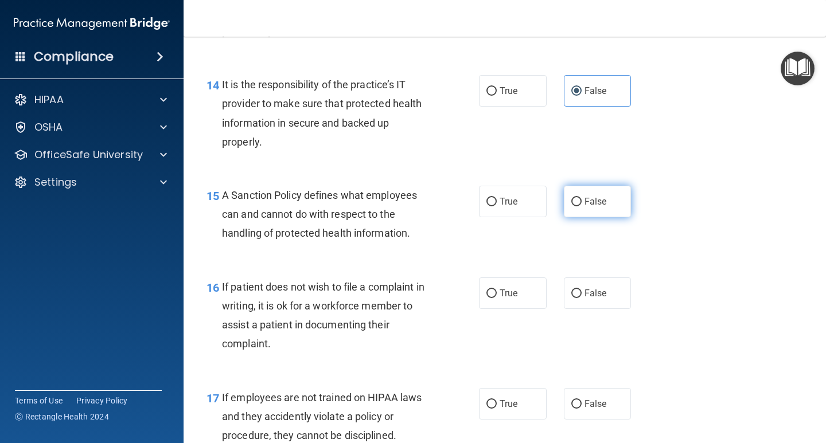
click at [584, 202] on span "False" at bounding box center [595, 201] width 22 height 11
click at [582, 202] on input "False" at bounding box center [576, 202] width 10 height 9
radio input "true"
click at [501, 298] on span "True" at bounding box center [509, 293] width 18 height 11
click at [497, 298] on input "True" at bounding box center [491, 294] width 10 height 9
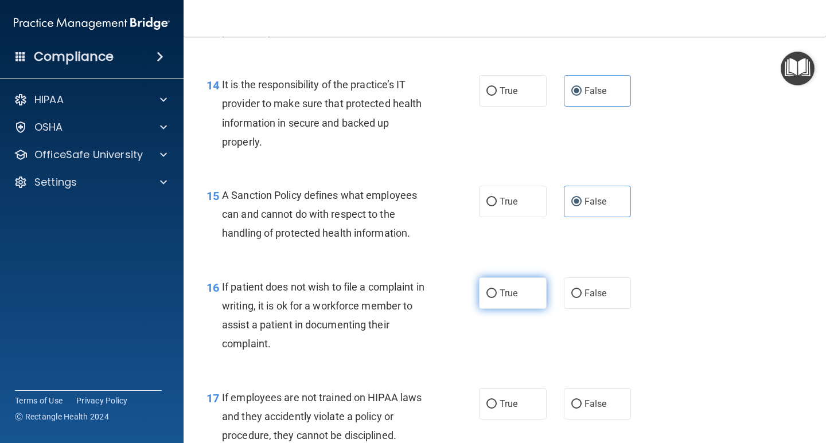
radio input "true"
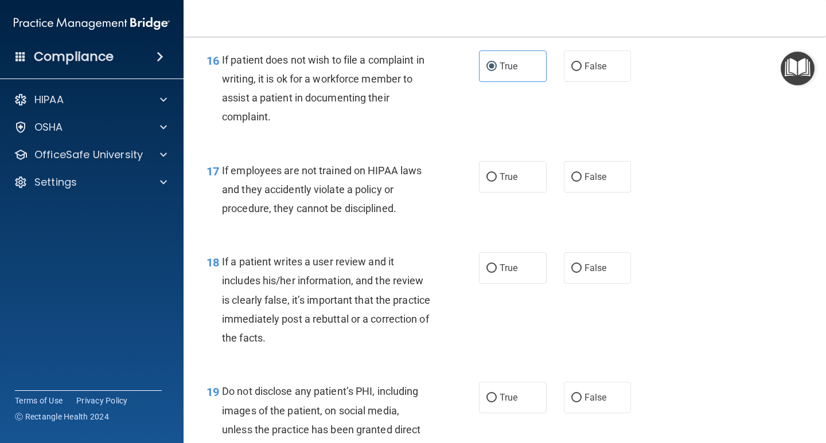
scroll to position [1893, 0]
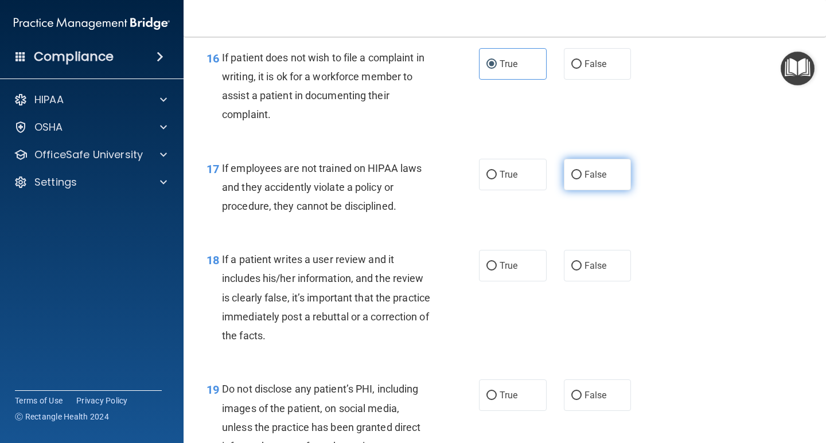
click at [586, 181] on label "False" at bounding box center [598, 175] width 68 height 32
click at [582, 180] on input "False" at bounding box center [576, 175] width 10 height 9
radio input "true"
click at [609, 271] on label "False" at bounding box center [598, 266] width 68 height 32
click at [582, 271] on input "False" at bounding box center [576, 266] width 10 height 9
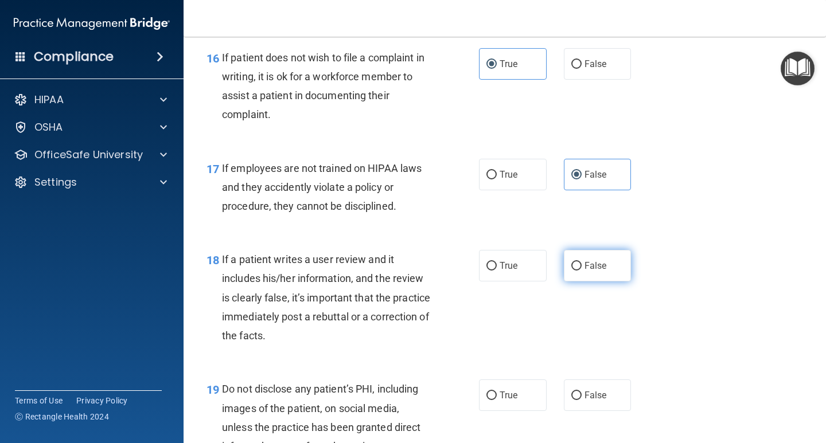
radio input "true"
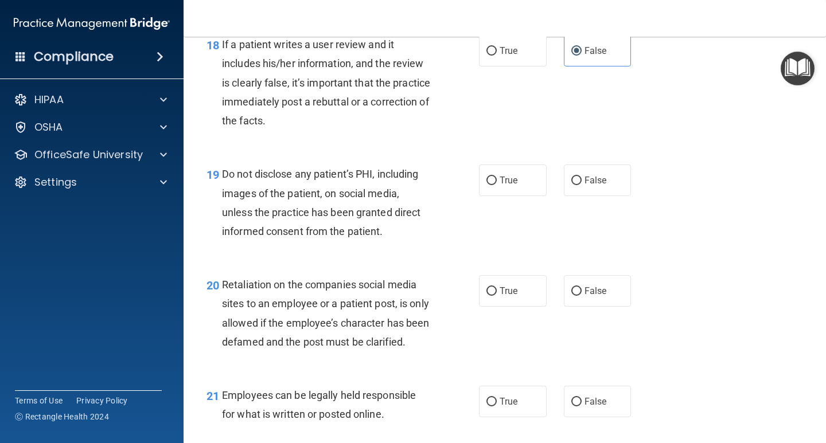
scroll to position [2122, 0]
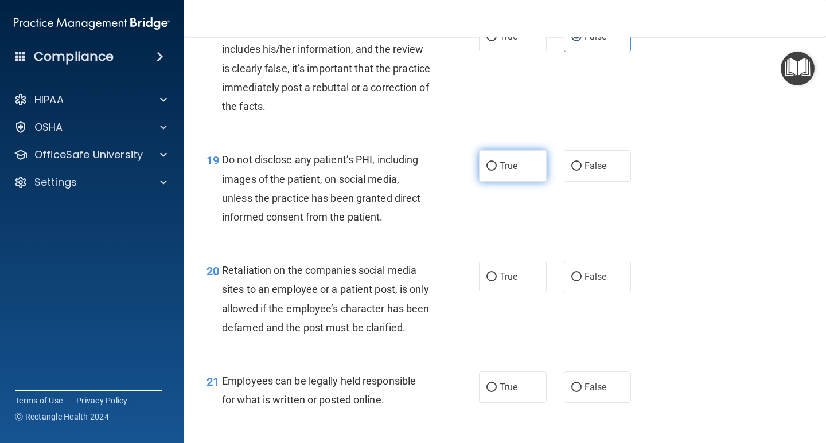
click at [501, 163] on span "True" at bounding box center [509, 166] width 18 height 11
click at [497, 163] on input "True" at bounding box center [491, 166] width 10 height 9
radio input "true"
click at [607, 275] on label "False" at bounding box center [598, 277] width 68 height 32
click at [582, 275] on input "False" at bounding box center [576, 277] width 10 height 9
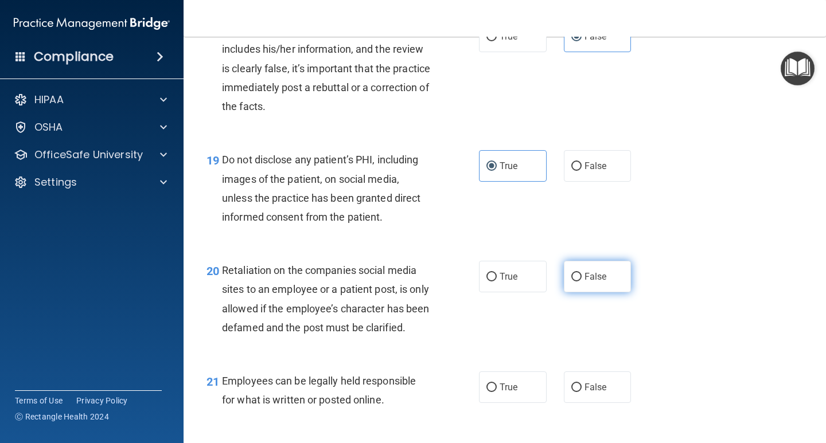
radio input "true"
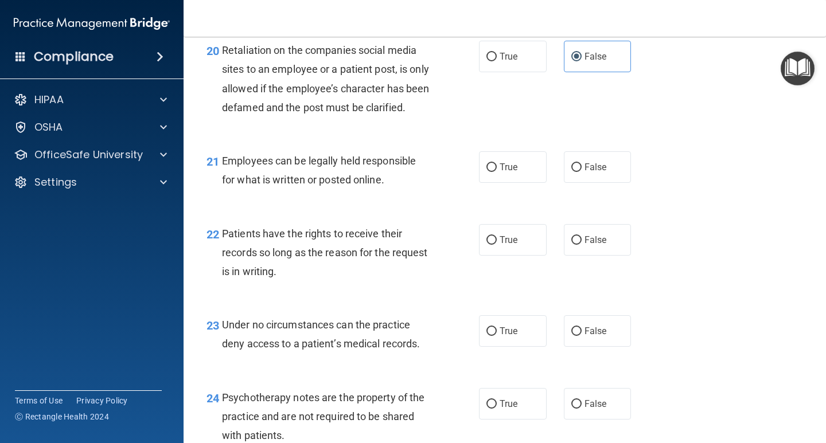
scroll to position [2352, 0]
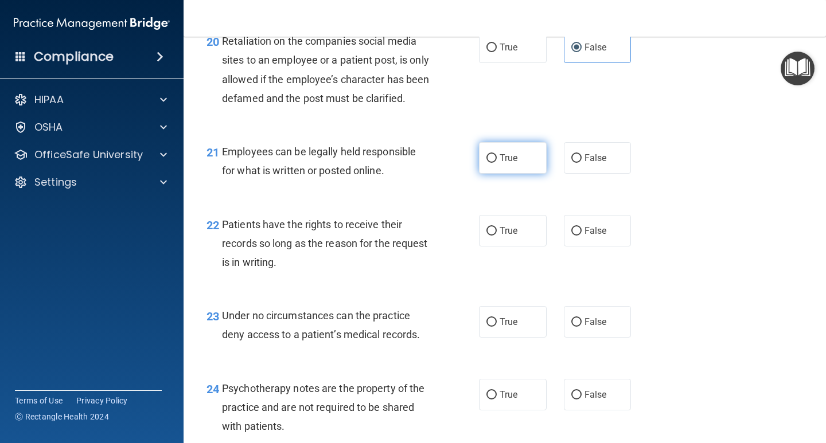
drag, startPoint x: 519, startPoint y: 182, endPoint x: 536, endPoint y: 181, distance: 17.2
click at [520, 174] on label "True" at bounding box center [513, 158] width 68 height 32
click at [497, 163] on input "True" at bounding box center [491, 158] width 10 height 9
radio input "true"
click at [584, 236] on span "False" at bounding box center [595, 230] width 22 height 11
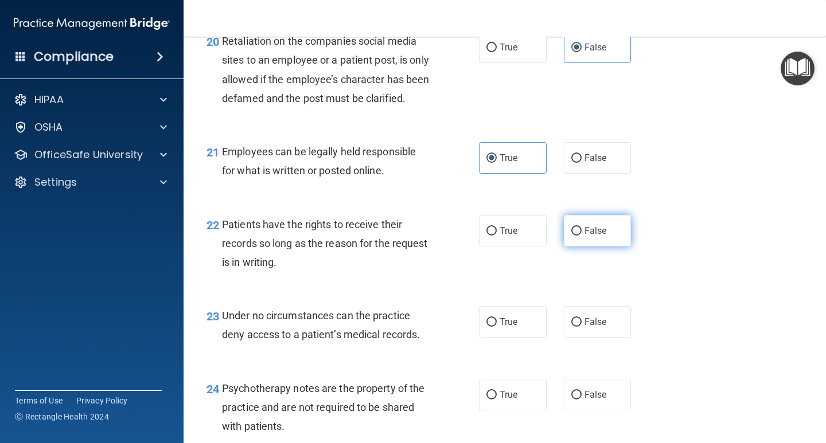
click at [582, 236] on input "False" at bounding box center [576, 231] width 10 height 9
radio input "true"
click at [597, 330] on label "False" at bounding box center [598, 322] width 68 height 32
click at [582, 327] on input "False" at bounding box center [576, 322] width 10 height 9
radio input "true"
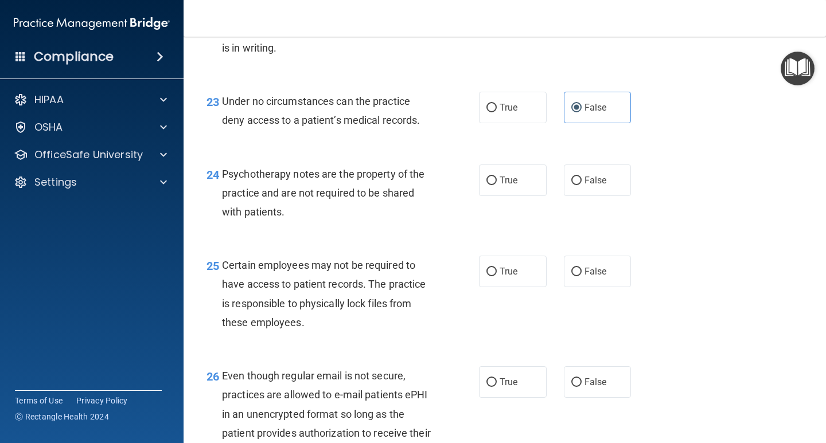
scroll to position [2581, 0]
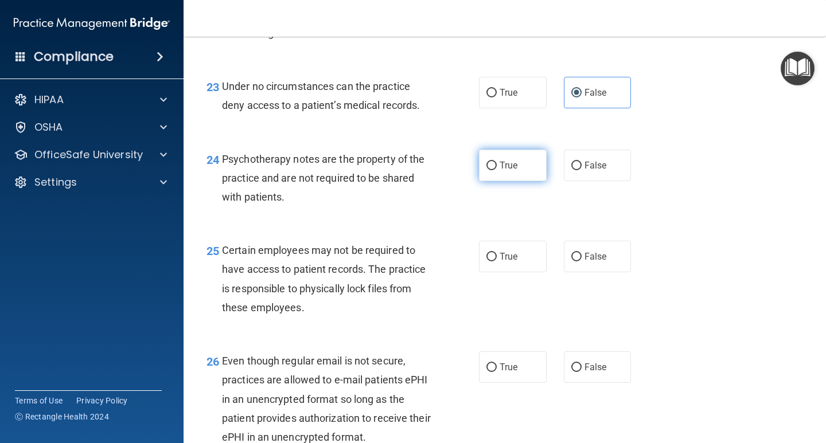
click at [504, 171] on span "True" at bounding box center [509, 165] width 18 height 11
click at [497, 170] on input "True" at bounding box center [491, 166] width 10 height 9
radio input "true"
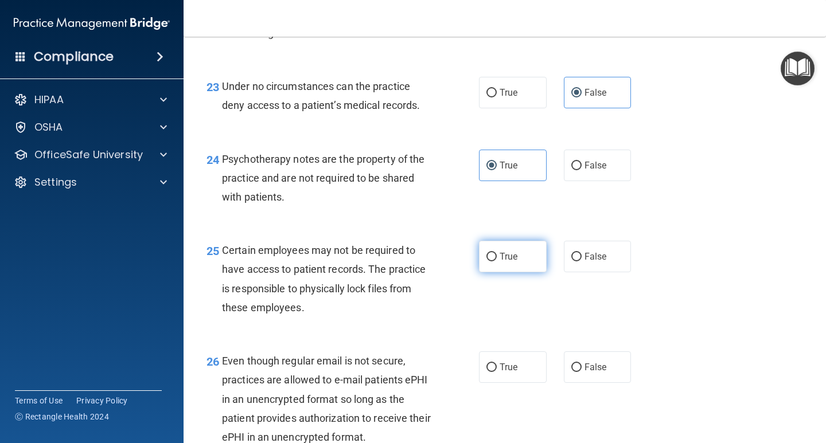
click at [508, 262] on span "True" at bounding box center [509, 256] width 18 height 11
click at [497, 262] on input "True" at bounding box center [491, 257] width 10 height 9
radio input "true"
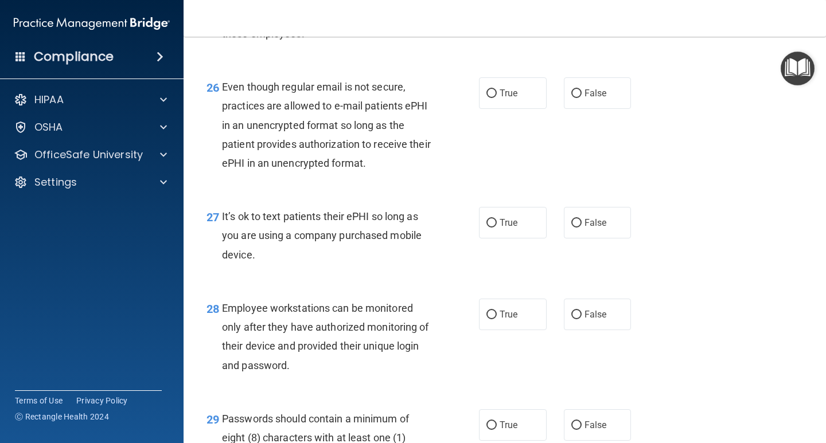
scroll to position [2868, 0]
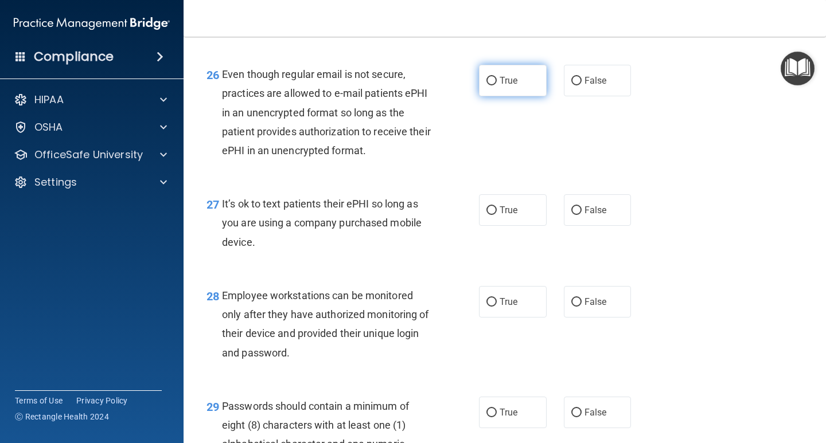
click at [519, 96] on label "True" at bounding box center [513, 81] width 68 height 32
click at [497, 85] on input "True" at bounding box center [491, 81] width 10 height 9
radio input "true"
click at [615, 226] on label "False" at bounding box center [598, 210] width 68 height 32
click at [582, 215] on input "False" at bounding box center [576, 210] width 10 height 9
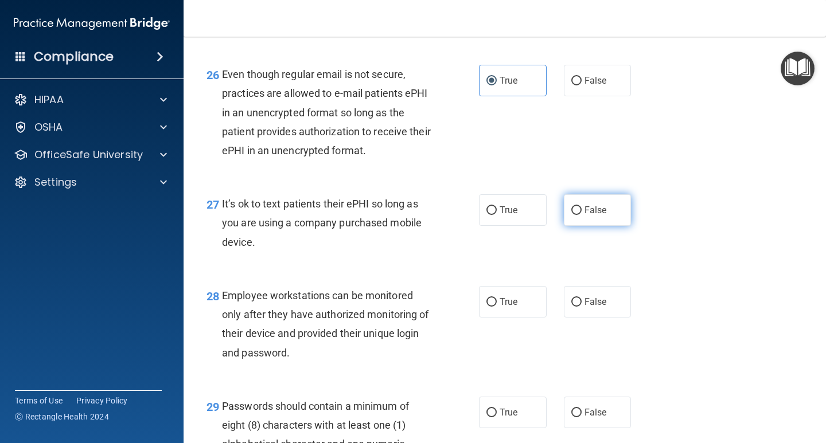
radio input "true"
click at [593, 307] on span "False" at bounding box center [595, 302] width 22 height 11
click at [582, 307] on input "False" at bounding box center [576, 302] width 10 height 9
radio input "true"
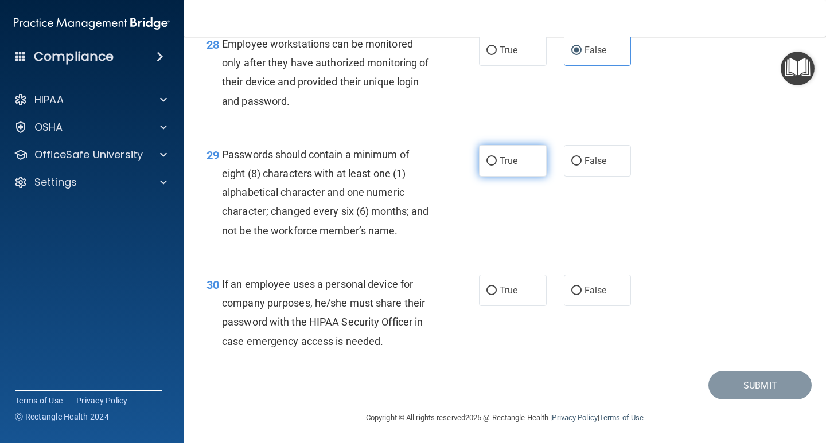
scroll to position [3141, 0]
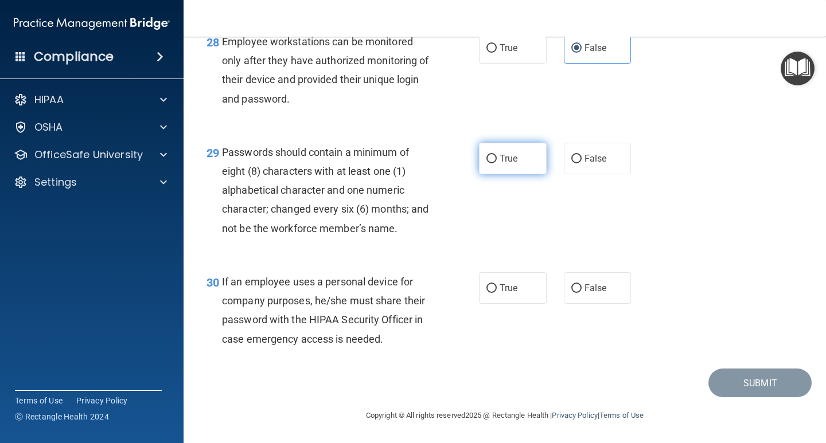
click at [502, 161] on span "True" at bounding box center [509, 158] width 18 height 11
click at [497, 161] on input "True" at bounding box center [491, 159] width 10 height 9
radio input "true"
click at [494, 286] on label "True" at bounding box center [513, 288] width 68 height 32
click at [494, 286] on input "True" at bounding box center [491, 289] width 10 height 9
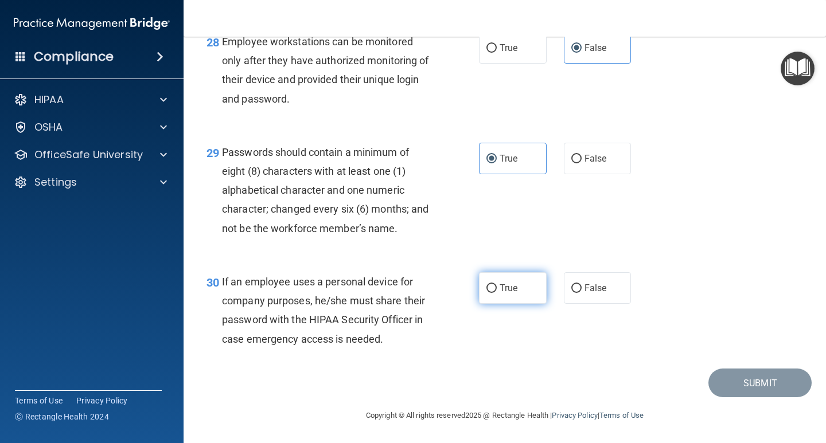
radio input "true"
click at [584, 293] on span "False" at bounding box center [595, 288] width 22 height 11
click at [582, 293] on input "False" at bounding box center [576, 289] width 10 height 9
radio input "true"
radio input "false"
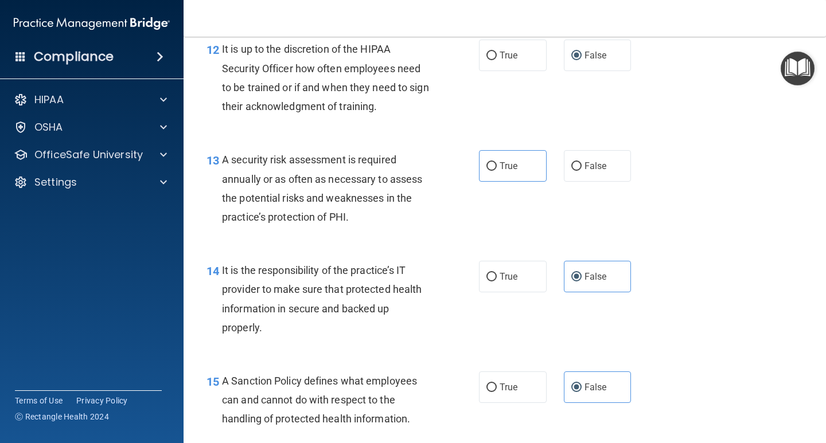
scroll to position [1420, 0]
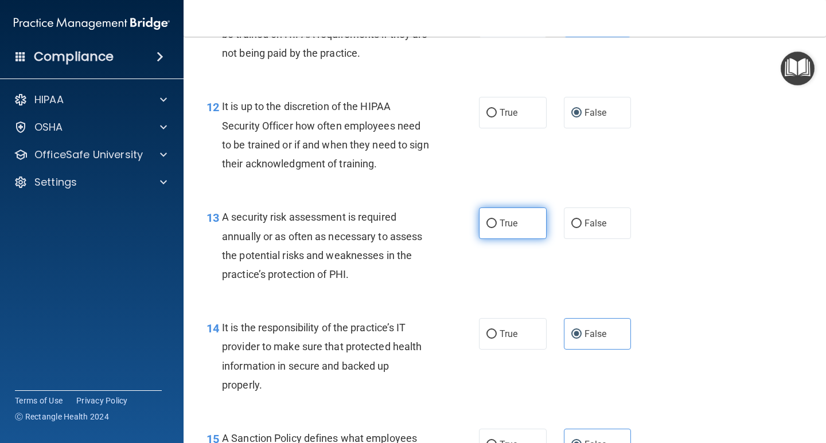
click at [508, 220] on span "True" at bounding box center [509, 223] width 18 height 11
click at [497, 220] on input "True" at bounding box center [491, 224] width 10 height 9
radio input "true"
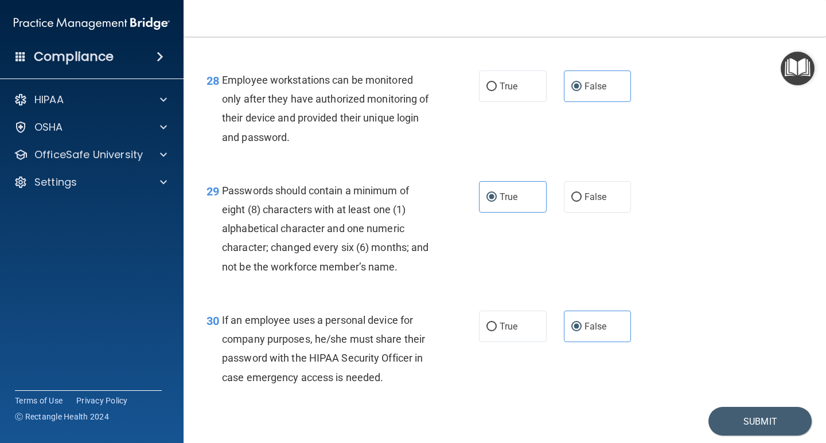
scroll to position [3141, 0]
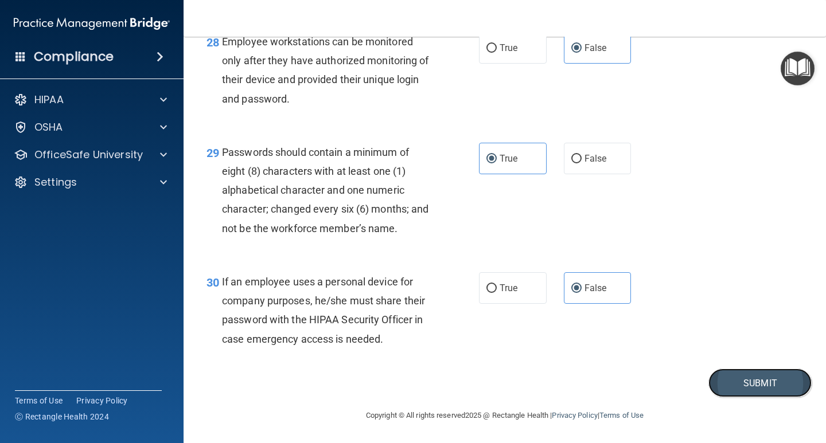
click at [747, 381] on button "Submit" at bounding box center [759, 383] width 103 height 29
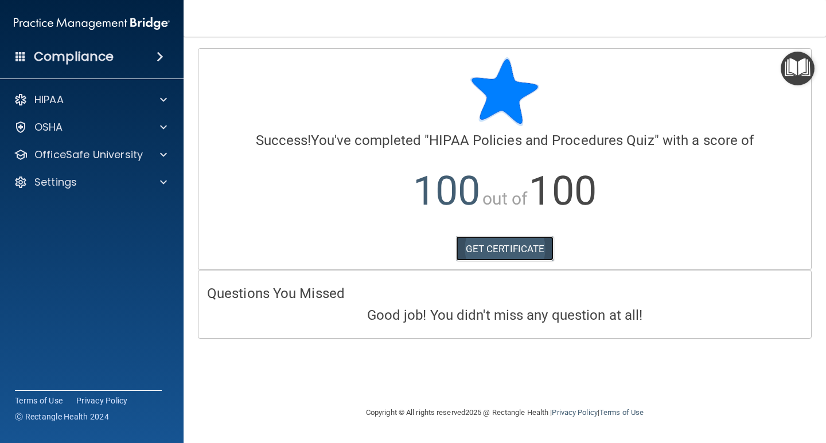
click at [508, 250] on link "GET CERTIFICATE" at bounding box center [505, 248] width 98 height 25
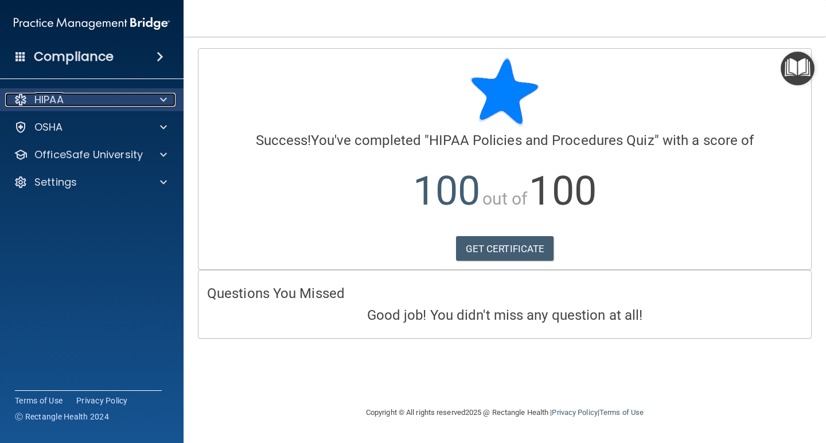
click at [78, 98] on div "HIPAA" at bounding box center [76, 100] width 142 height 14
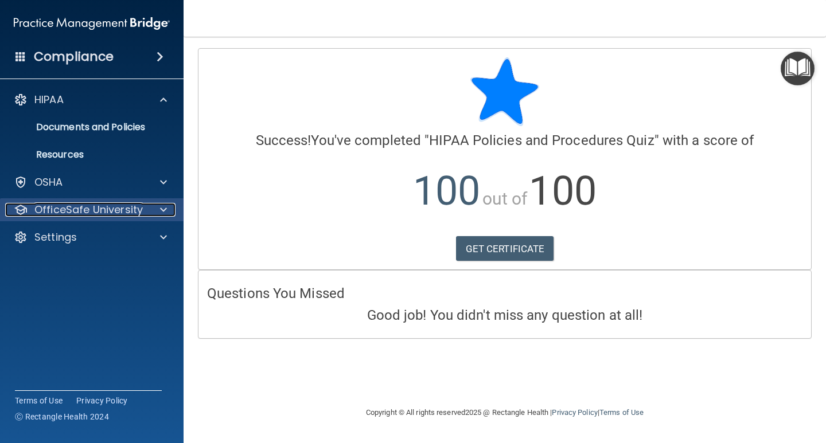
click at [96, 212] on p "OfficeSafe University" at bounding box center [88, 210] width 108 height 14
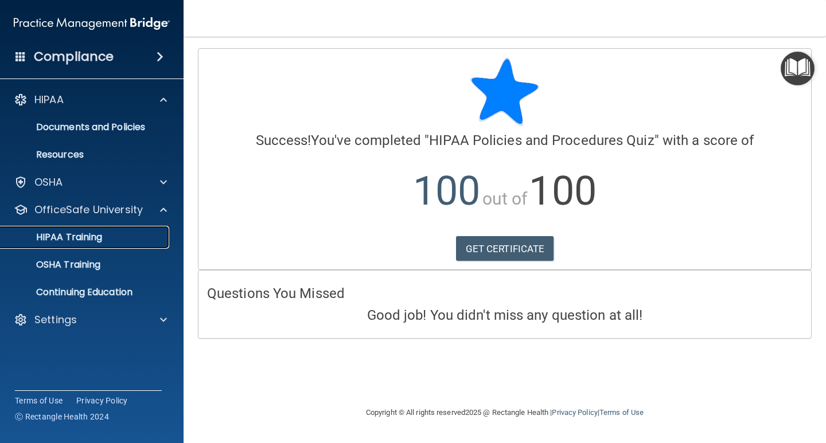
drag, startPoint x: 89, startPoint y: 235, endPoint x: 134, endPoint y: 243, distance: 45.4
click at [89, 236] on p "HIPAA Training" at bounding box center [54, 237] width 95 height 11
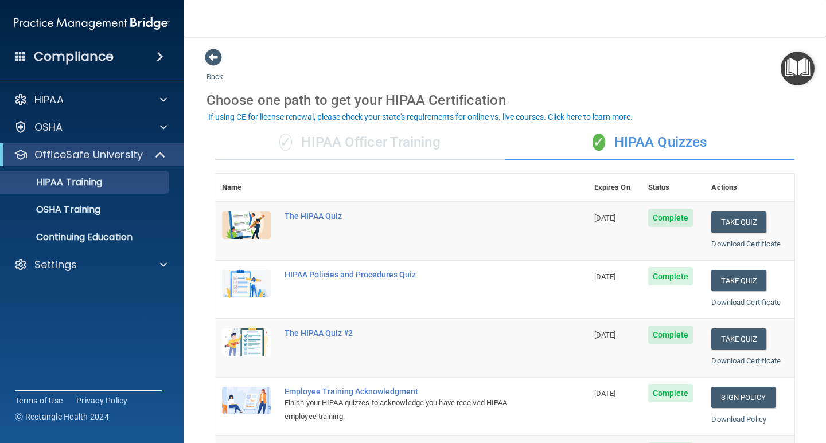
click at [358, 149] on div "✓ HIPAA Officer Training" at bounding box center [360, 143] width 290 height 34
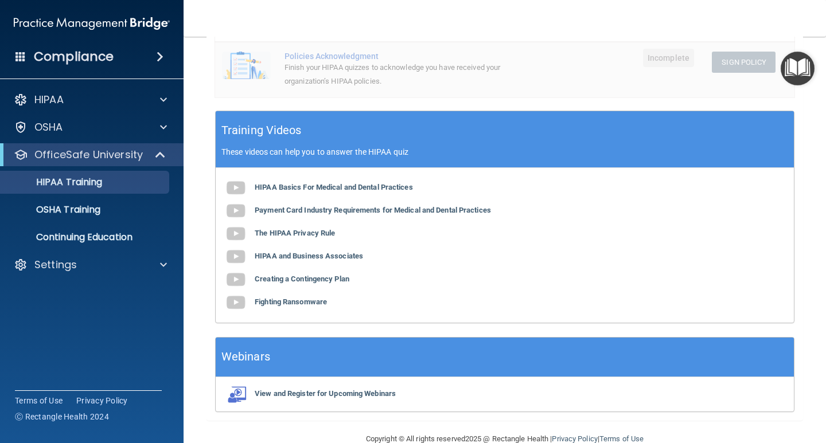
scroll to position [338, 0]
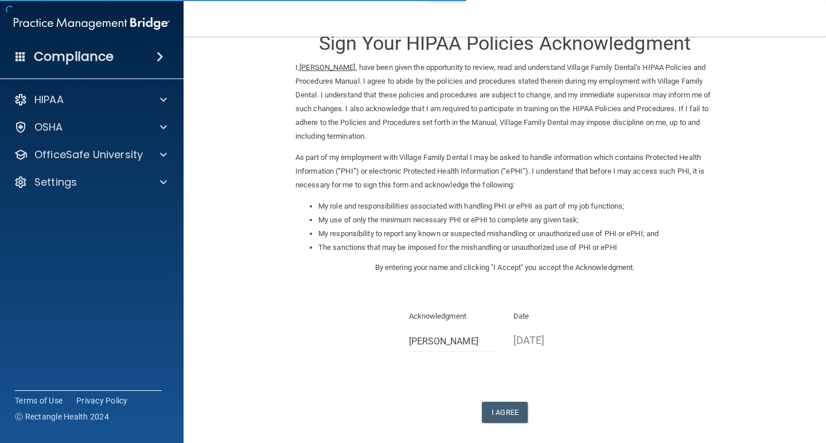
scroll to position [82, 0]
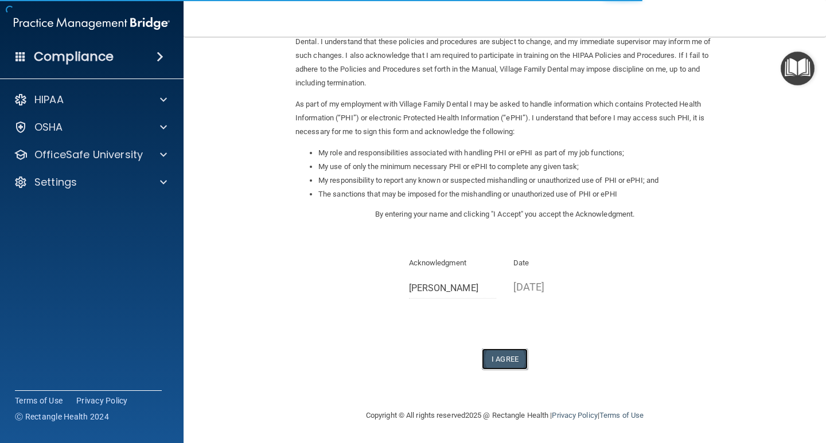
click at [500, 363] on button "I Agree" at bounding box center [505, 359] width 46 height 21
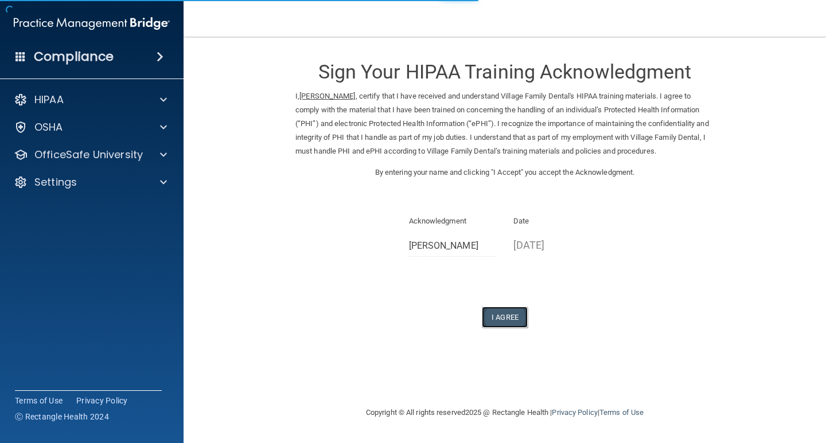
click at [502, 318] on button "I Agree" at bounding box center [505, 317] width 46 height 21
